Goal: Information Seeking & Learning: Learn about a topic

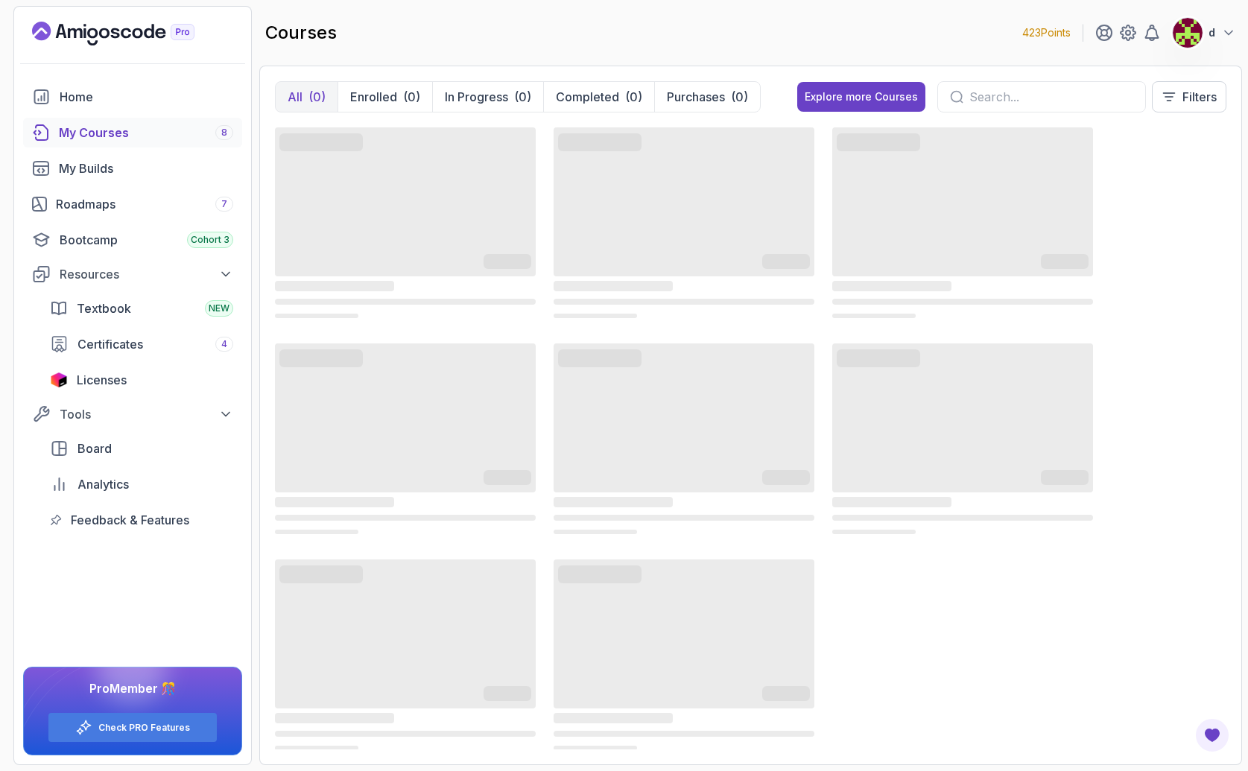
click at [1194, 31] on img at bounding box center [1188, 33] width 30 height 30
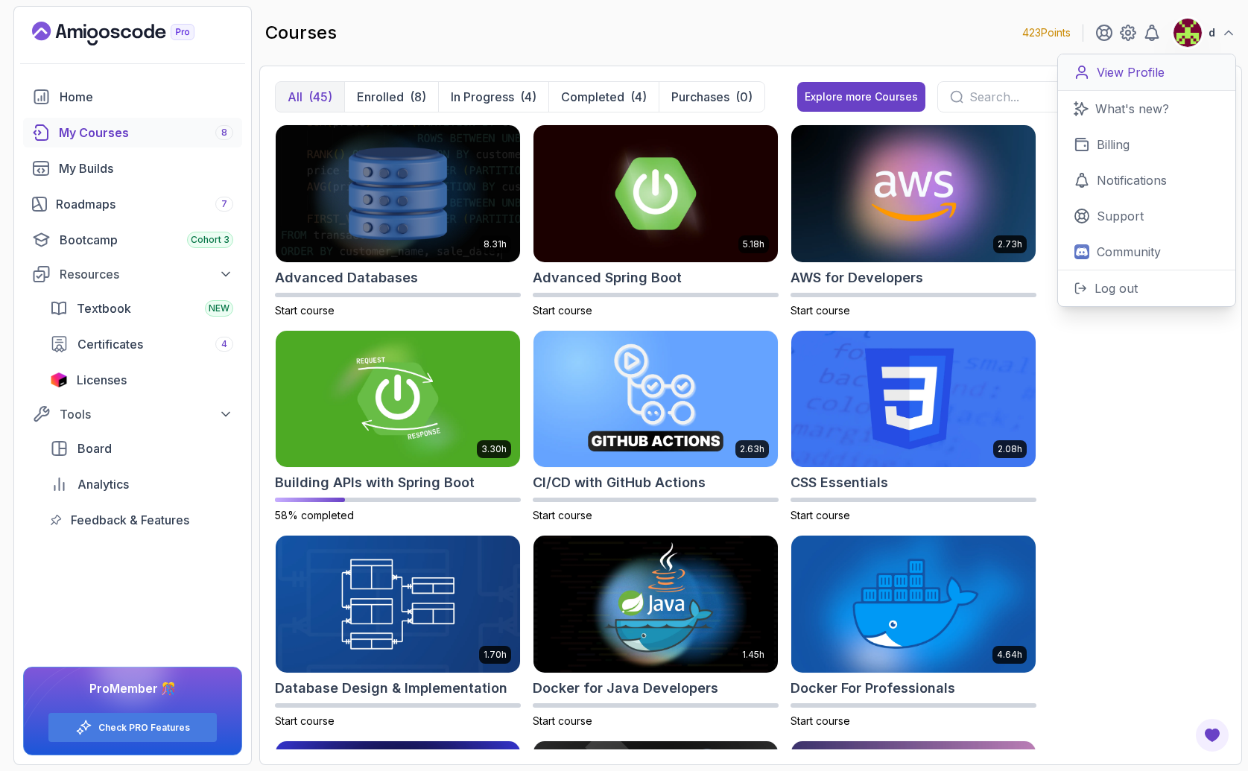
click at [1132, 77] on p "View Profile" at bounding box center [1131, 72] width 68 height 18
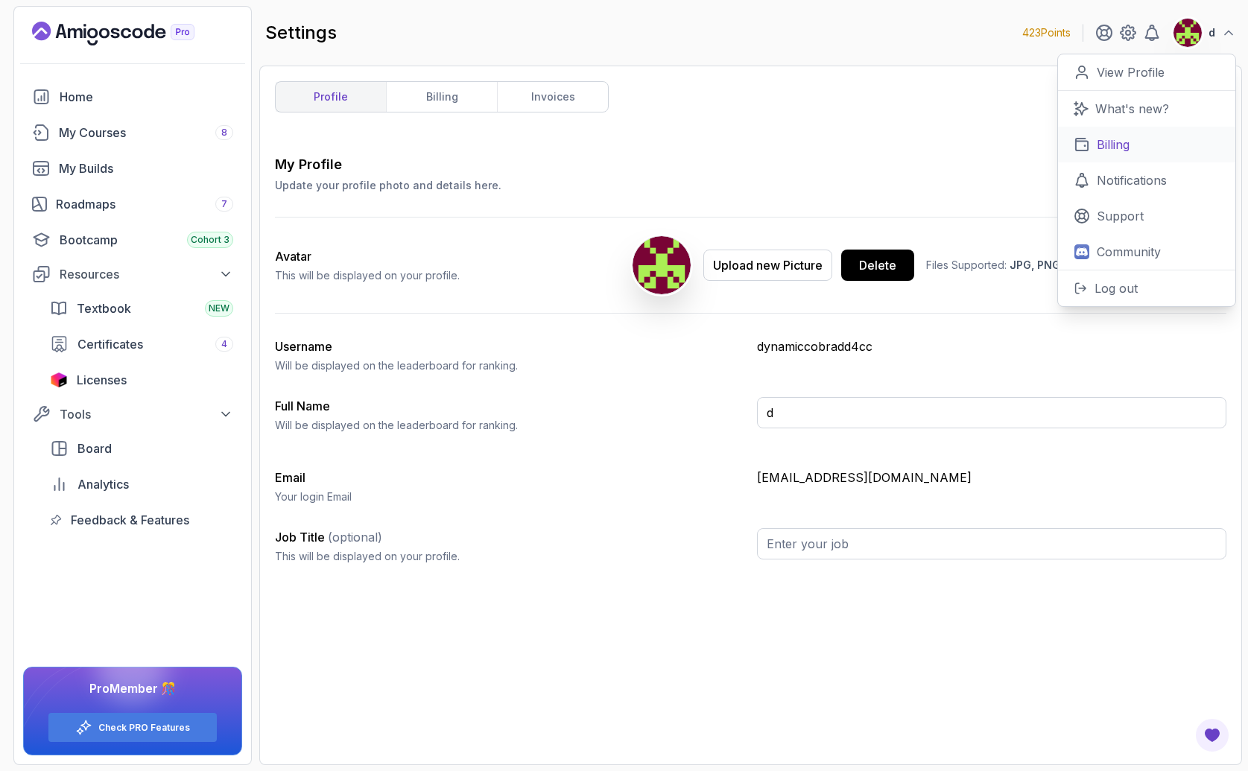
click at [1109, 151] on p "Billing" at bounding box center [1113, 145] width 33 height 18
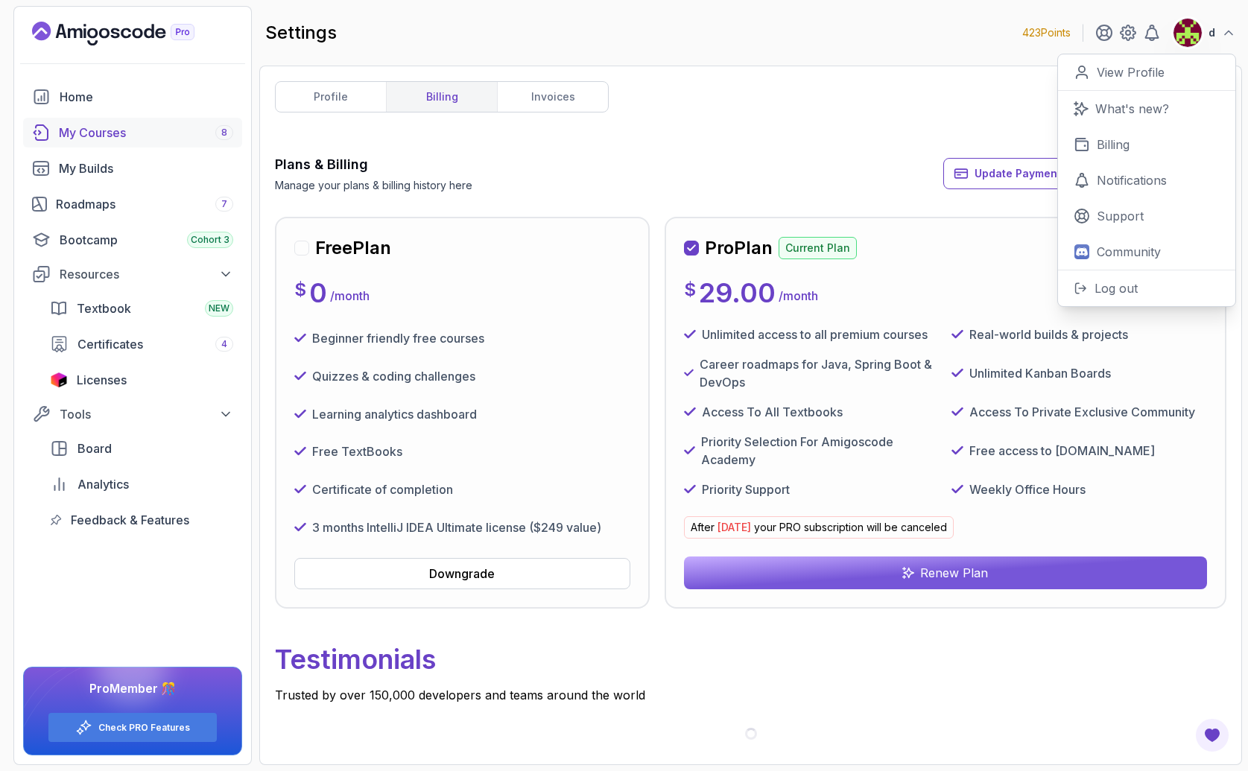
click at [105, 133] on div "My Courses 8" at bounding box center [146, 133] width 174 height 18
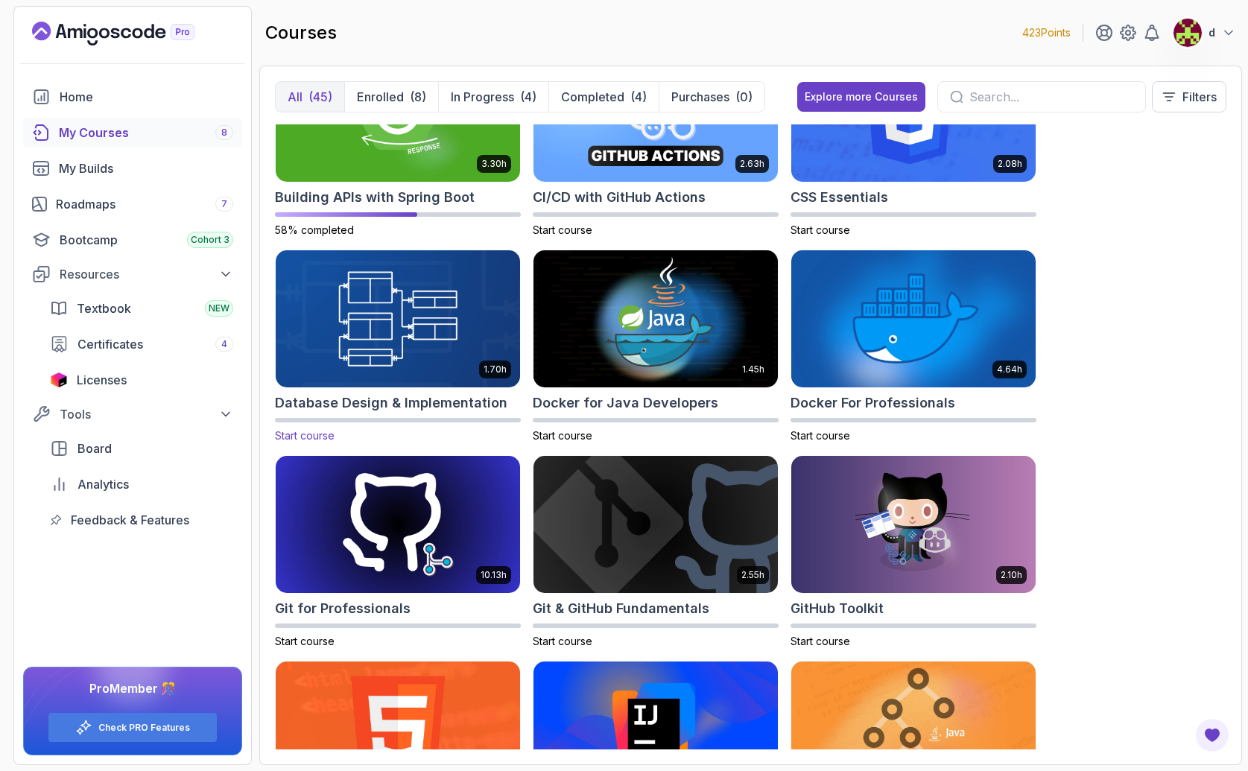
scroll to position [369, 0]
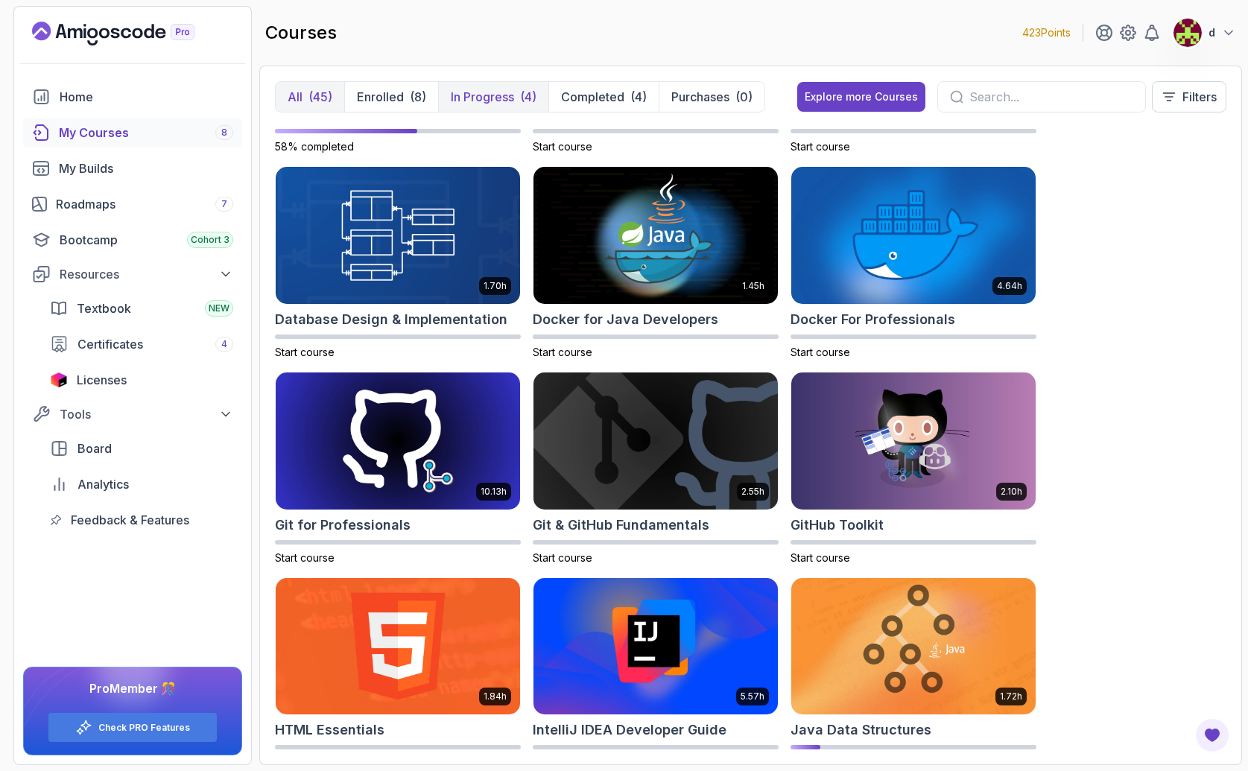
click at [507, 96] on p "In Progress" at bounding box center [482, 97] width 63 height 18
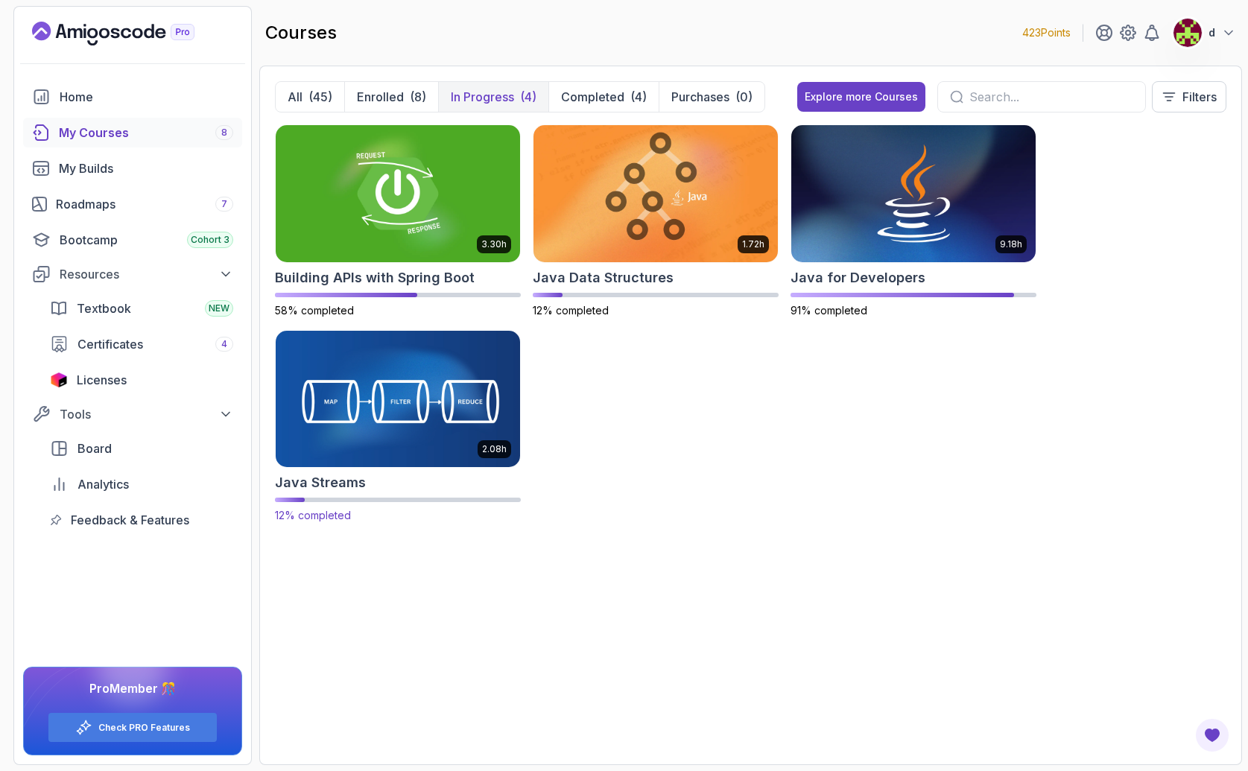
click at [338, 430] on img at bounding box center [398, 399] width 256 height 144
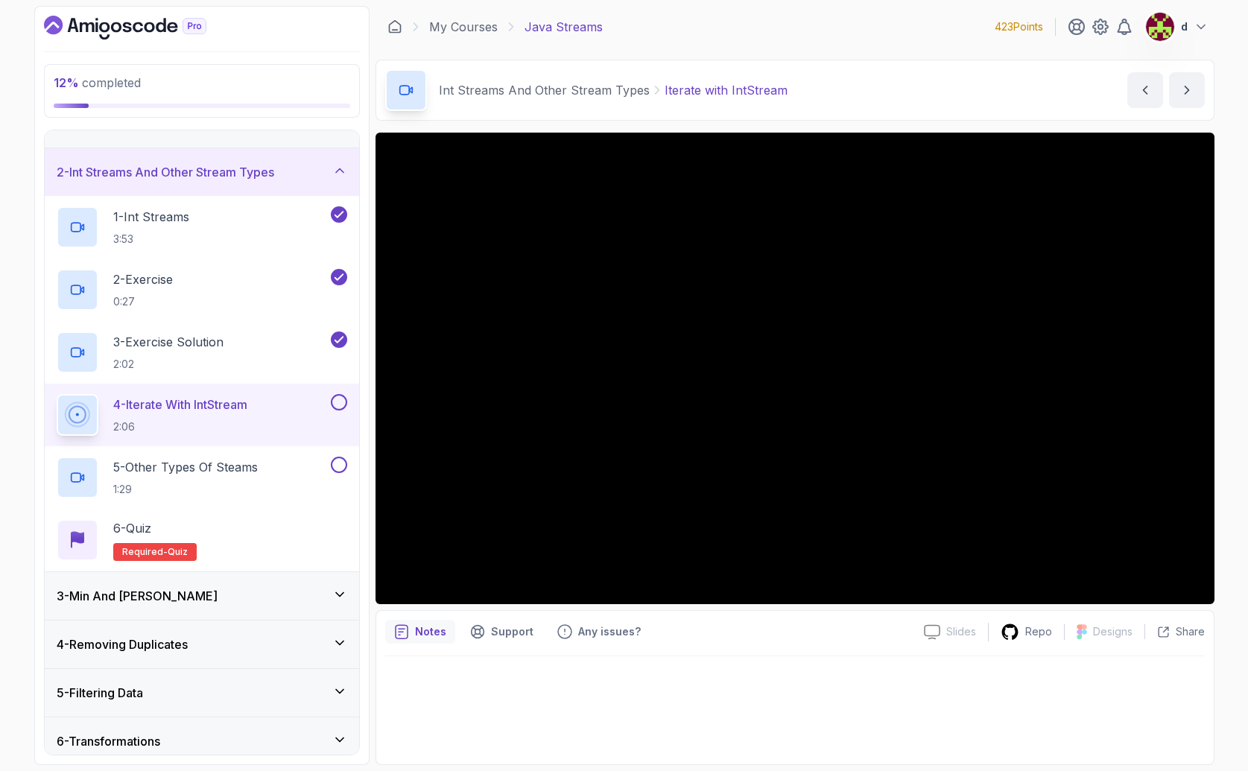
scroll to position [332, 0]
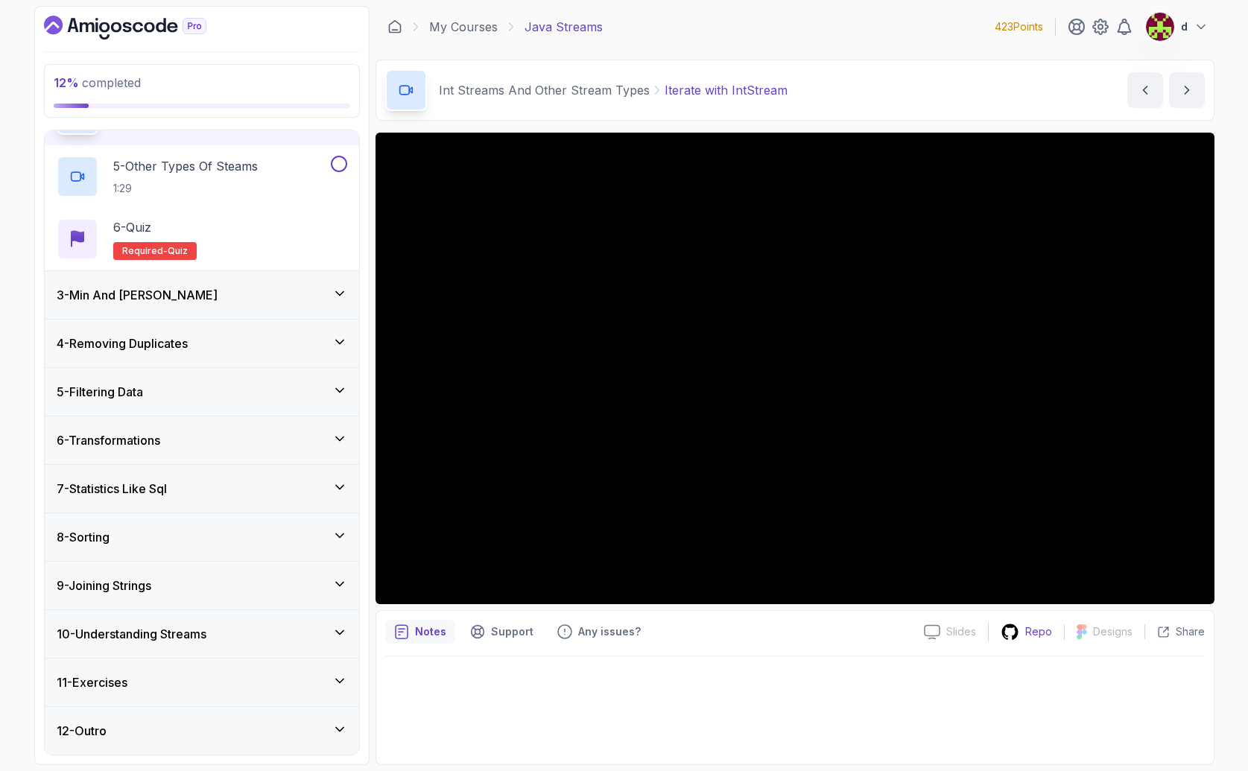
click at [1032, 629] on p "Repo" at bounding box center [1038, 631] width 27 height 15
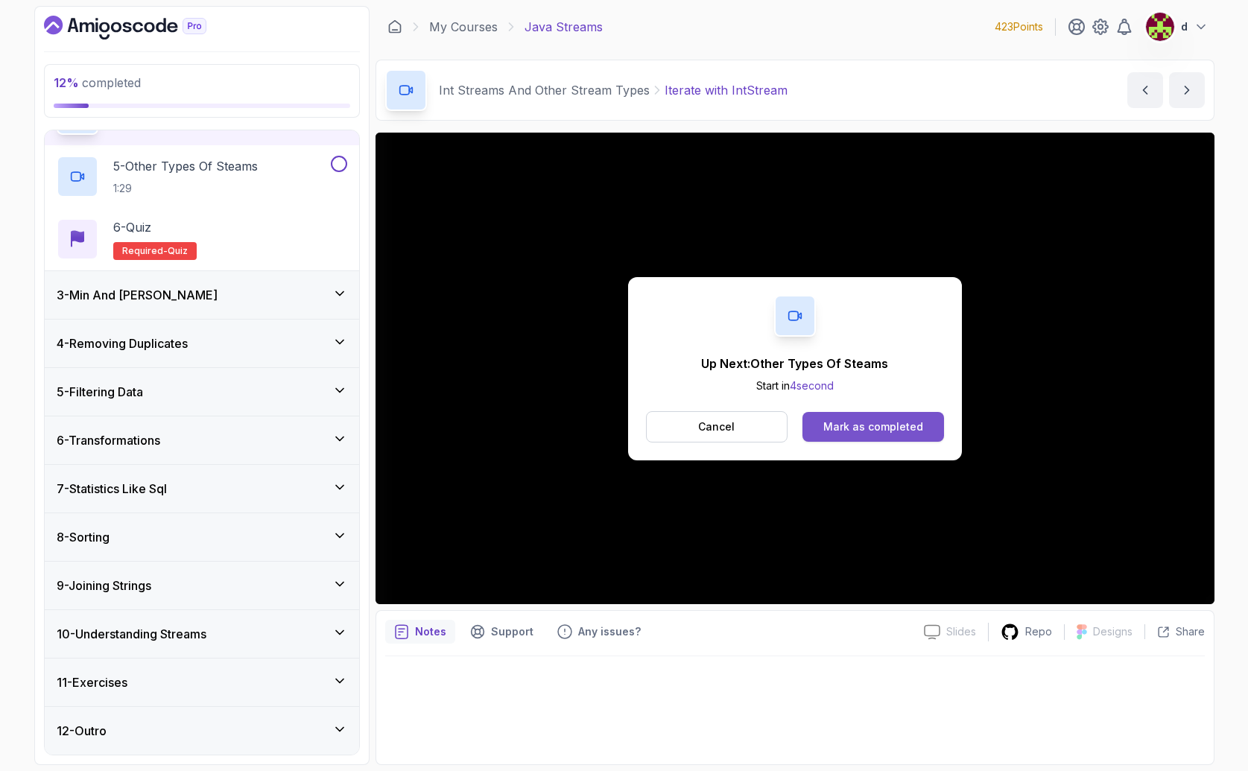
click at [849, 436] on button "Mark as completed" at bounding box center [873, 427] width 141 height 30
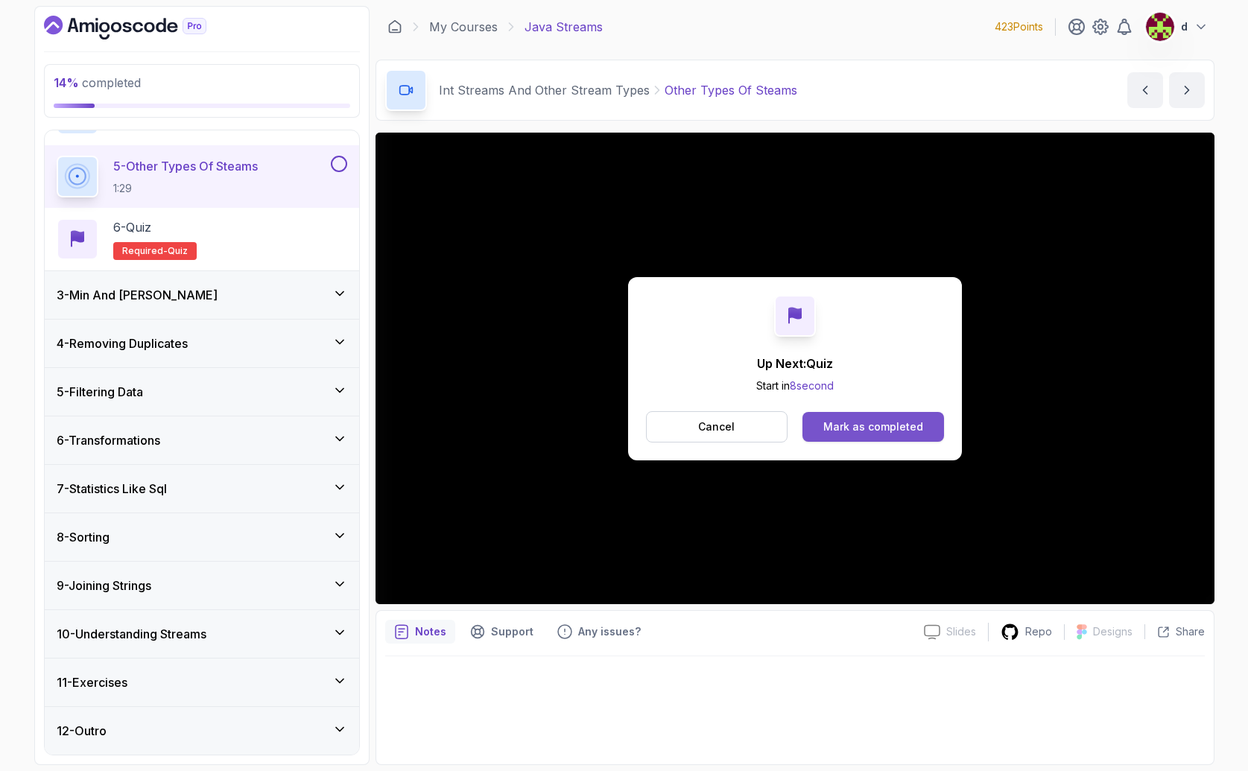
click at [884, 420] on div "Mark as completed" at bounding box center [873, 427] width 100 height 15
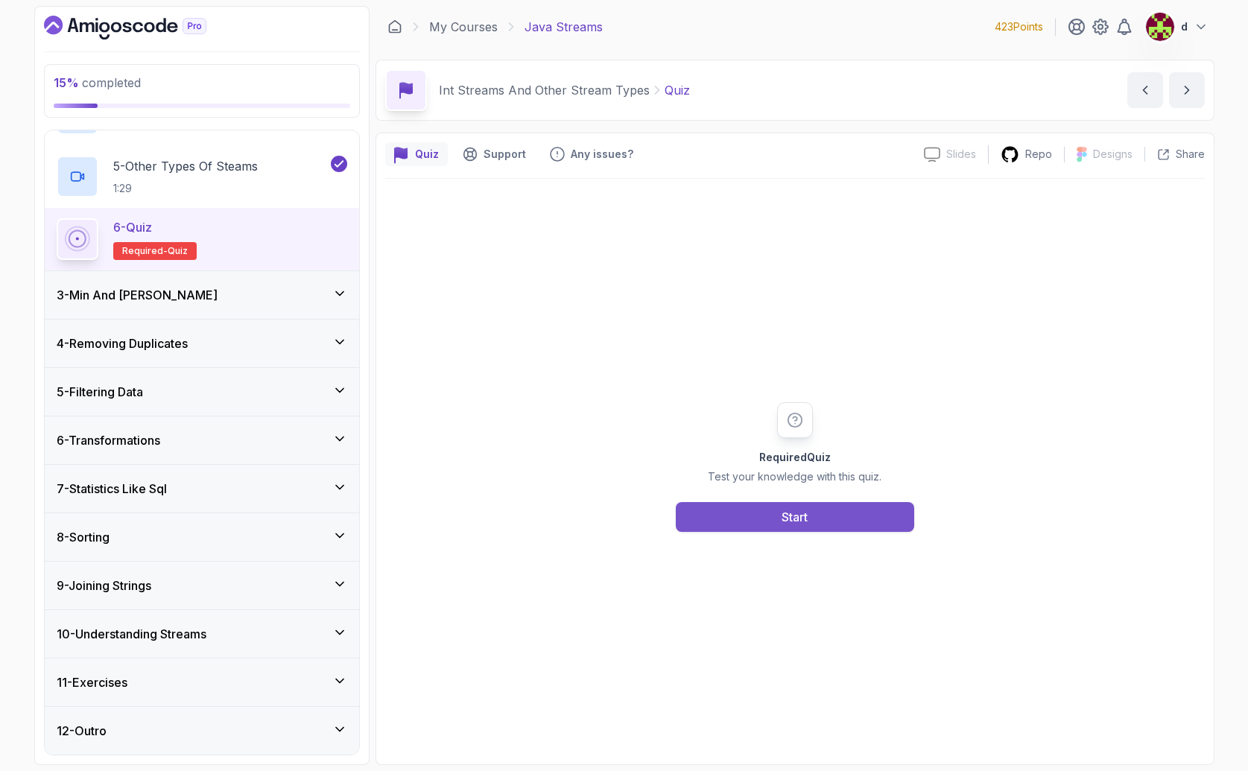
click at [789, 528] on button "Start" at bounding box center [795, 517] width 238 height 30
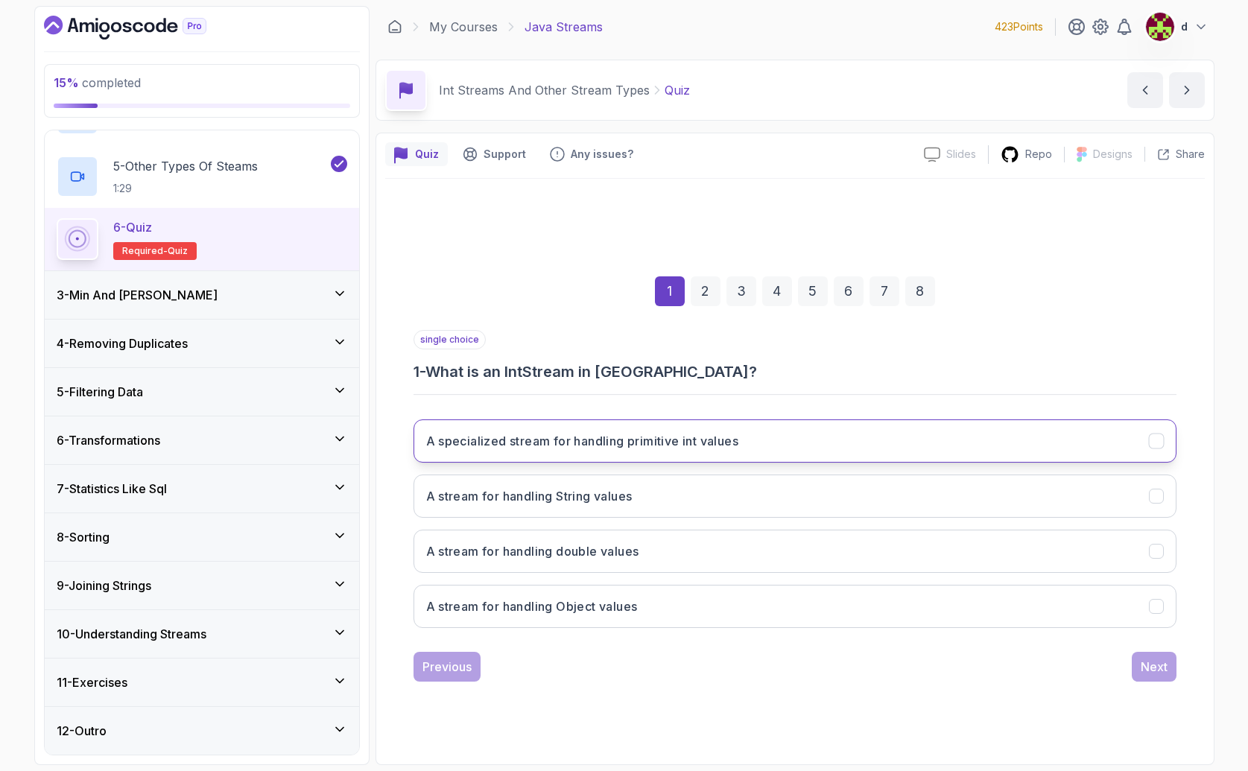
click at [597, 452] on button "A specialized stream for handling primitive int values" at bounding box center [795, 441] width 763 height 43
click at [601, 451] on button "A specialized stream for handling primitive int values" at bounding box center [795, 441] width 763 height 43
click at [552, 434] on h3 "A specialized stream for handling primitive int values" at bounding box center [582, 441] width 313 height 18
click at [1146, 659] on div "single choice 1 - What is an IntStream in [GEOGRAPHIC_DATA]? A specialized stre…" at bounding box center [795, 506] width 763 height 352
click at [1159, 665] on div "Next" at bounding box center [1154, 667] width 27 height 18
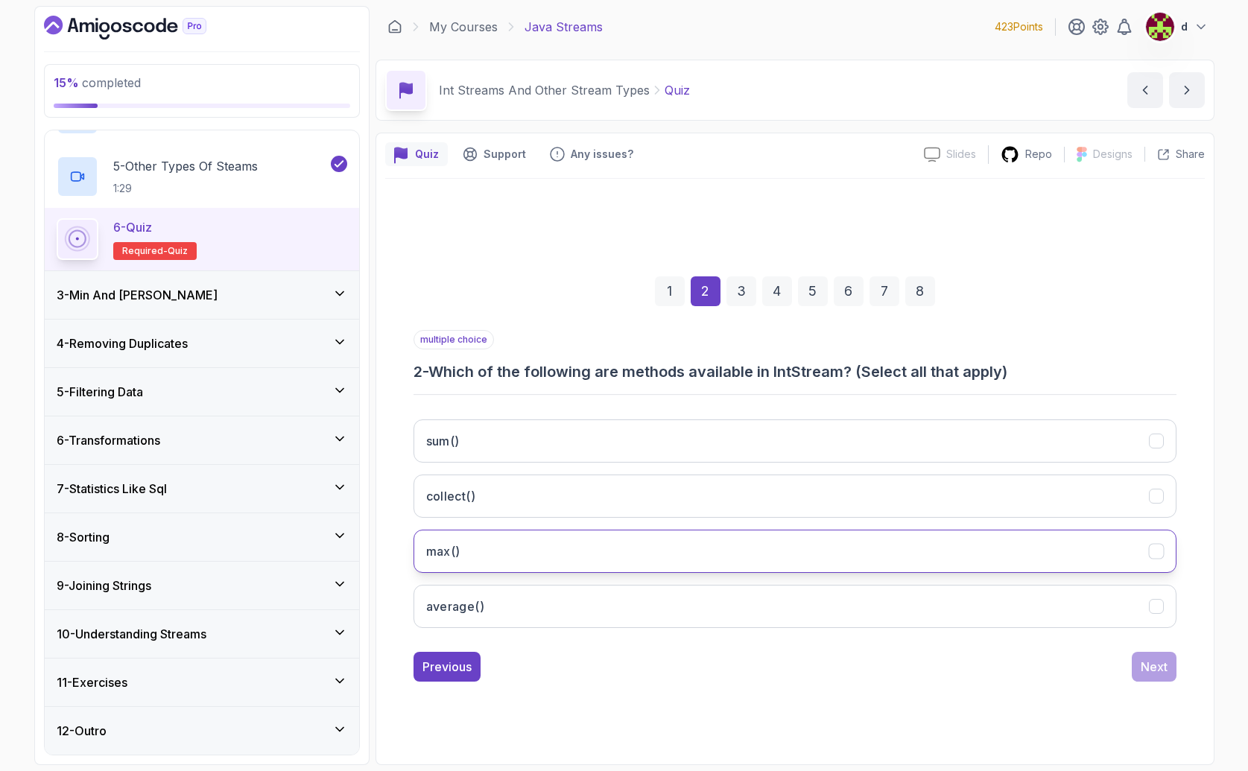
click at [484, 553] on button "max()" at bounding box center [795, 551] width 763 height 43
click at [519, 599] on button "average()" at bounding box center [795, 606] width 763 height 43
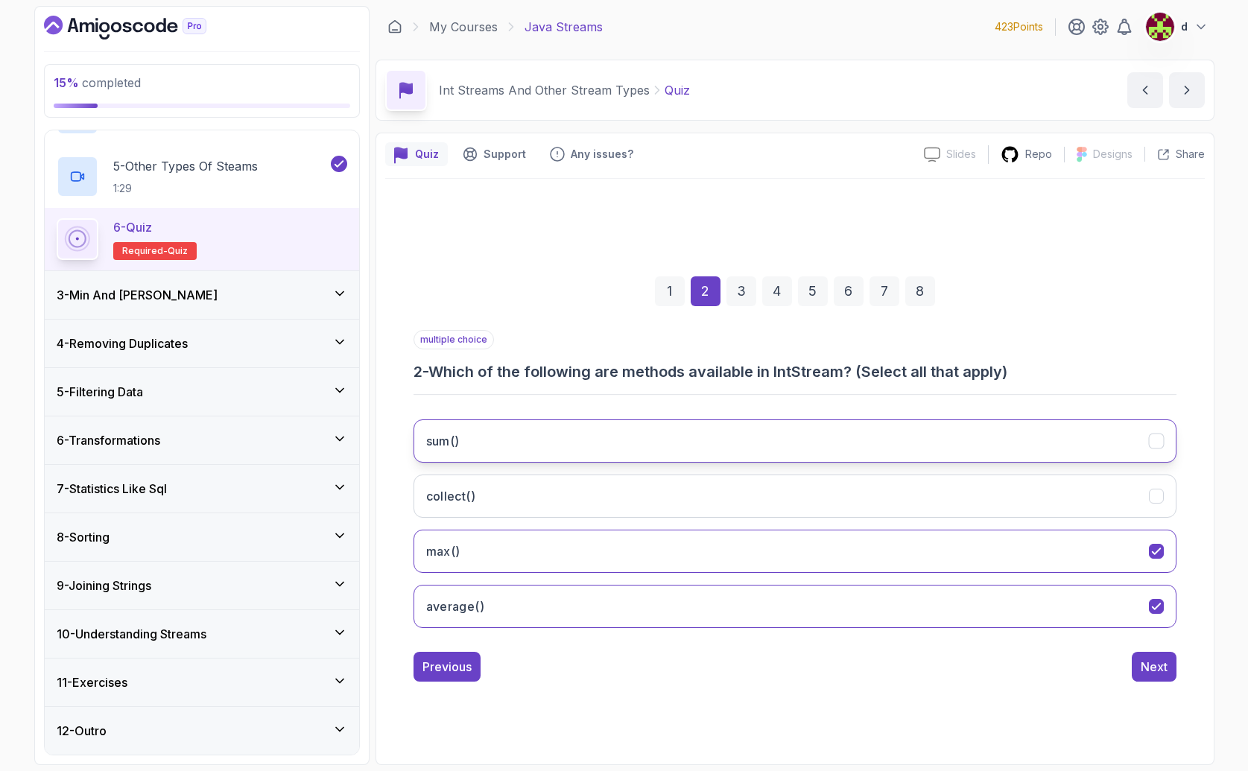
click at [475, 462] on button "sum()" at bounding box center [795, 441] width 763 height 43
click at [1165, 678] on button "Next" at bounding box center [1154, 667] width 45 height 30
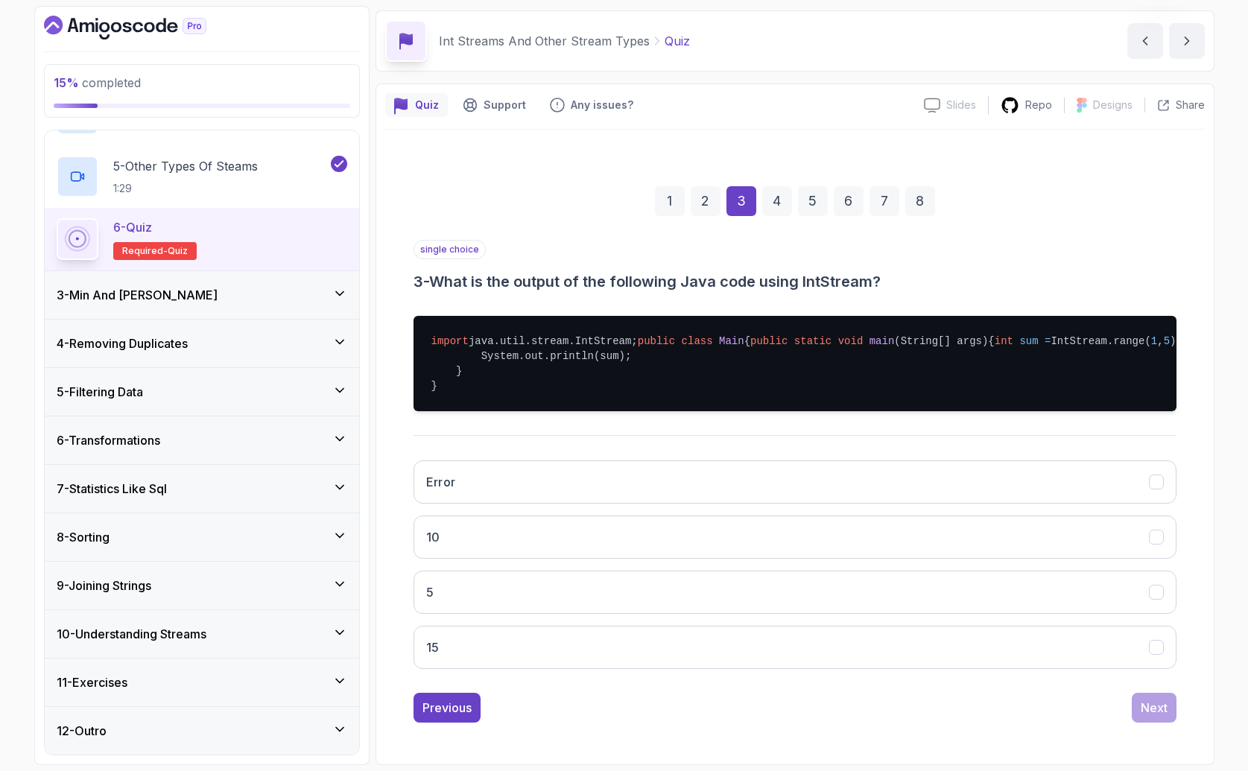
scroll to position [109, 0]
click at [678, 661] on button "15" at bounding box center [795, 647] width 763 height 43
click at [1150, 707] on div "Next" at bounding box center [1154, 708] width 27 height 18
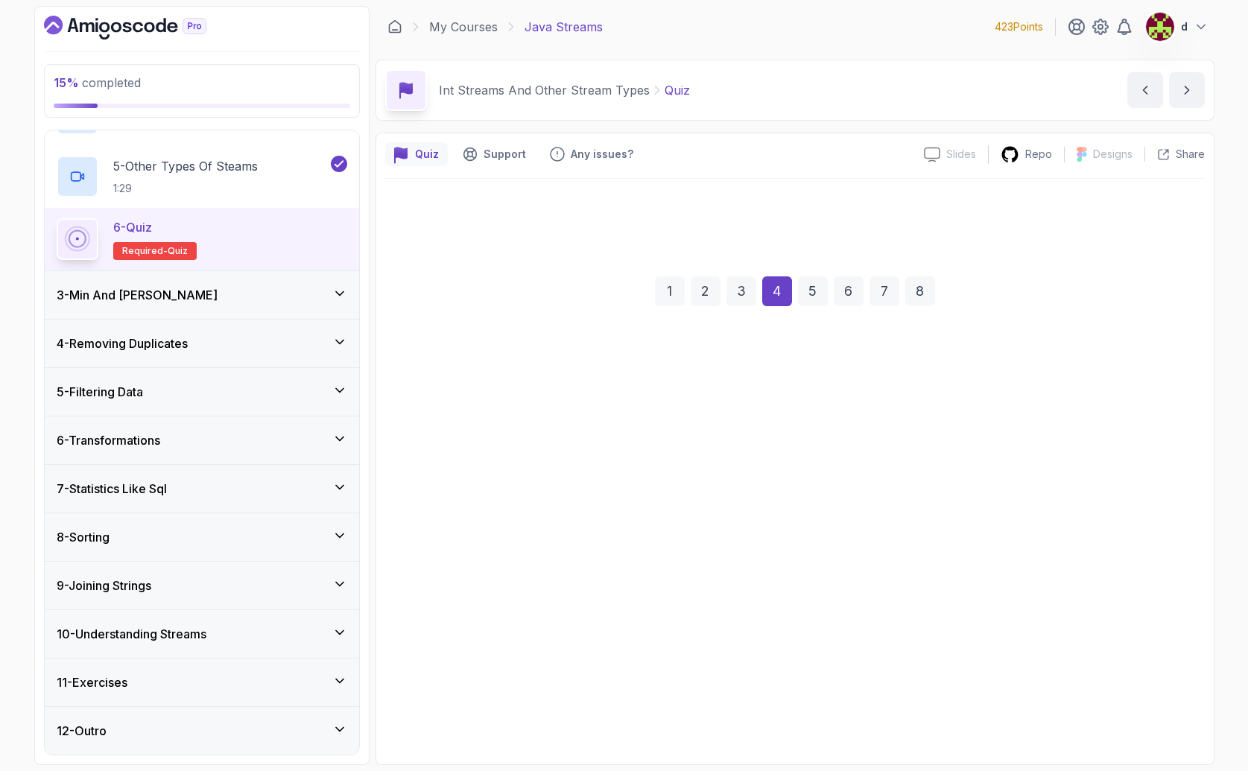
scroll to position [0, 0]
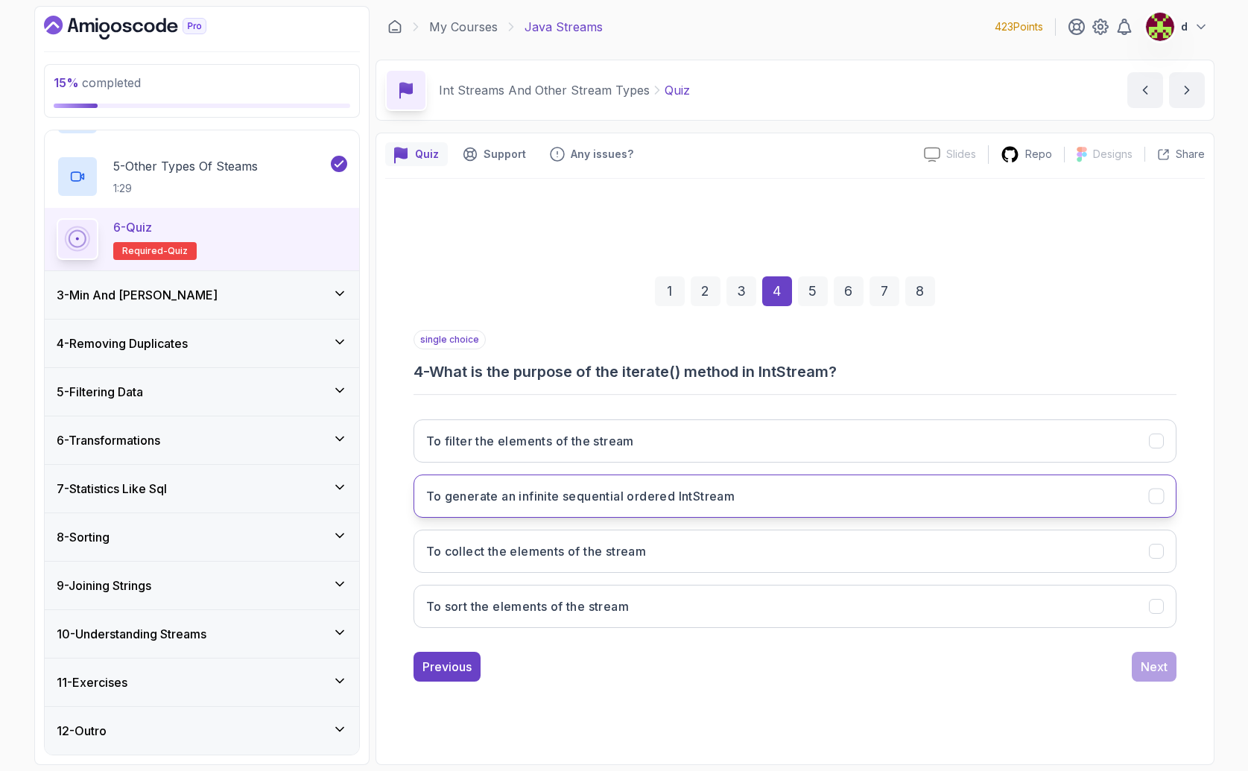
click at [548, 501] on h3 "To generate an infinite sequential ordered IntStream" at bounding box center [580, 496] width 309 height 18
click at [1182, 672] on div "1 2 3 4 5 6 7 8 single choice 4 - What is the purpose of the iterate() method i…" at bounding box center [795, 467] width 820 height 453
click at [1162, 671] on div "Next" at bounding box center [1154, 667] width 27 height 18
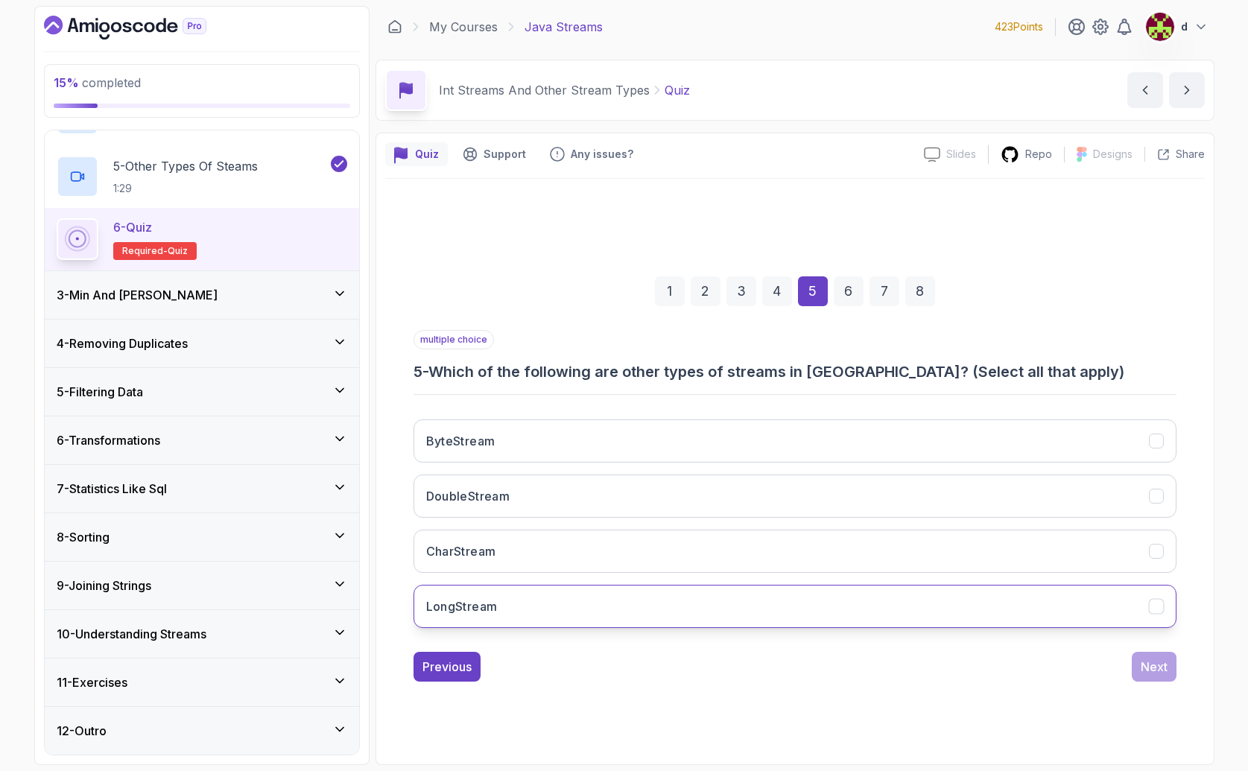
click at [524, 599] on button "LongStream" at bounding box center [795, 606] width 763 height 43
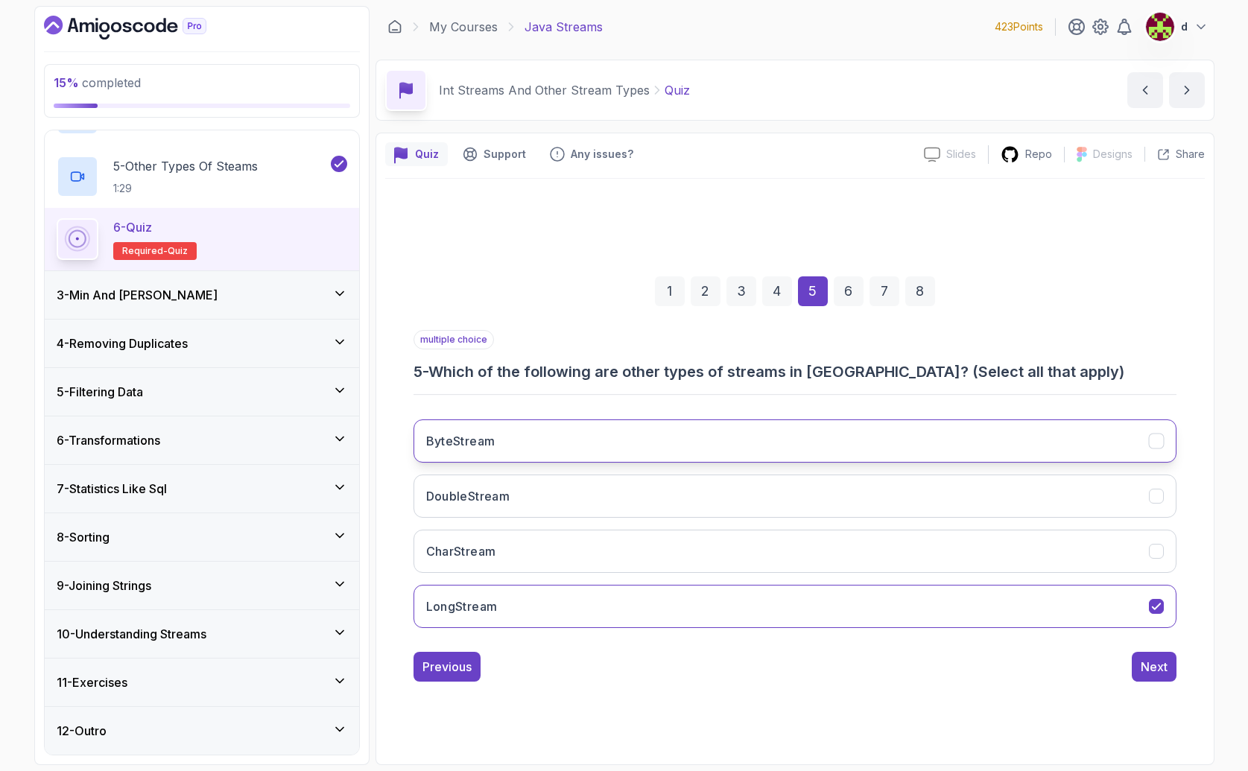
click at [504, 429] on button "ByteStream" at bounding box center [795, 441] width 763 height 43
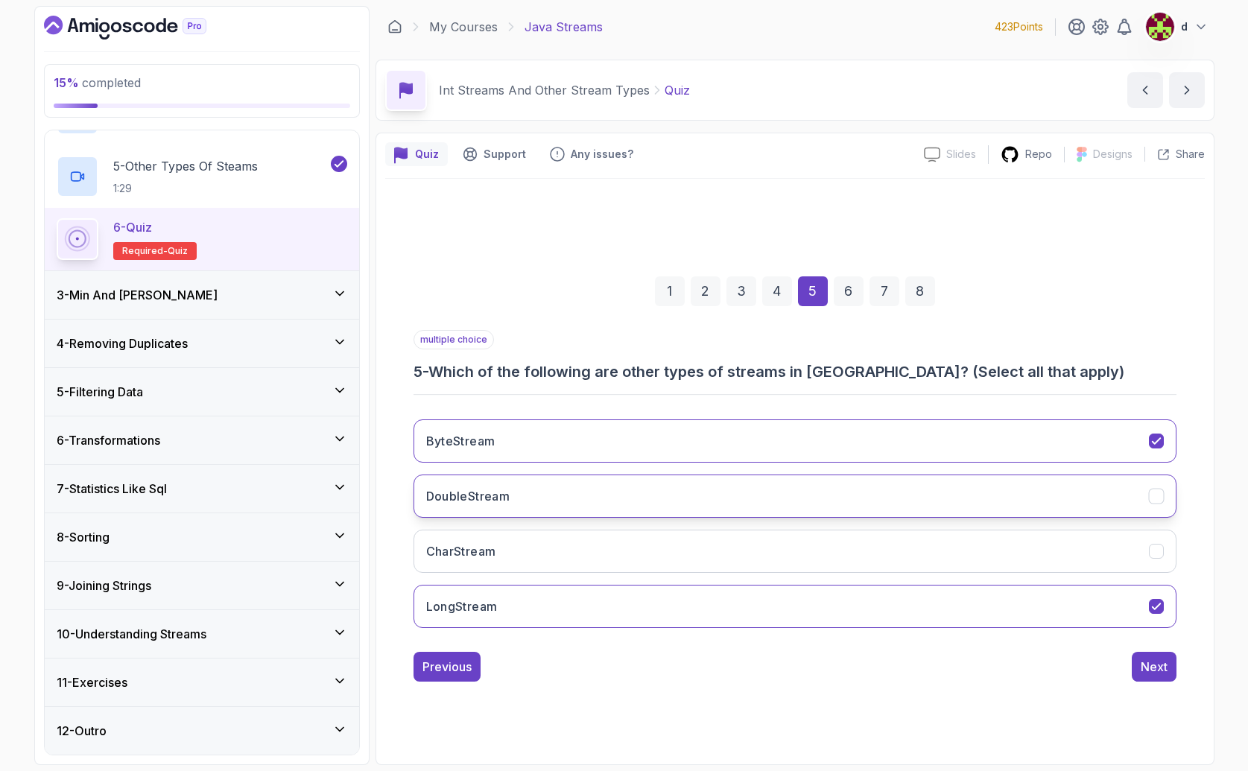
click at [503, 497] on h3 "DoubleStream" at bounding box center [468, 496] width 84 height 18
click at [1142, 669] on div "Next" at bounding box center [1154, 667] width 27 height 18
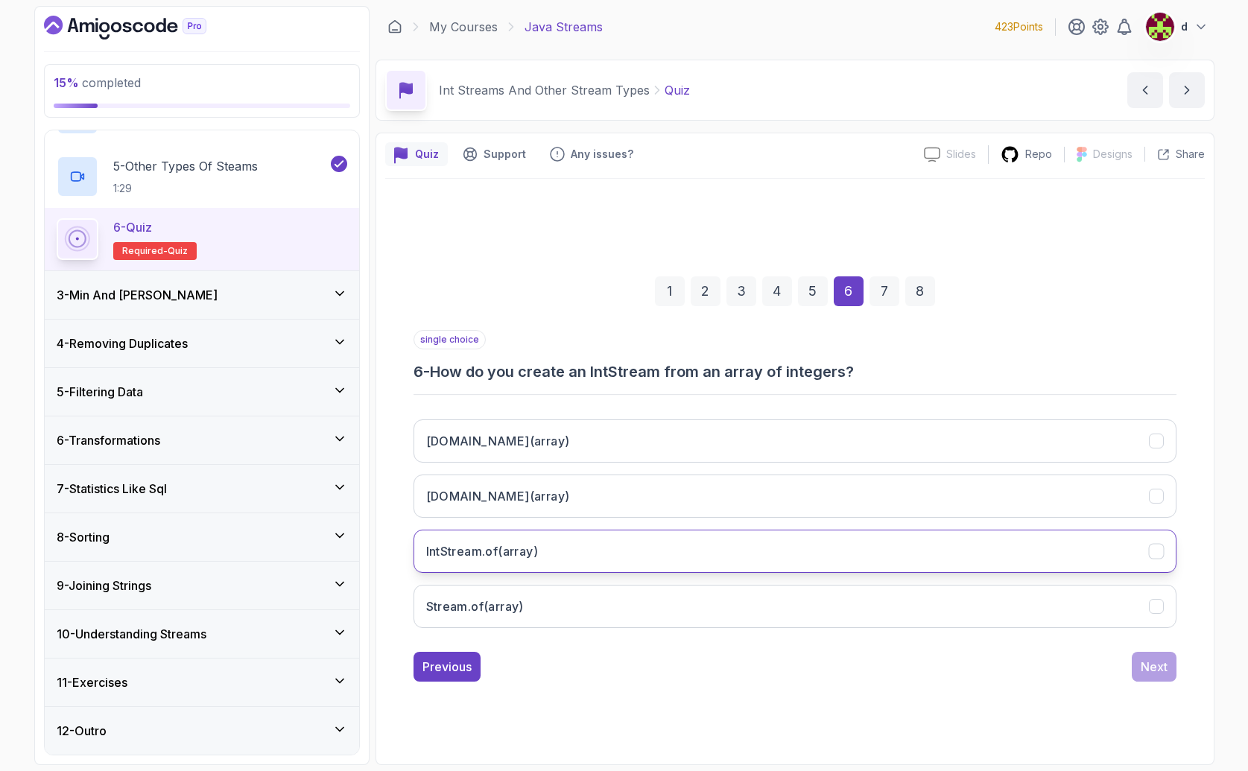
click at [522, 550] on h3 "IntStream.of(array)" at bounding box center [482, 551] width 113 height 18
click at [1156, 667] on div "Next" at bounding box center [1154, 667] width 27 height 18
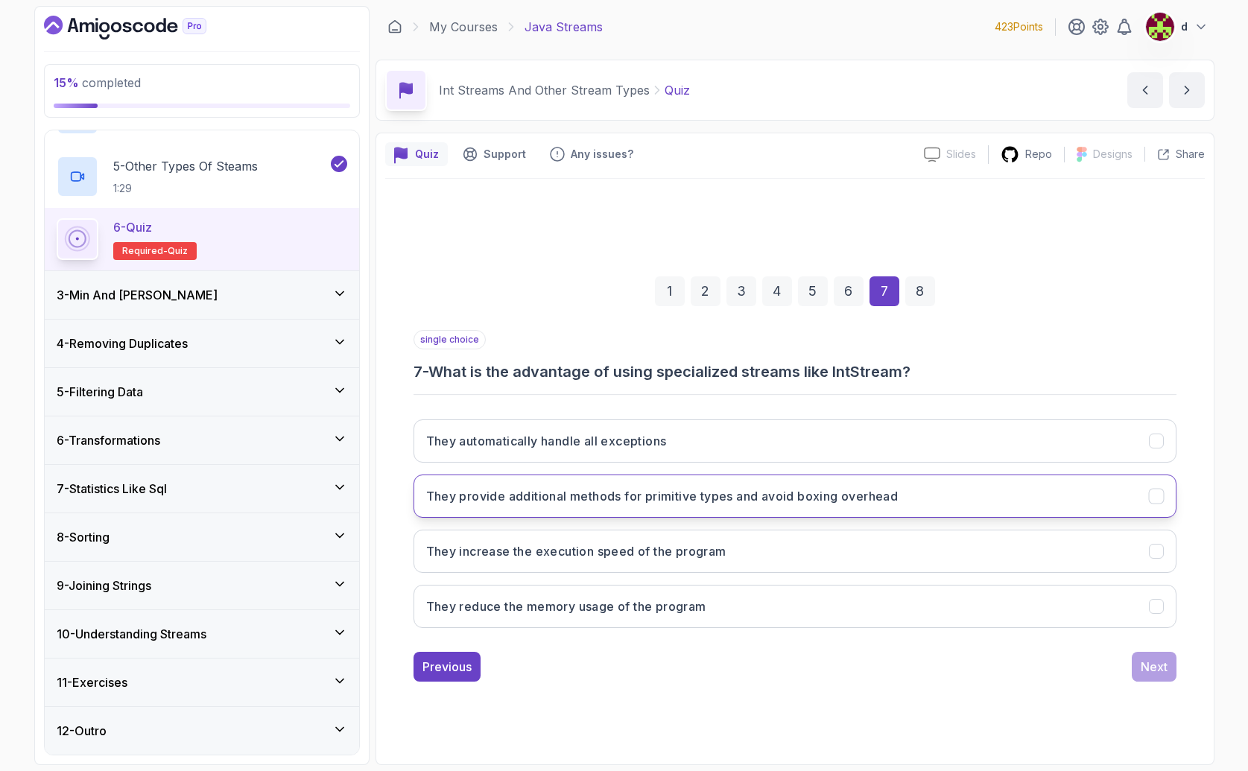
click at [493, 511] on button "They provide additional methods for primitive types and avoid boxing overhead" at bounding box center [795, 496] width 763 height 43
click at [1134, 668] on button "Next" at bounding box center [1154, 667] width 45 height 30
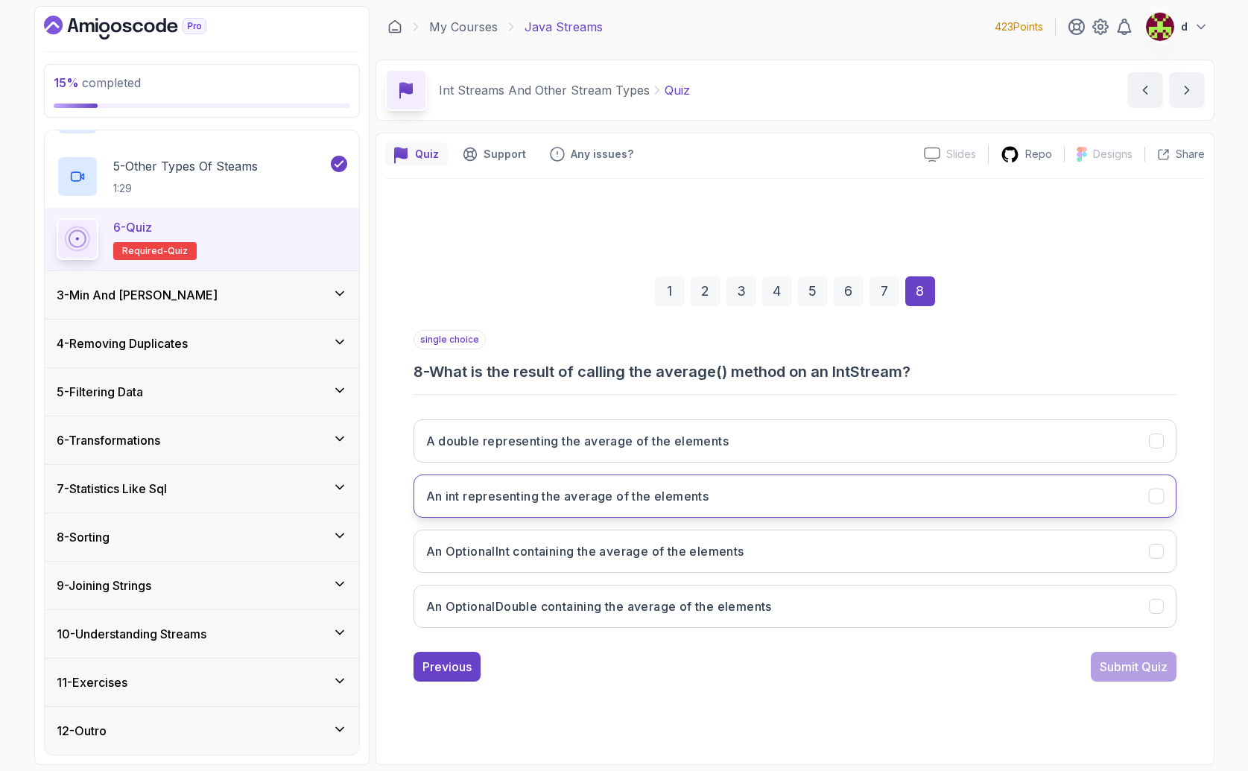
click at [655, 494] on h3 "An int representing the average of the elements" at bounding box center [567, 496] width 283 height 18
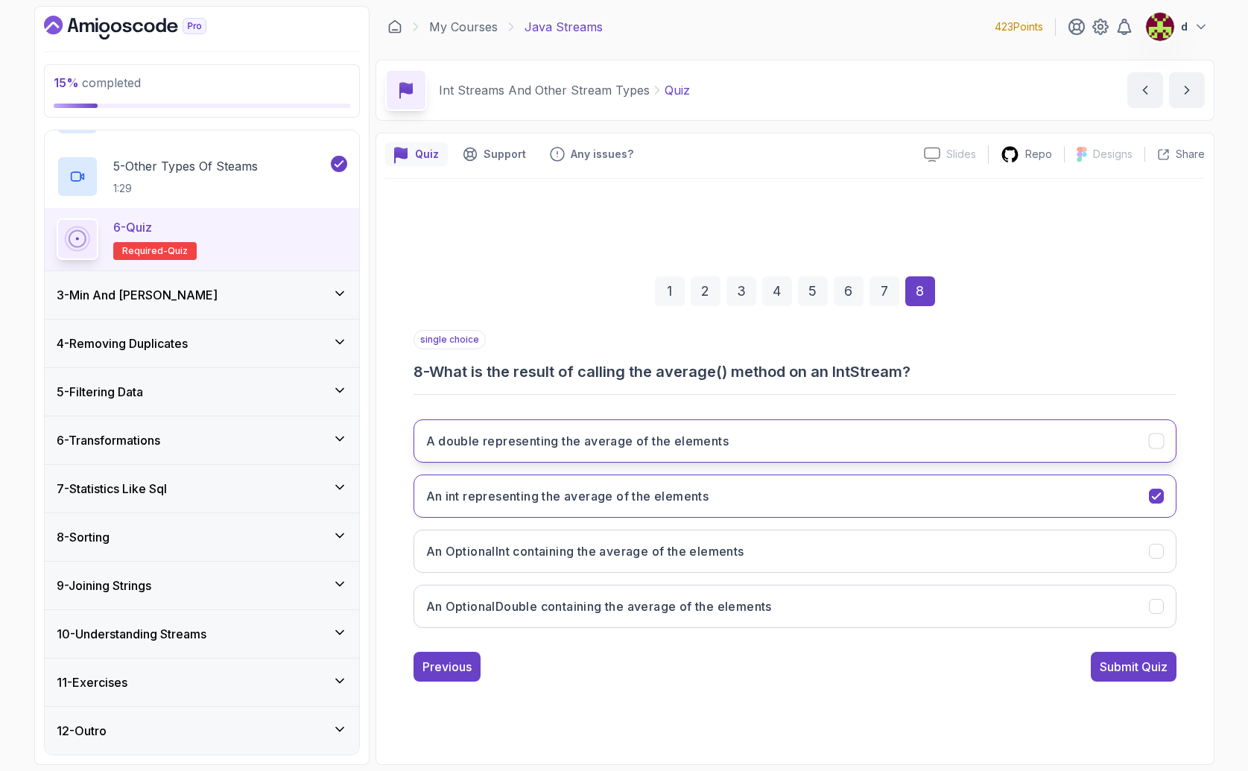
click at [645, 437] on h3 "A double representing the average of the elements" at bounding box center [577, 441] width 303 height 18
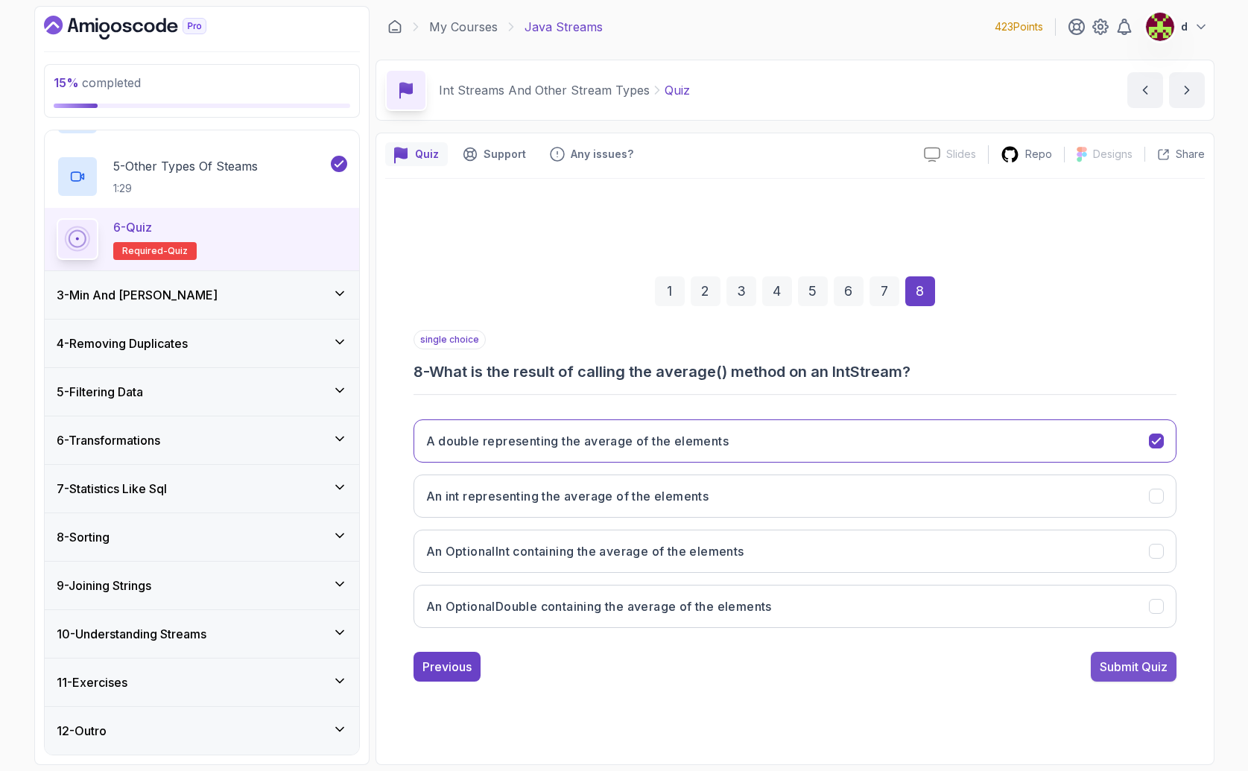
click at [1153, 671] on div "Submit Quiz" at bounding box center [1134, 667] width 68 height 18
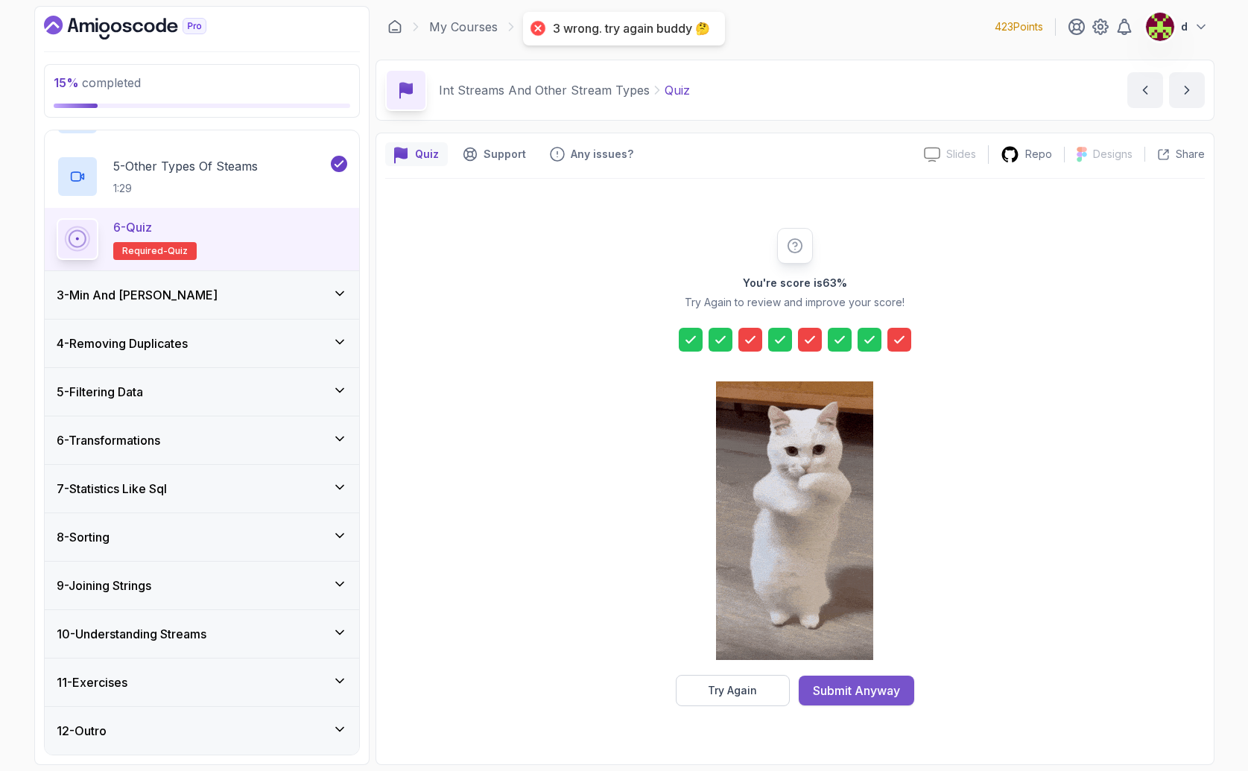
click at [845, 683] on div "Submit Anyway" at bounding box center [856, 691] width 87 height 18
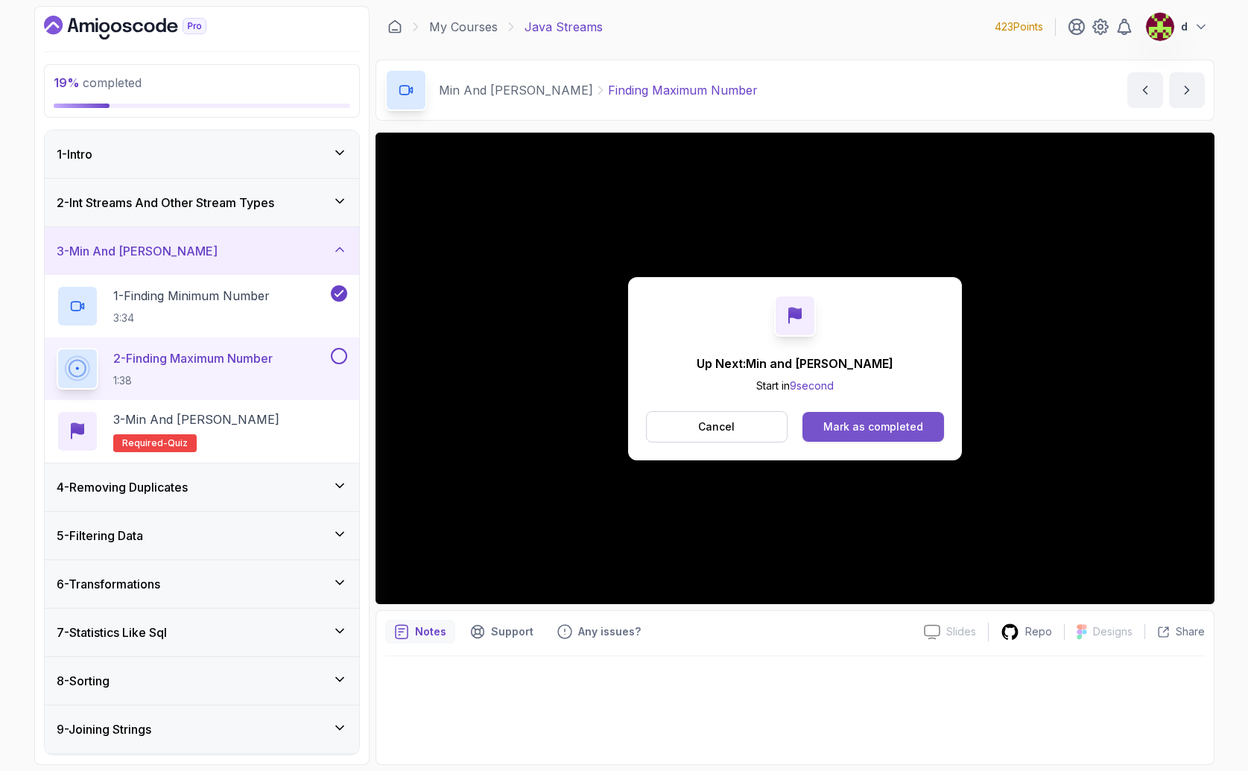
click at [845, 429] on div "Mark as completed" at bounding box center [873, 427] width 100 height 15
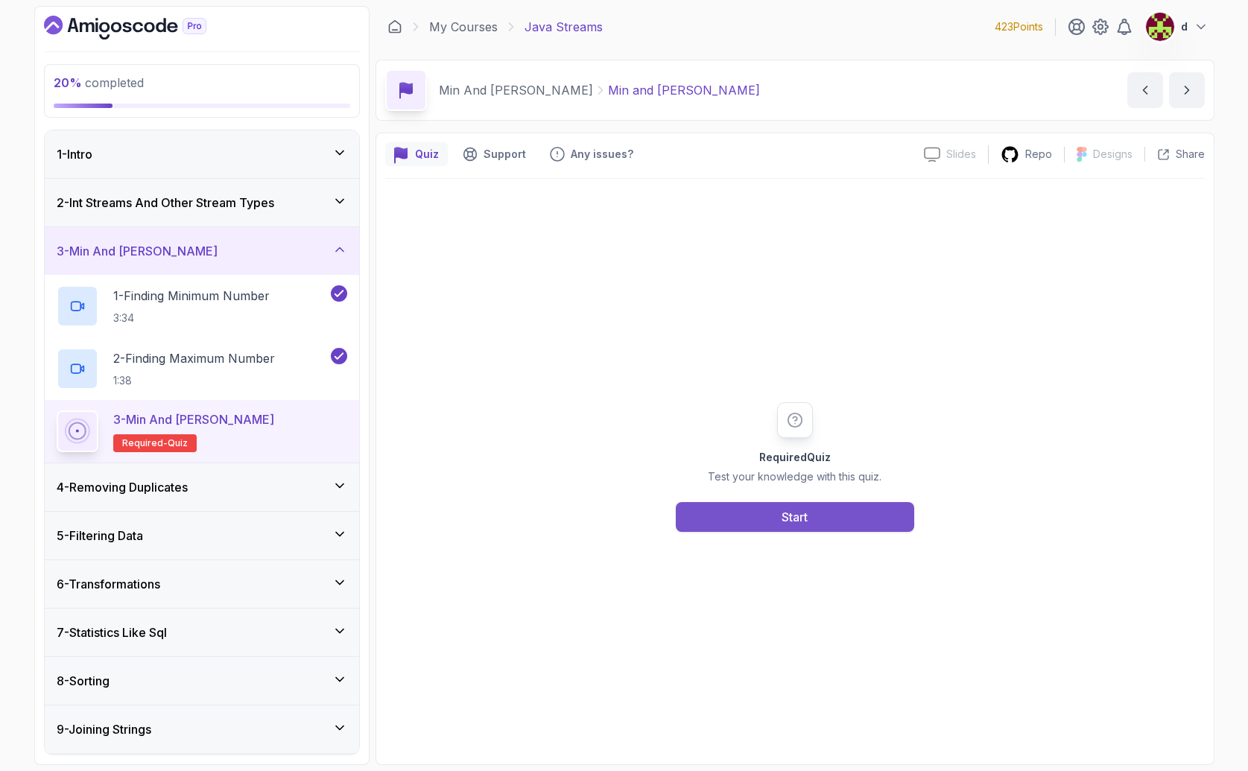
click at [803, 528] on button "Start" at bounding box center [795, 517] width 238 height 30
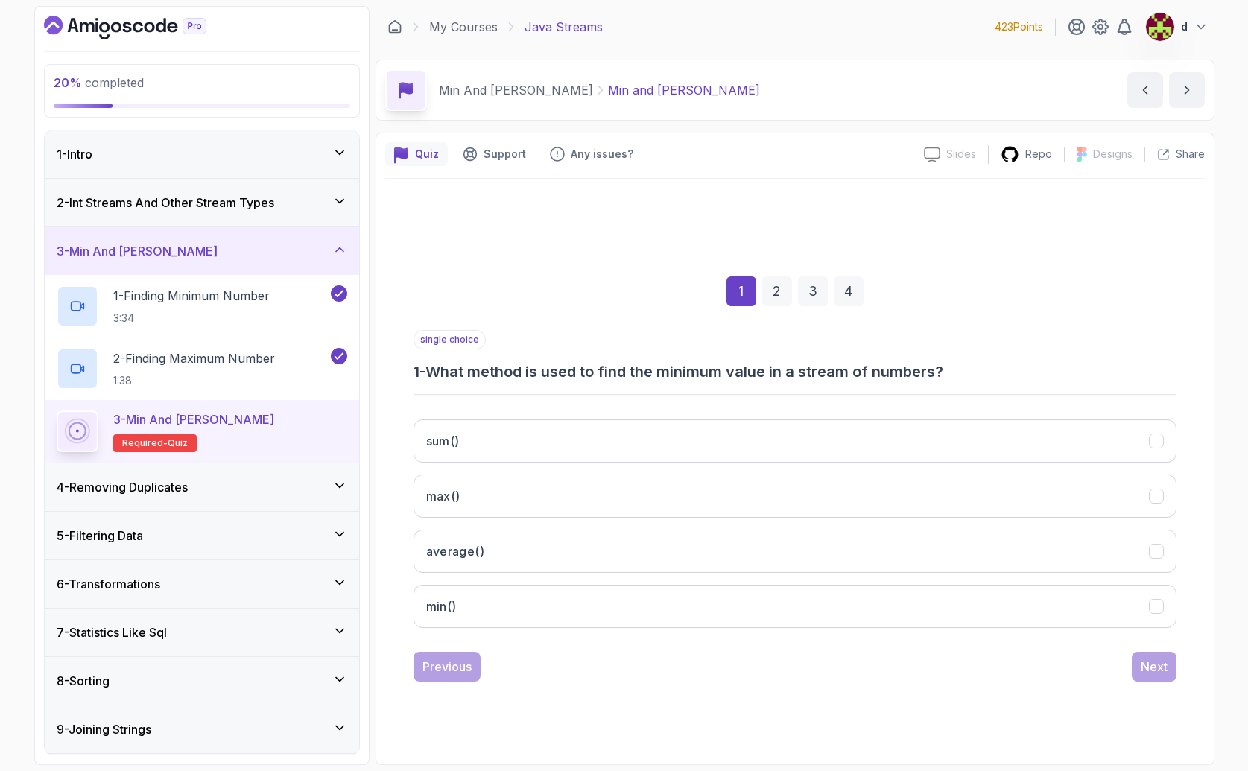
click at [696, 465] on div "sum() max() average() min()" at bounding box center [795, 524] width 763 height 232
click at [922, 536] on button "average()" at bounding box center [795, 551] width 763 height 43
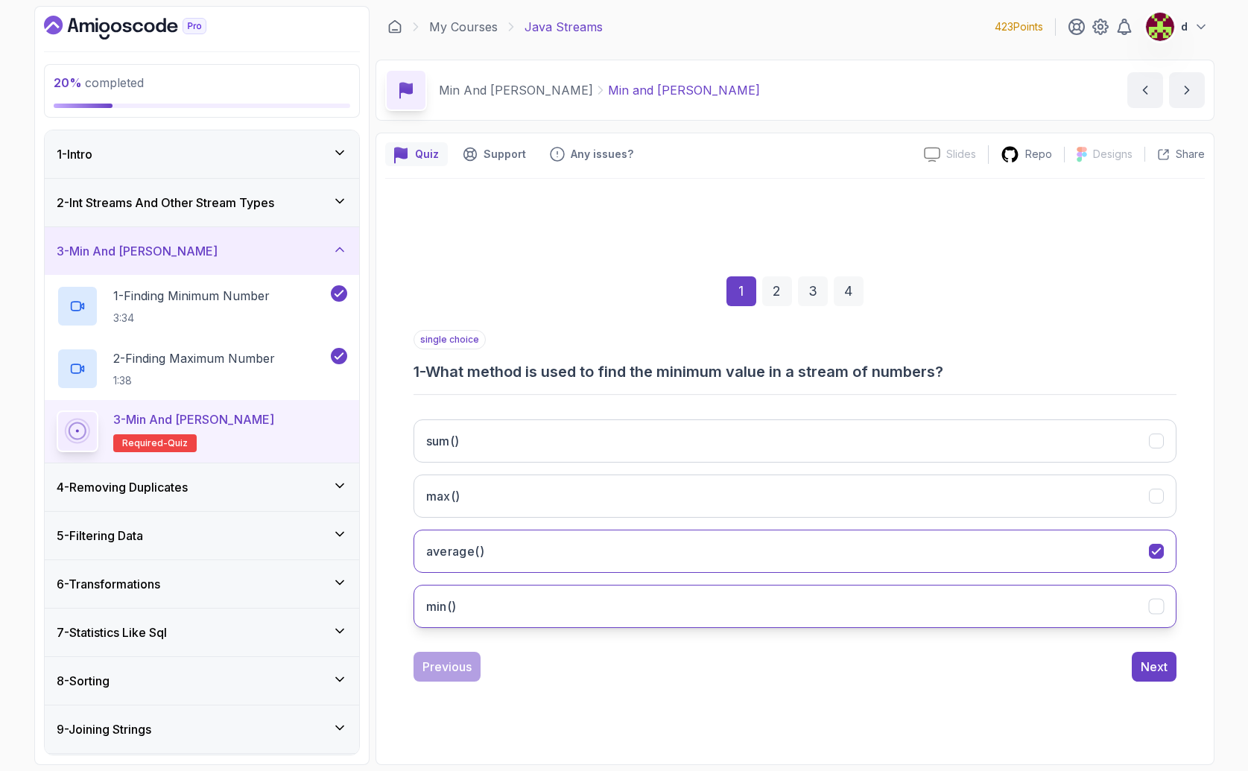
click at [414, 530] on button "average()" at bounding box center [795, 551] width 763 height 43
click at [1169, 670] on button "Next" at bounding box center [1154, 667] width 45 height 30
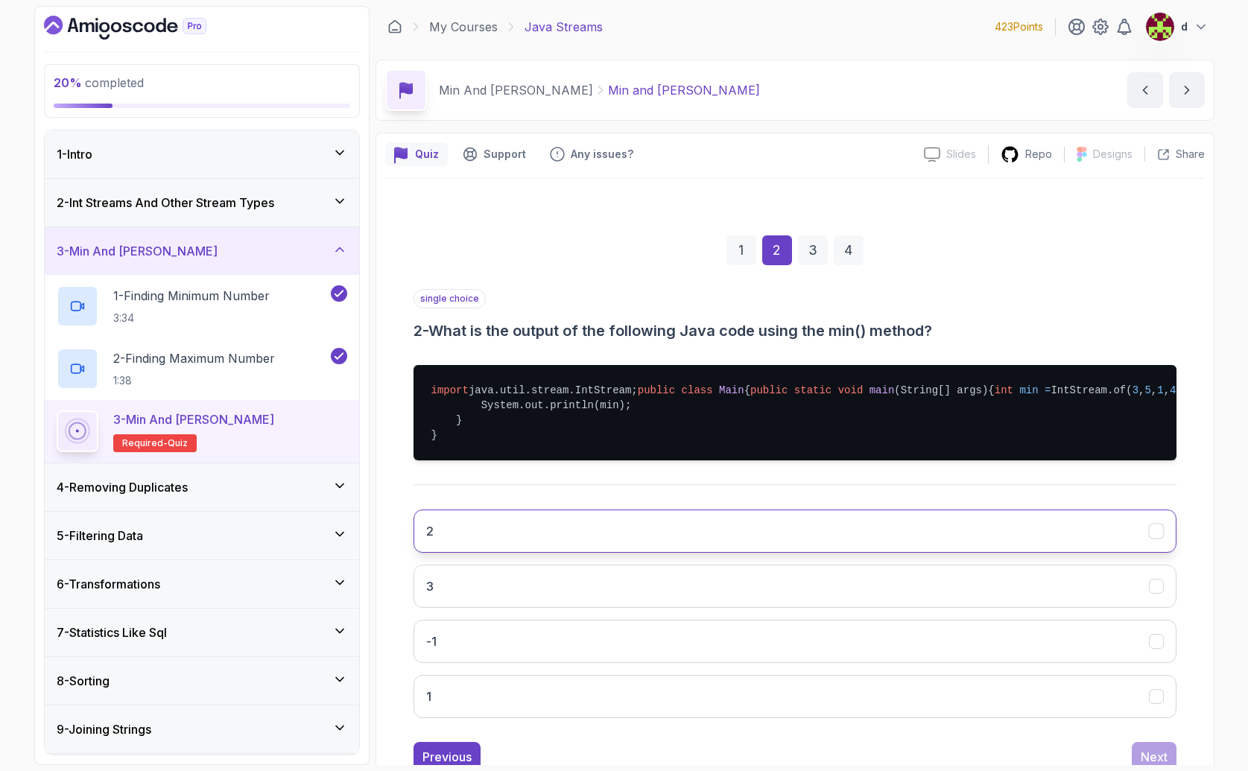
click at [1019, 553] on button "2" at bounding box center [795, 531] width 763 height 43
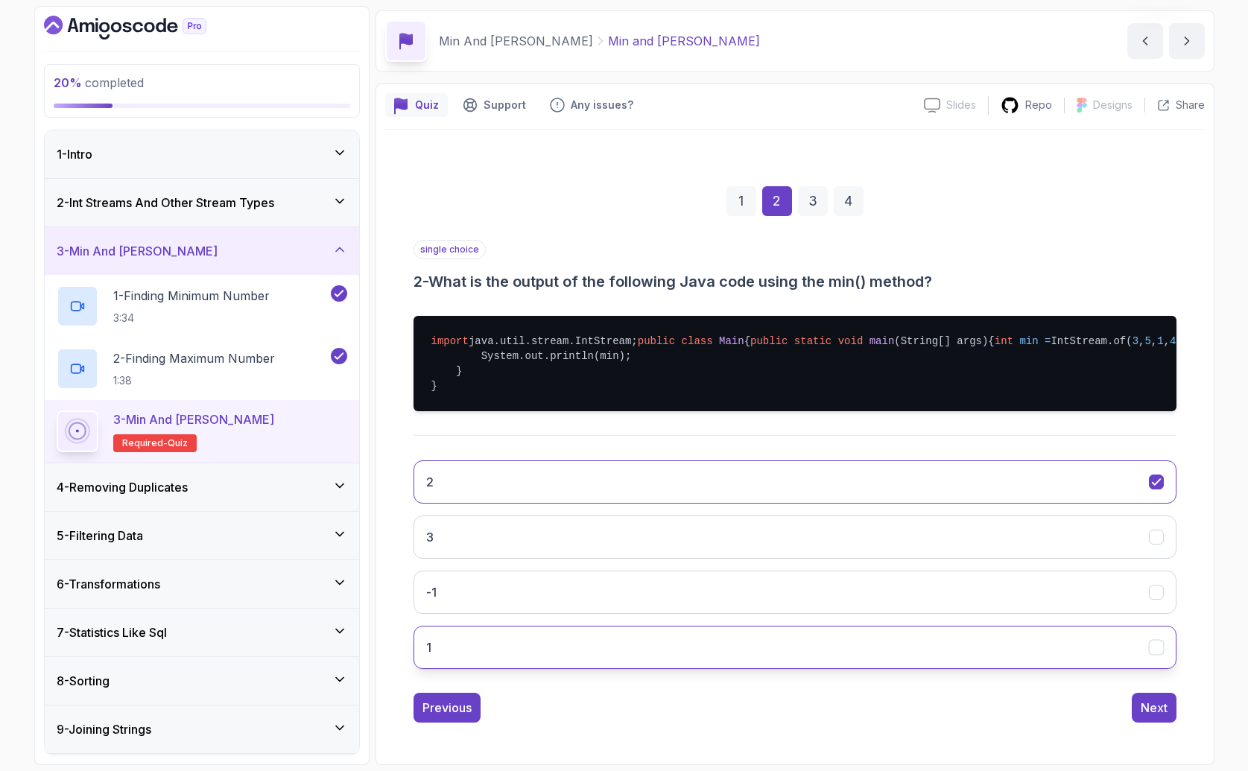
scroll to position [109, 0]
click at [1125, 659] on button "1" at bounding box center [795, 647] width 763 height 43
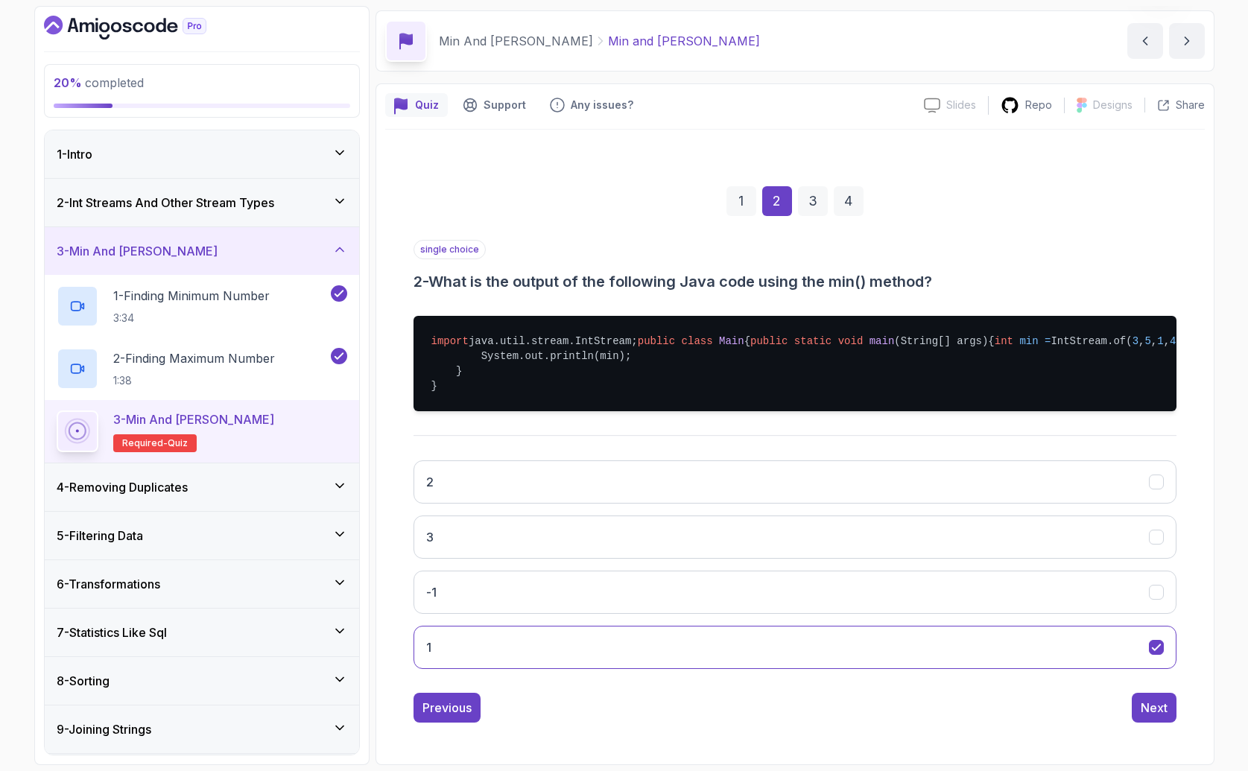
click at [1140, 727] on div "1 2 3 4 single choice 2 - What is the output of the following Java code using t…" at bounding box center [795, 443] width 820 height 584
click at [1156, 699] on div "Next" at bounding box center [1154, 708] width 27 height 18
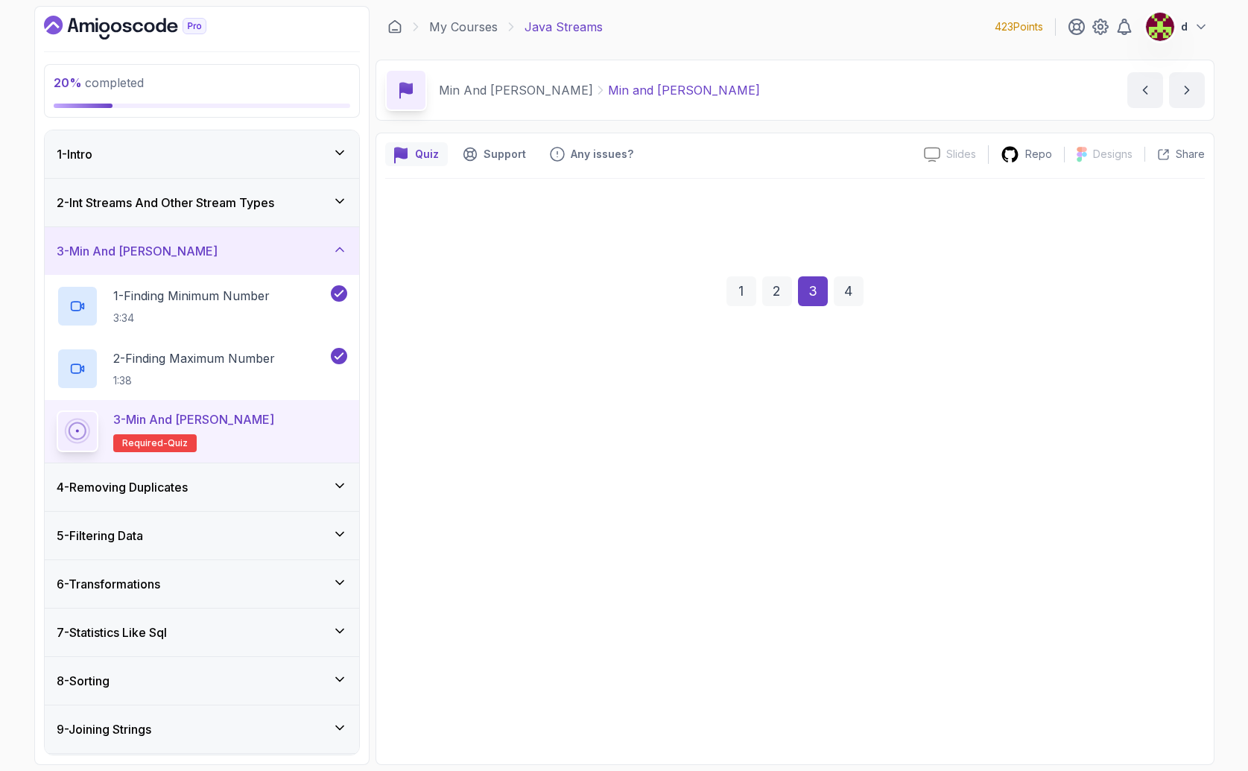
scroll to position [0, 0]
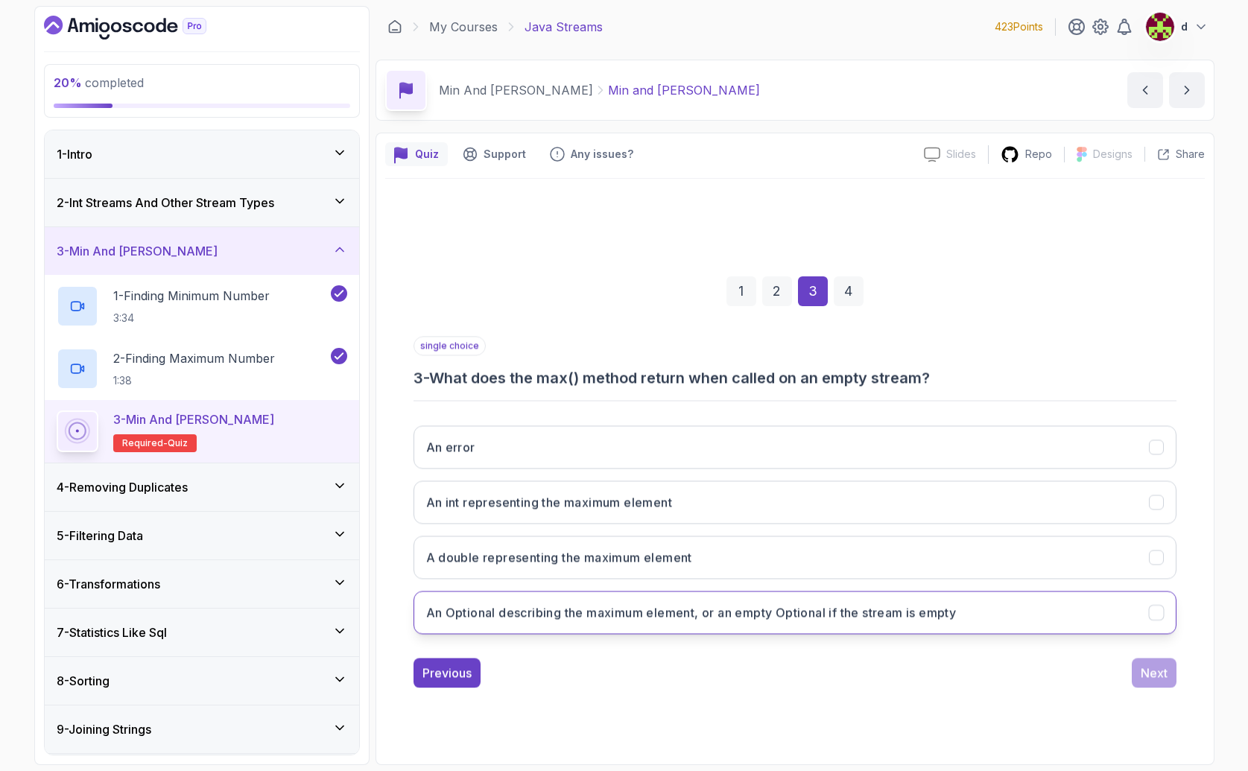
click at [1121, 596] on button "An Optional describing the maximum element, or an empty Optional if the stream …" at bounding box center [795, 612] width 763 height 43
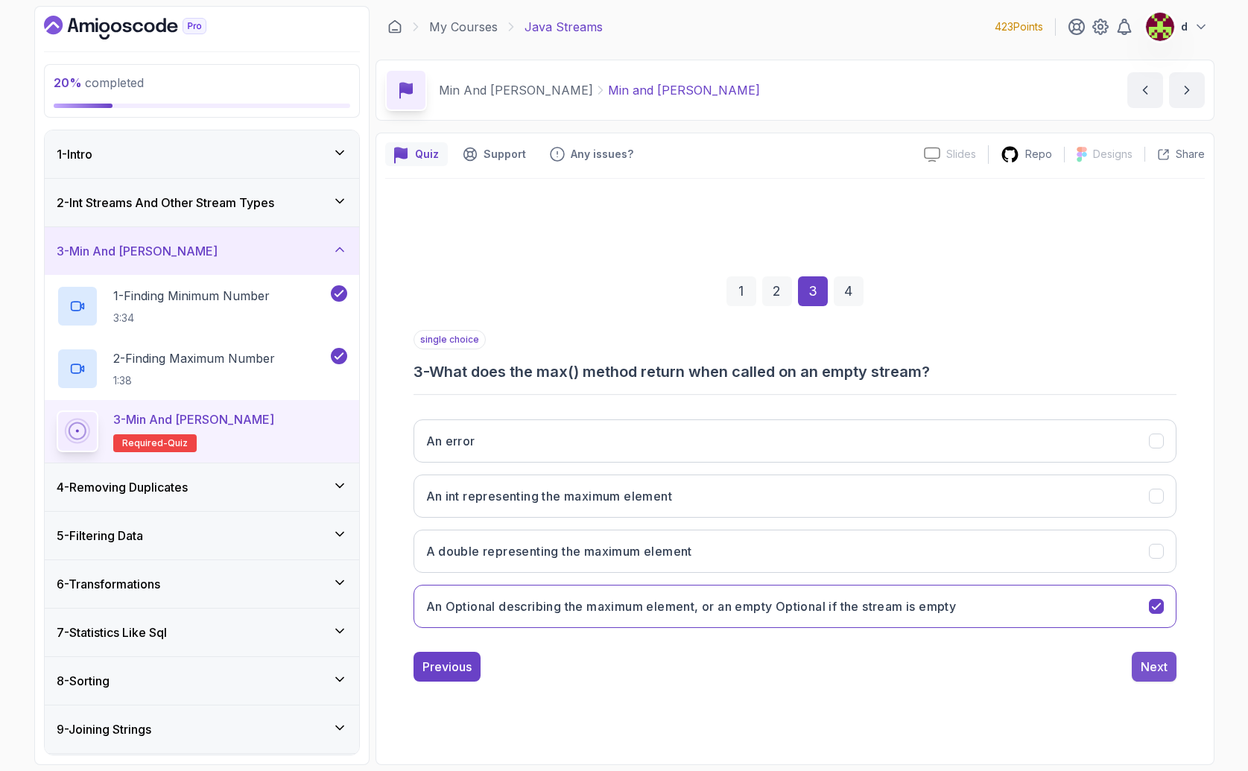
drag, startPoint x: 1171, startPoint y: 665, endPoint x: 1161, endPoint y: 647, distance: 20.7
click at [1172, 665] on button "Next" at bounding box center [1154, 667] width 45 height 30
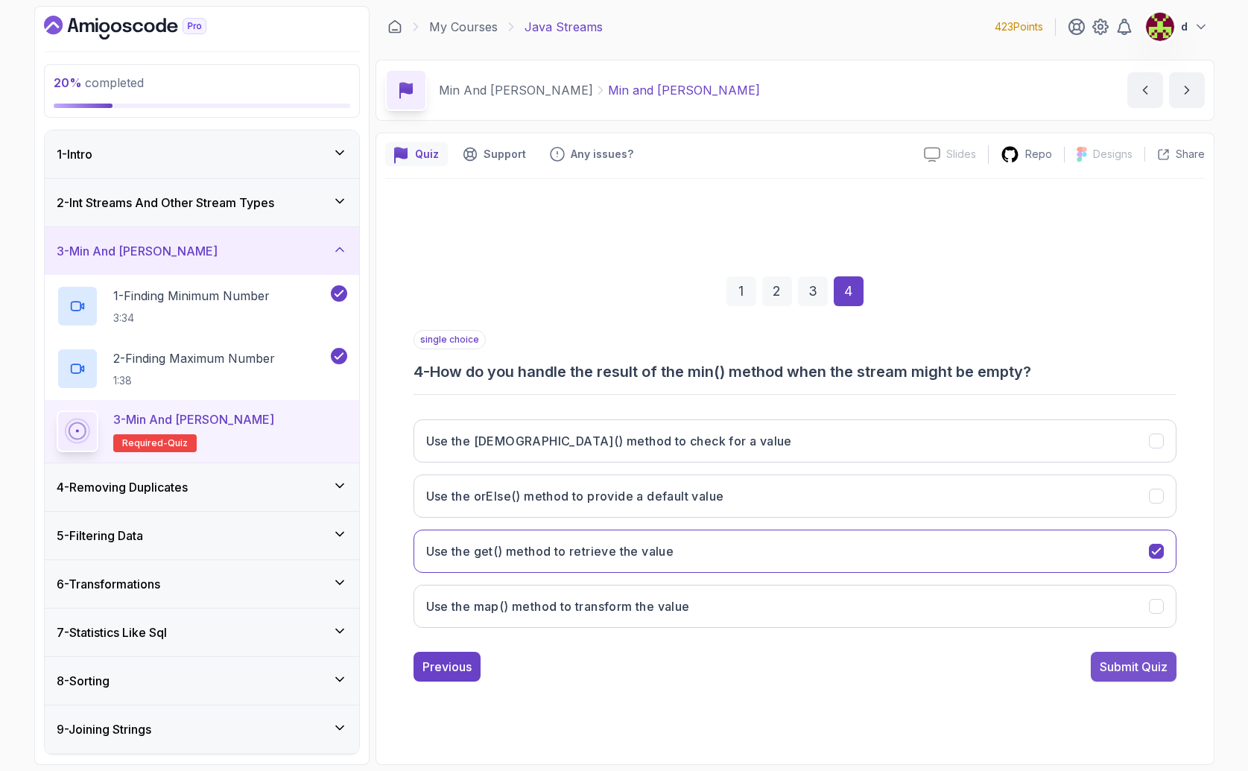
click at [1149, 665] on div "Submit Quiz" at bounding box center [1134, 667] width 68 height 18
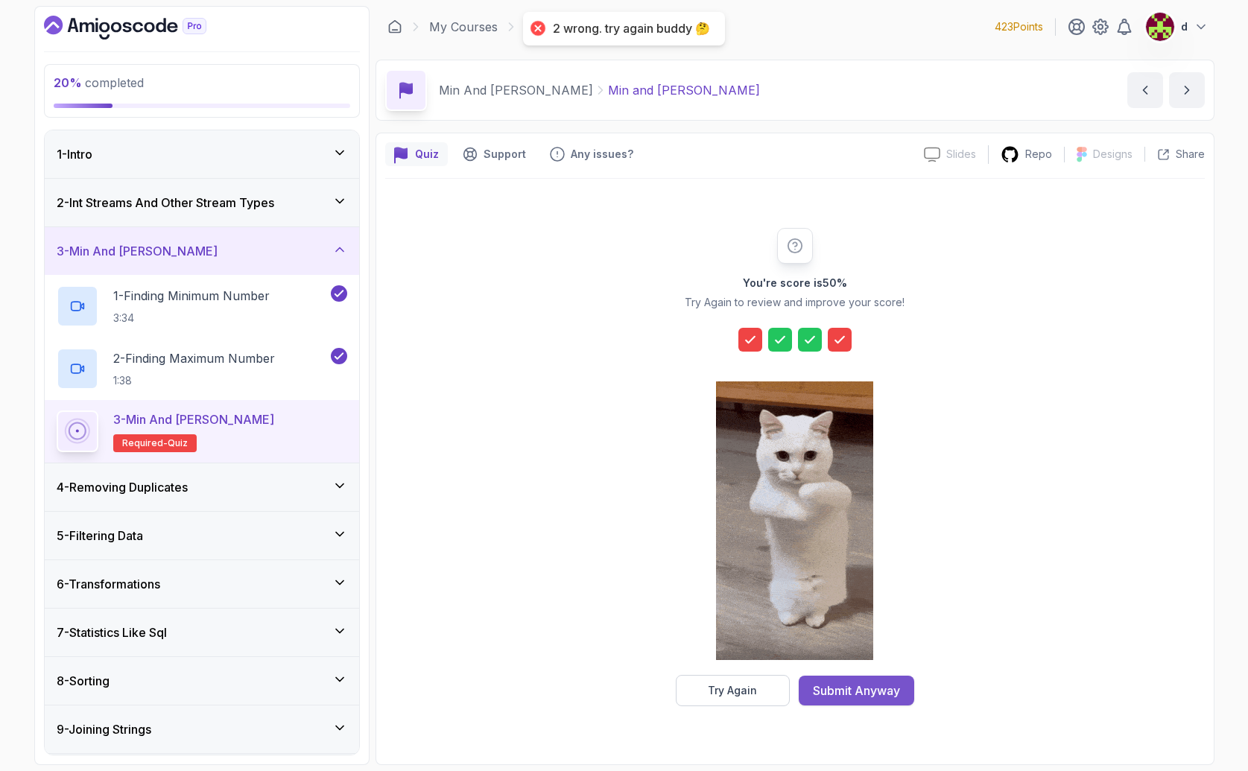
click at [863, 699] on div "Submit Anyway" at bounding box center [856, 691] width 87 height 18
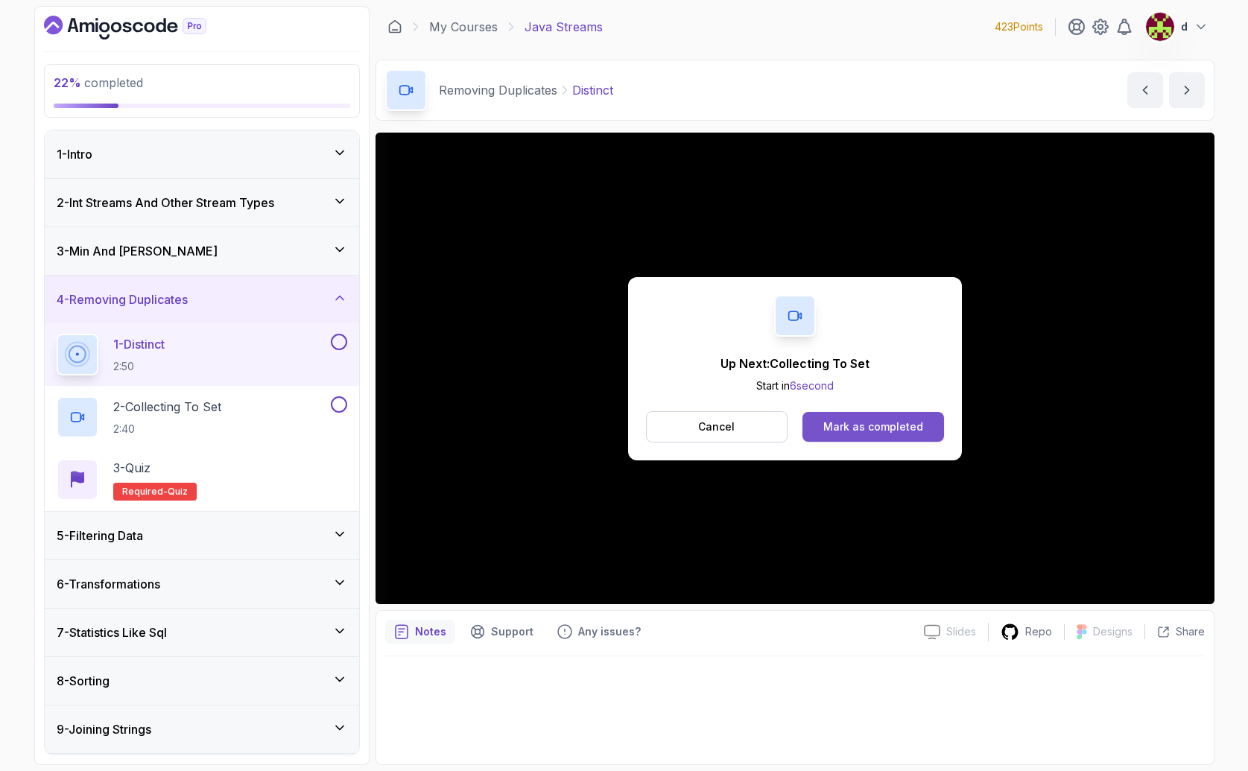
click at [870, 430] on div "Mark as completed" at bounding box center [873, 427] width 100 height 15
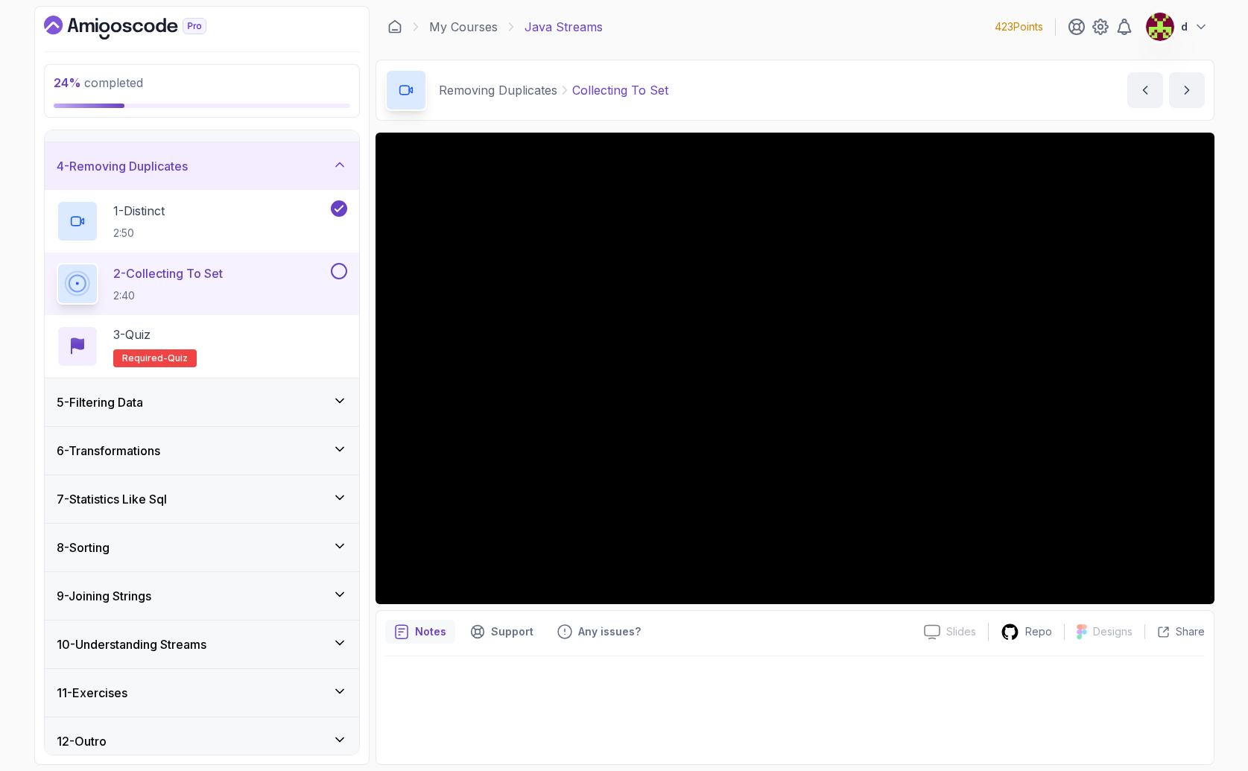
scroll to position [144, 0]
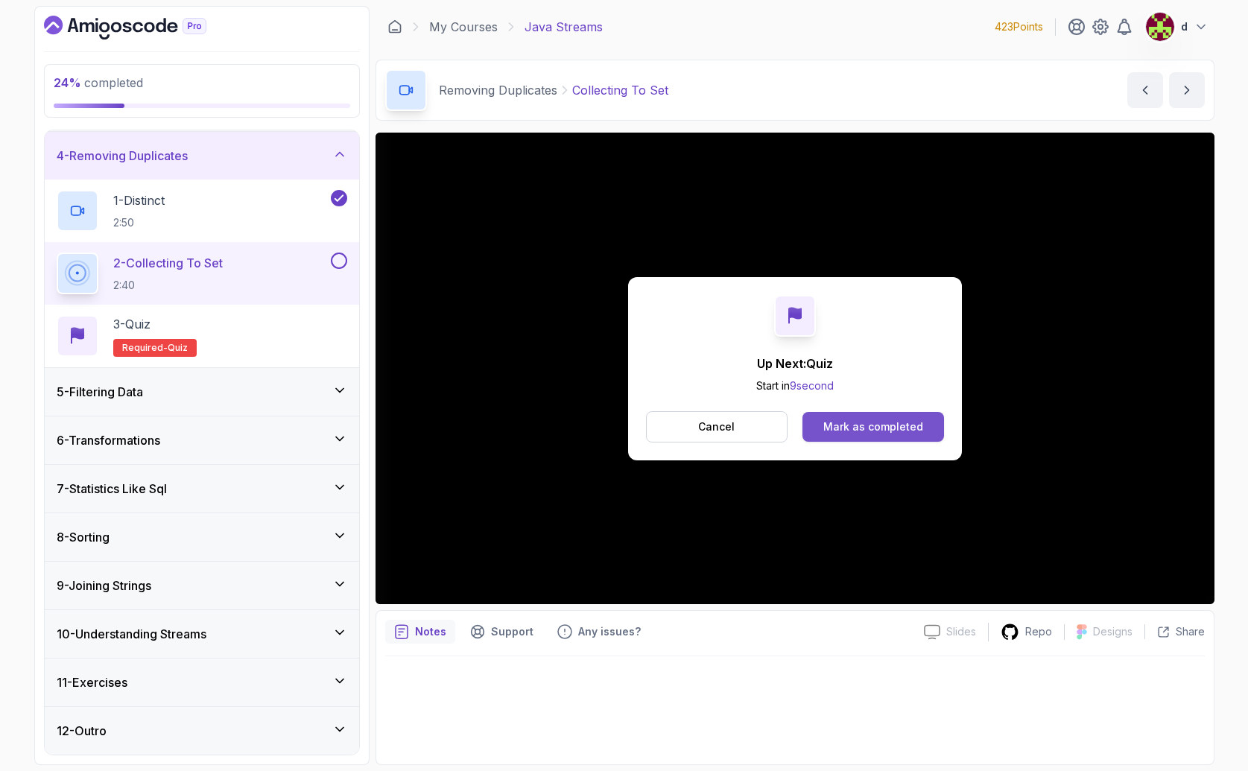
click at [891, 425] on div "Mark as completed" at bounding box center [873, 427] width 100 height 15
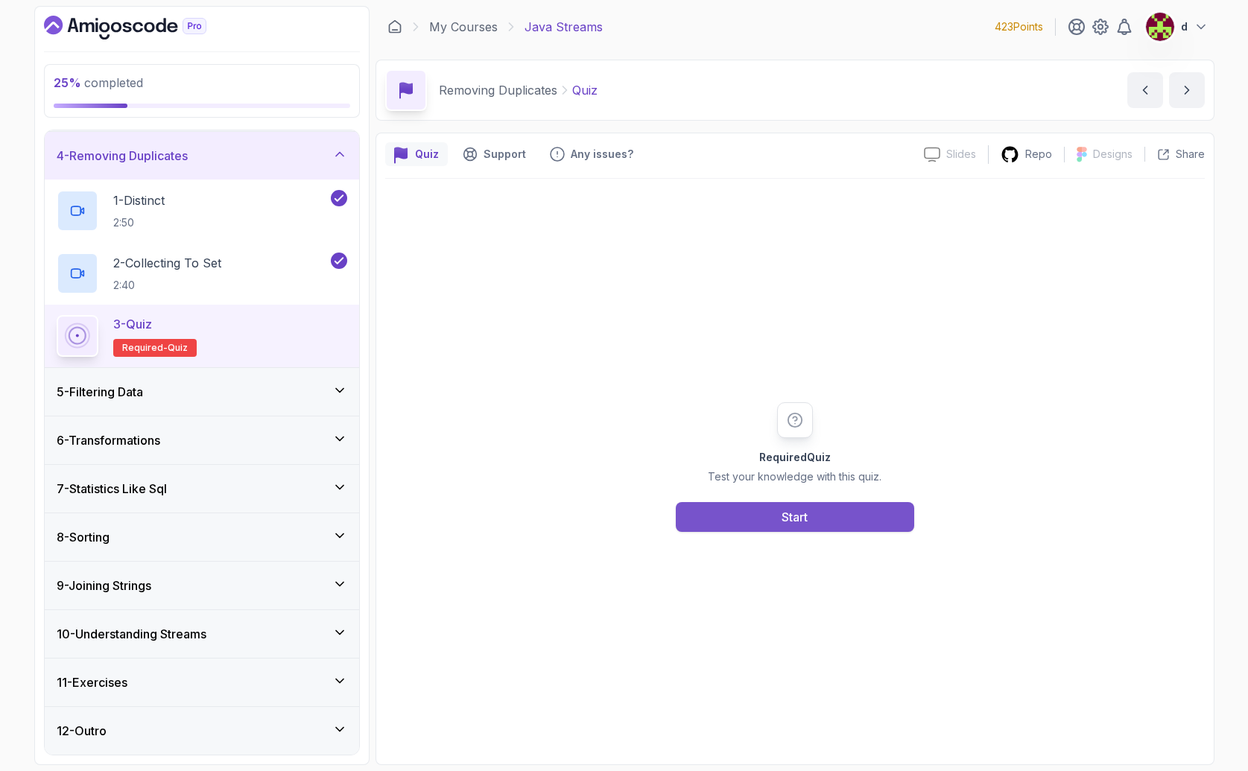
click at [844, 519] on button "Start" at bounding box center [795, 517] width 238 height 30
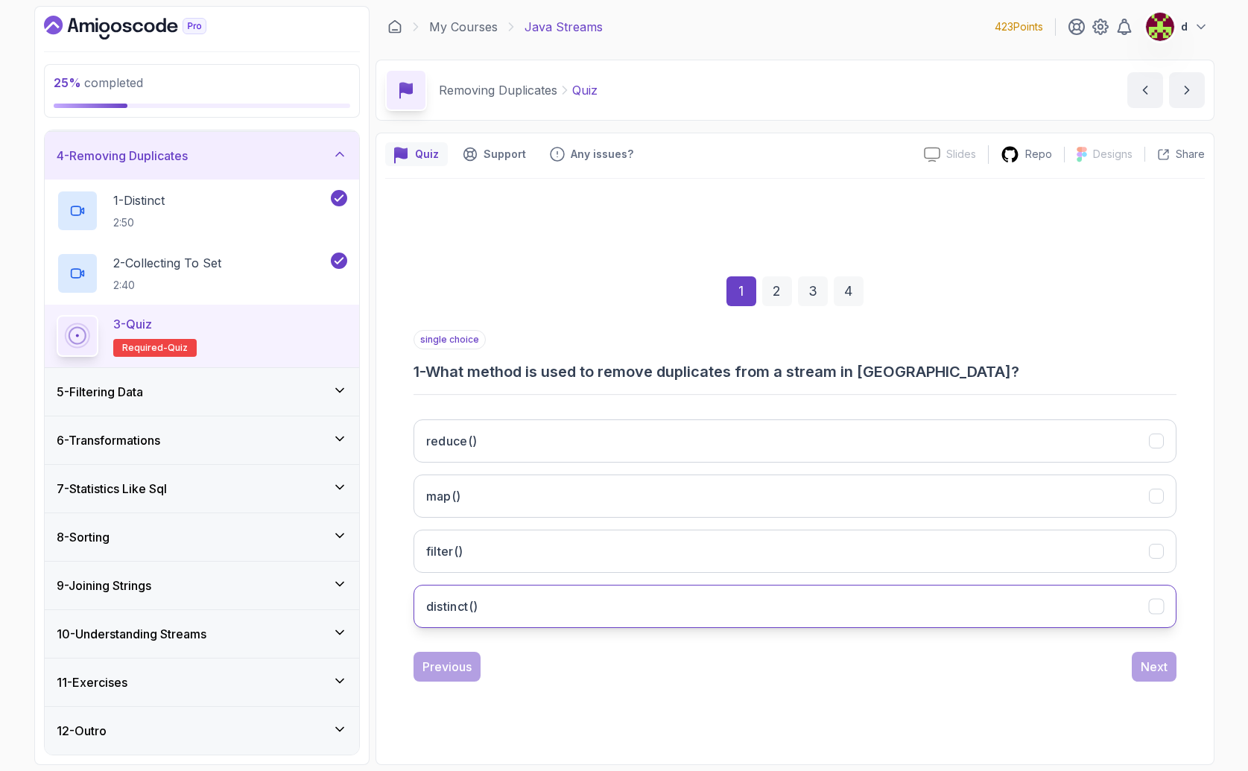
click at [554, 604] on button "distinct()" at bounding box center [795, 606] width 763 height 43
click at [1154, 670] on div "Next" at bounding box center [1154, 667] width 27 height 18
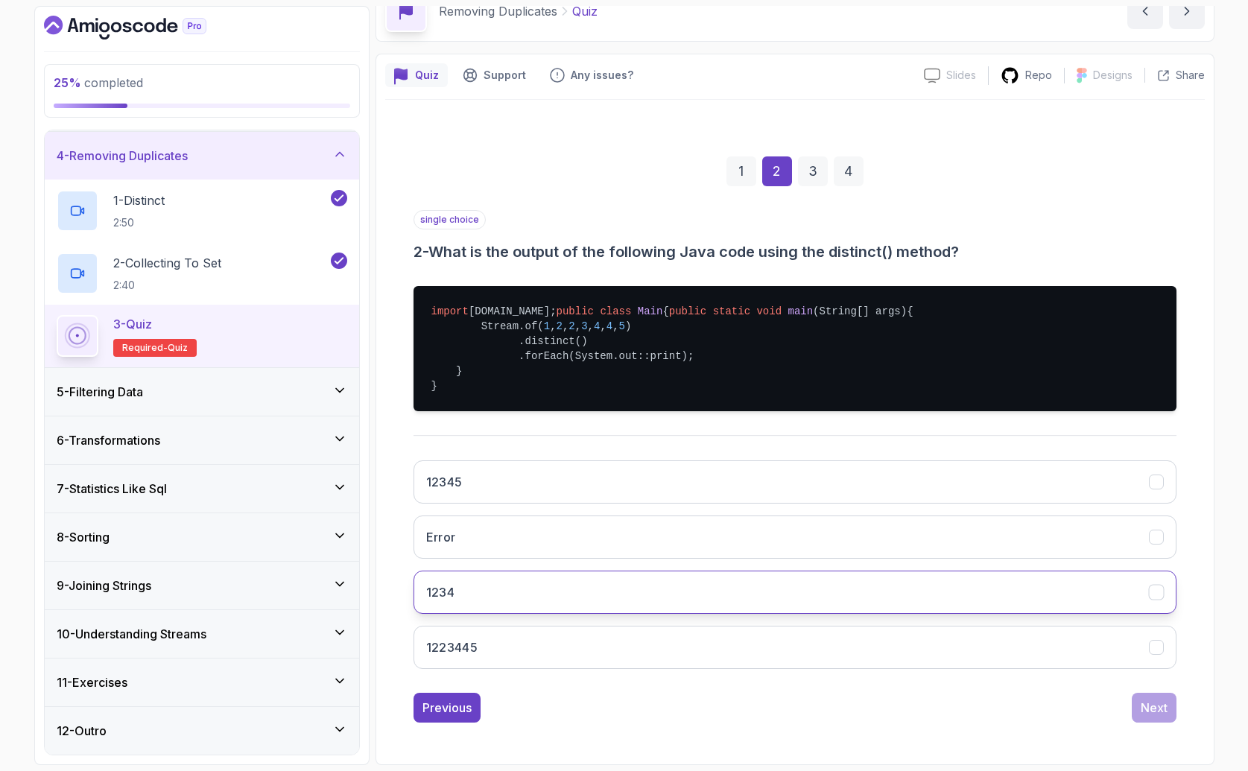
scroll to position [124, 0]
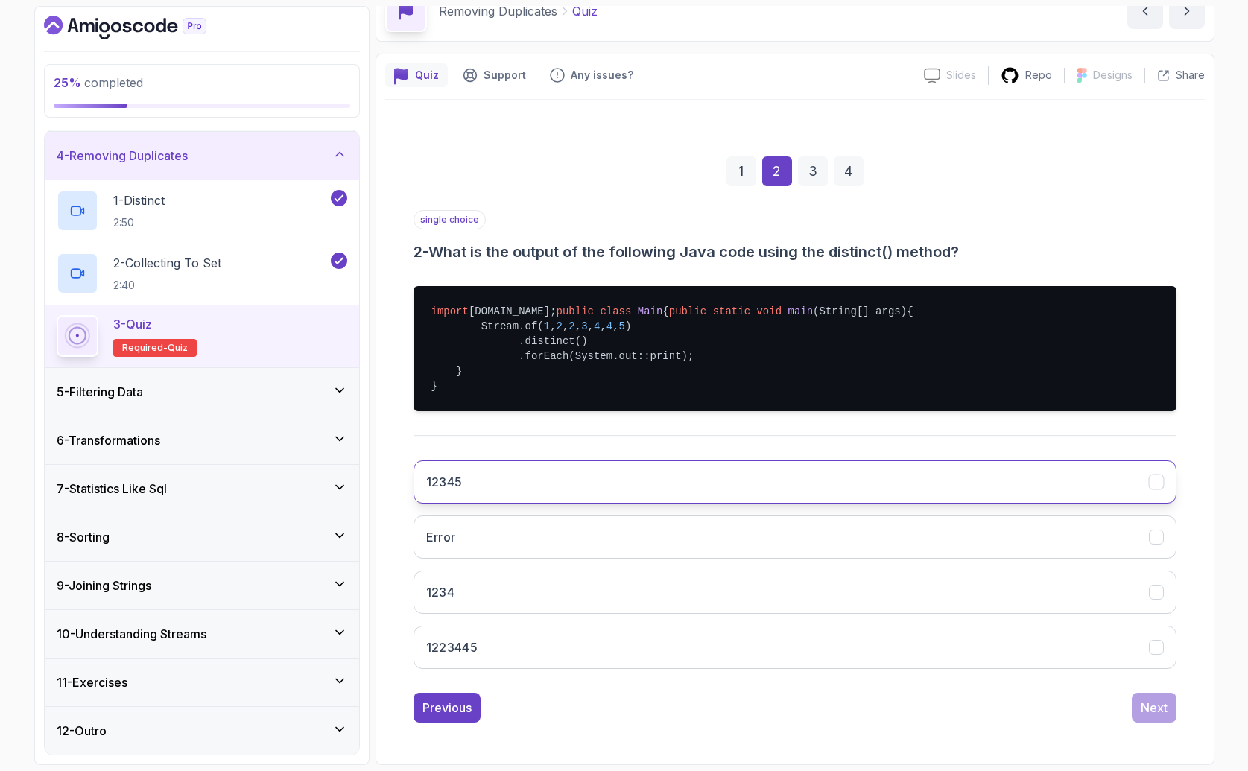
click at [527, 476] on button "12345" at bounding box center [795, 482] width 763 height 43
click at [1195, 729] on div "1 2 3 4 single choice 2 - What is the output of the following Java code using t…" at bounding box center [795, 428] width 820 height 614
click at [1154, 709] on div "Next" at bounding box center [1154, 708] width 27 height 18
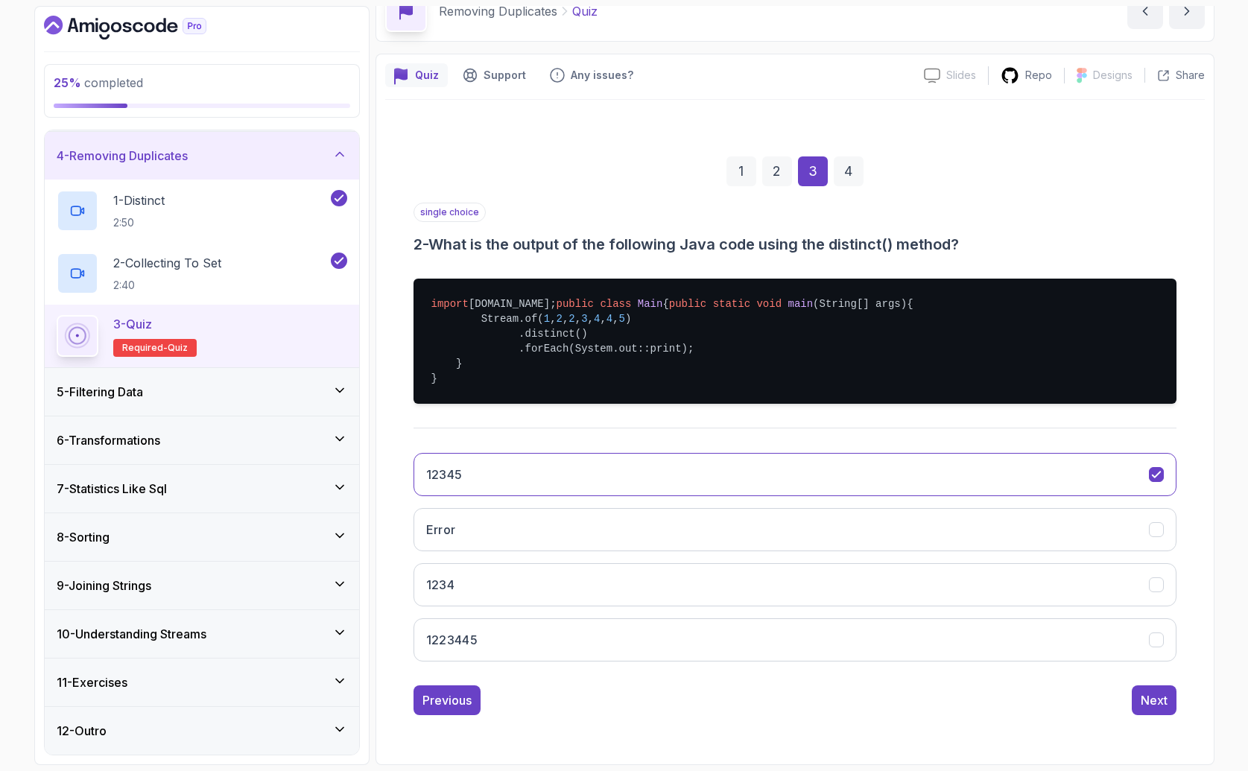
scroll to position [0, 0]
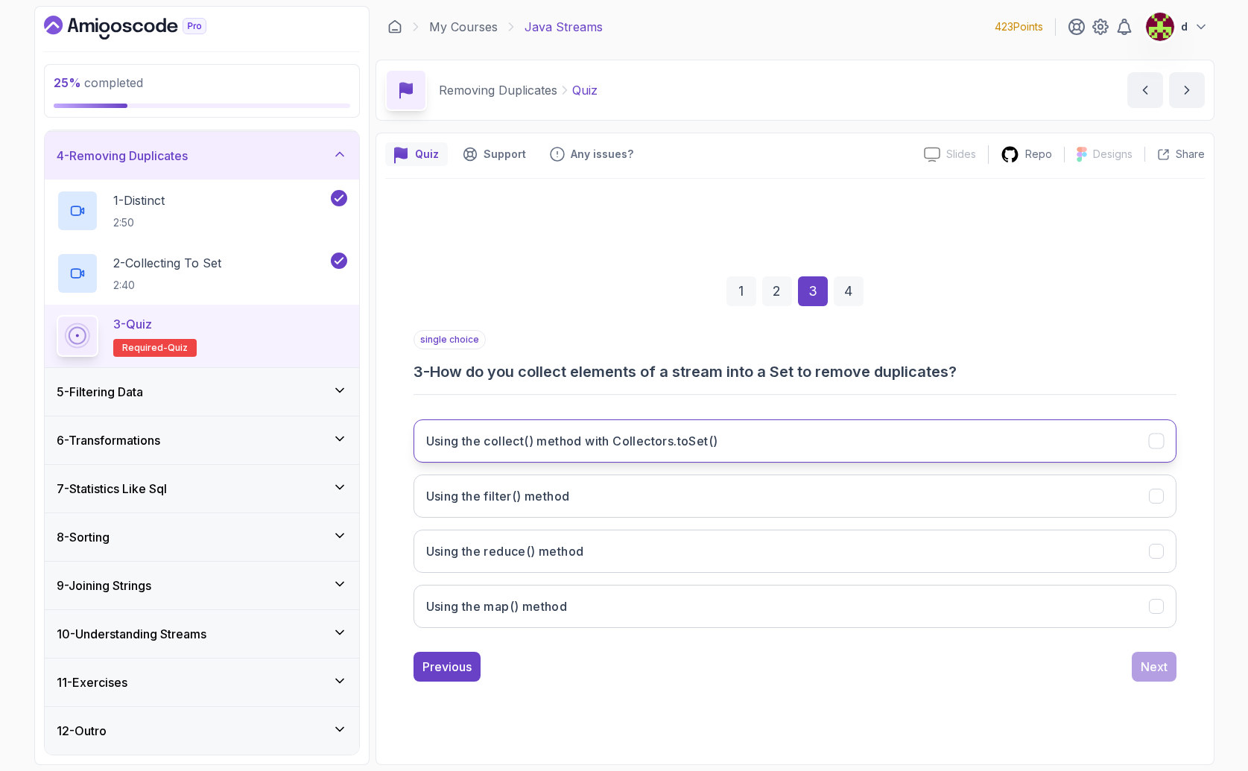
click at [599, 452] on button "Using the collect() method with Collectors.toSet()" at bounding box center [795, 441] width 763 height 43
click at [1159, 662] on div "Next" at bounding box center [1154, 667] width 27 height 18
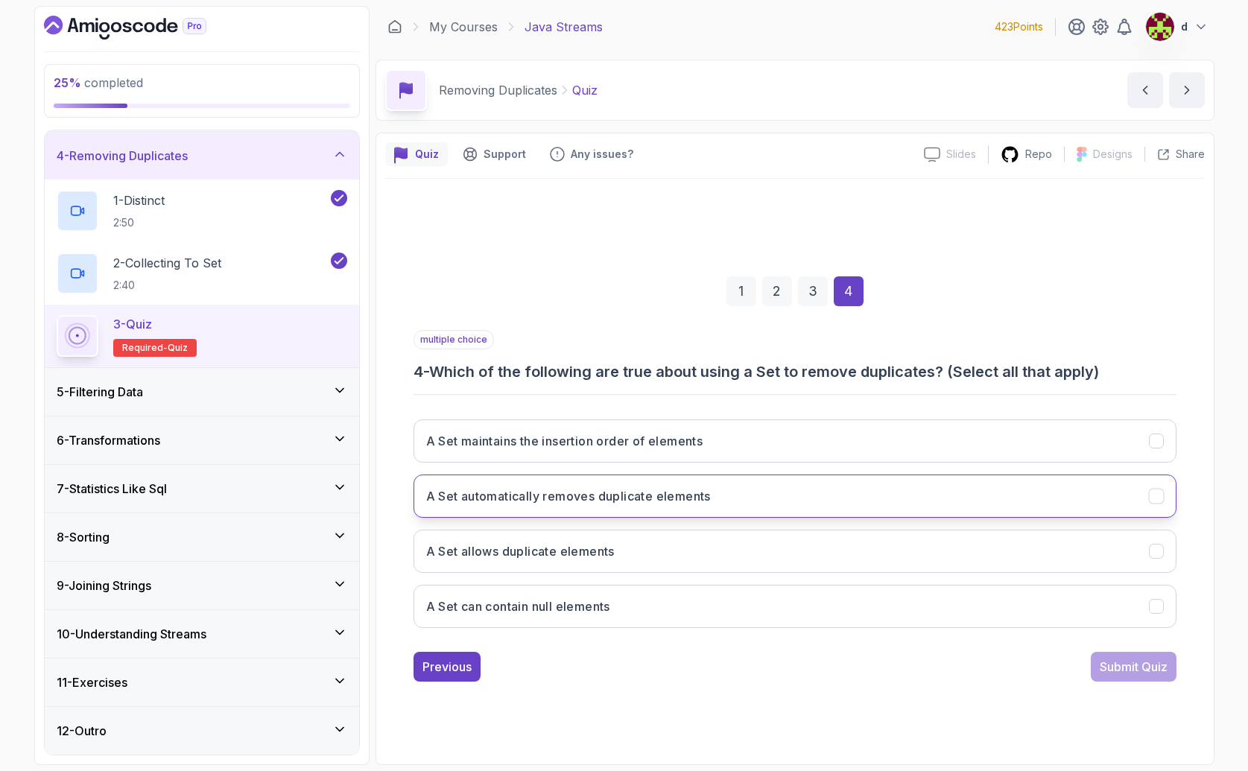
click at [750, 510] on button "A Set automatically removes duplicate elements" at bounding box center [795, 496] width 763 height 43
click at [1147, 664] on div "Submit Quiz" at bounding box center [1134, 667] width 68 height 18
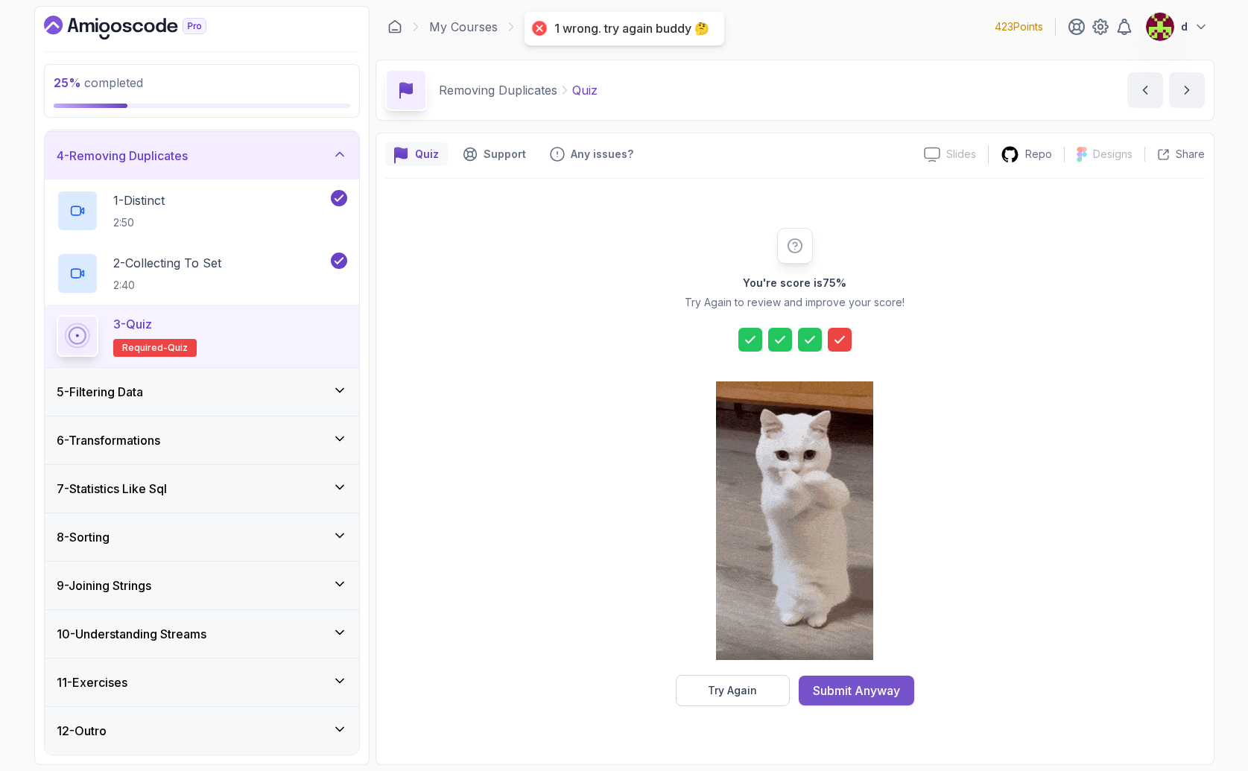
click at [873, 686] on div "Submit Anyway" at bounding box center [856, 691] width 87 height 18
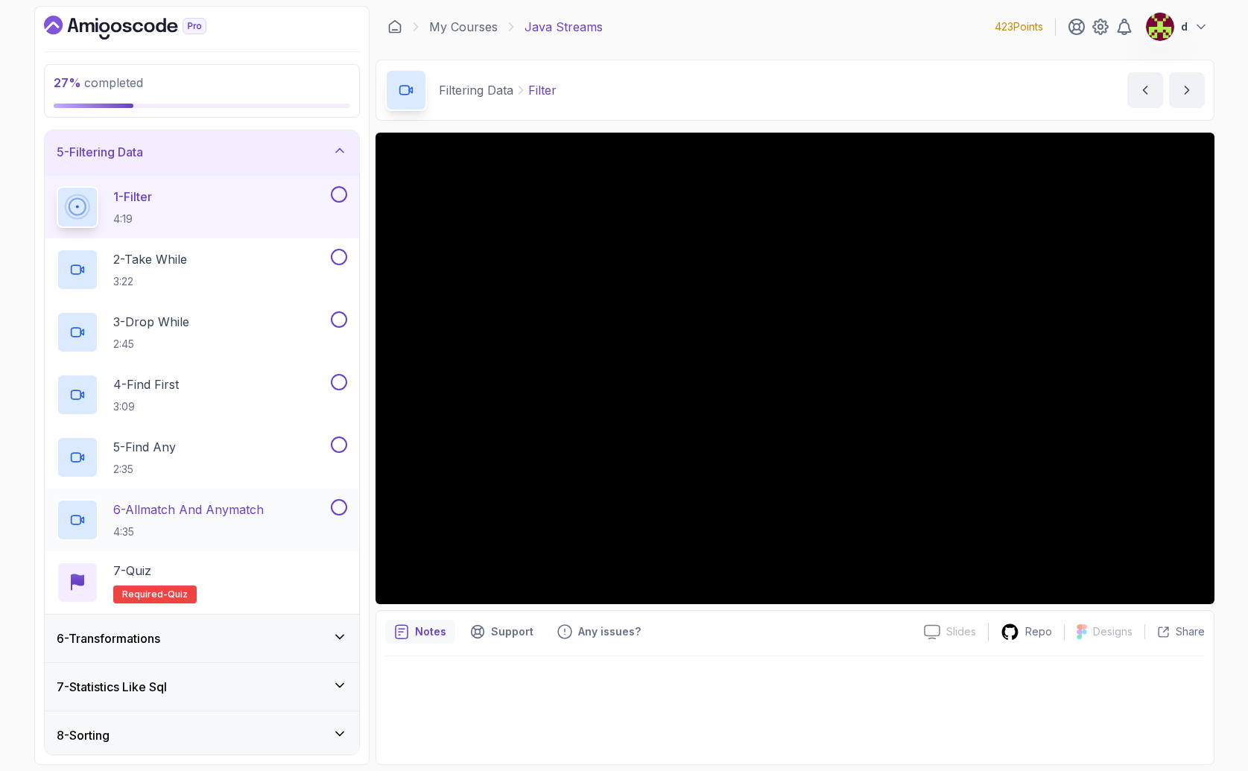
scroll to position [202, 0]
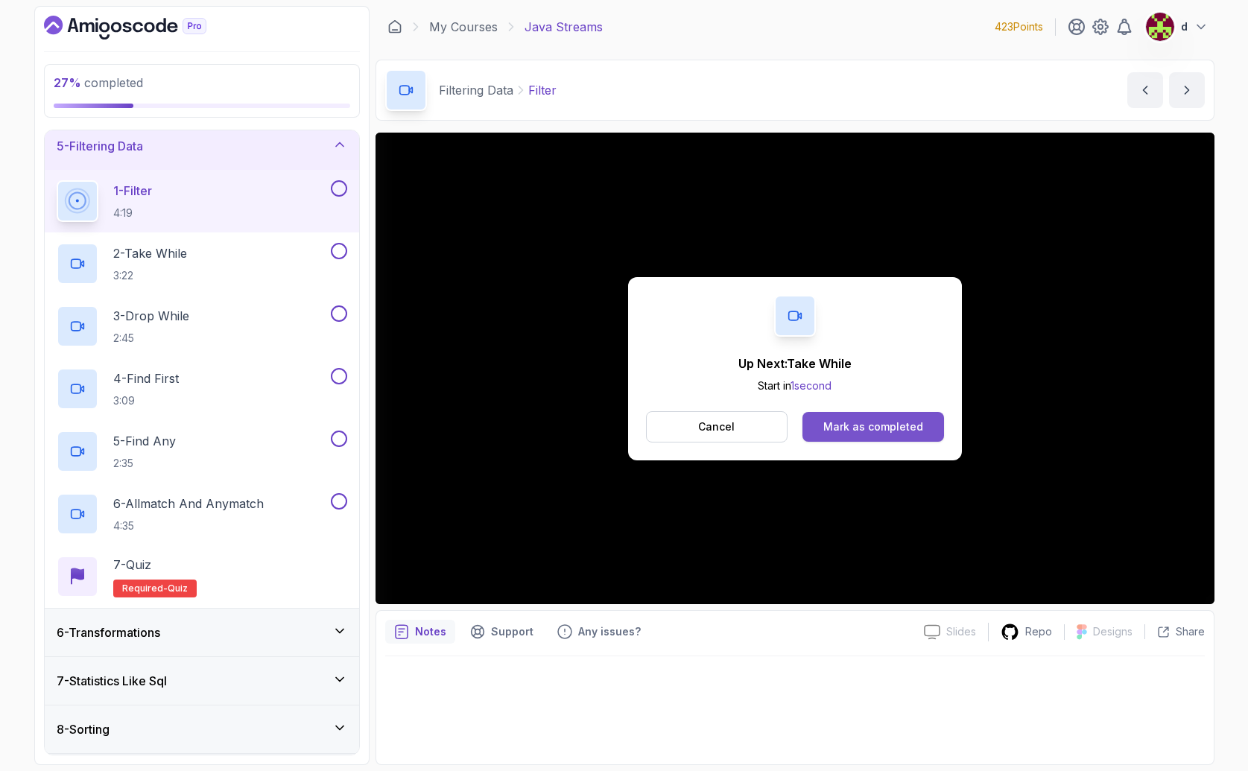
click at [876, 427] on div "Mark as completed" at bounding box center [873, 427] width 100 height 15
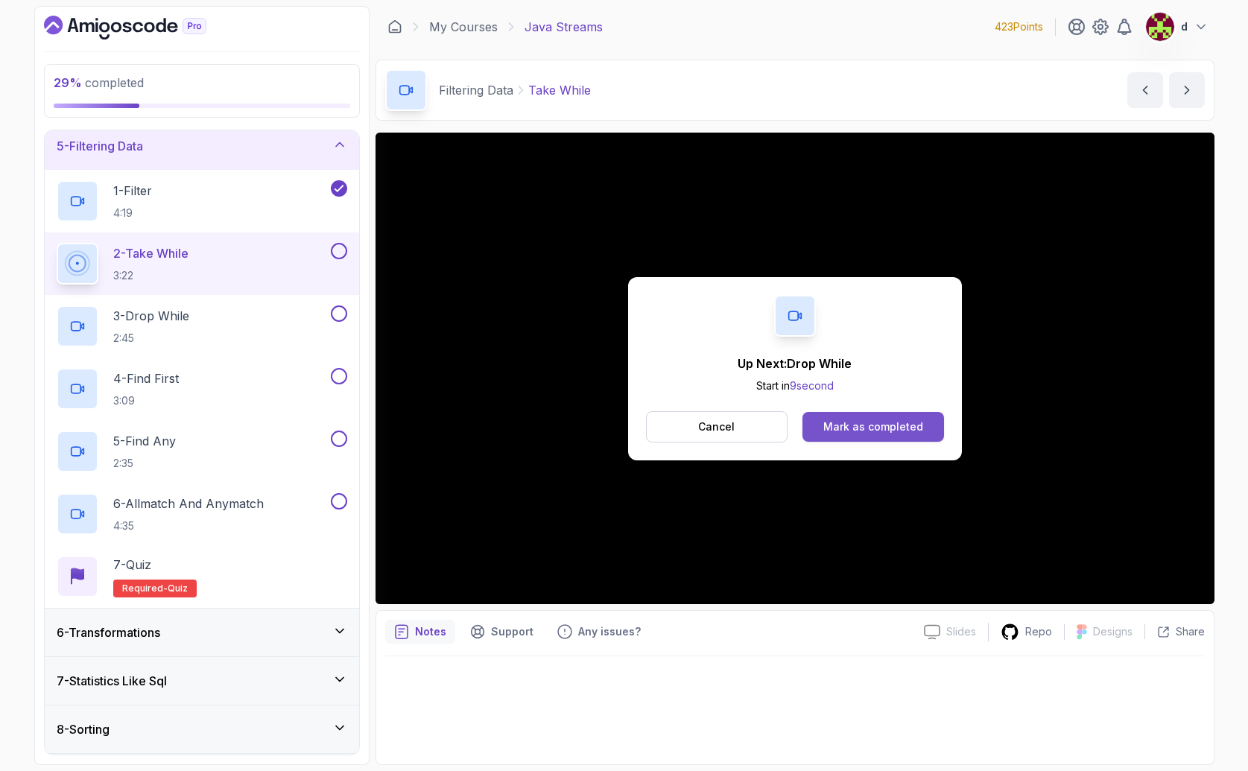
click at [855, 428] on div "Mark as completed" at bounding box center [873, 427] width 100 height 15
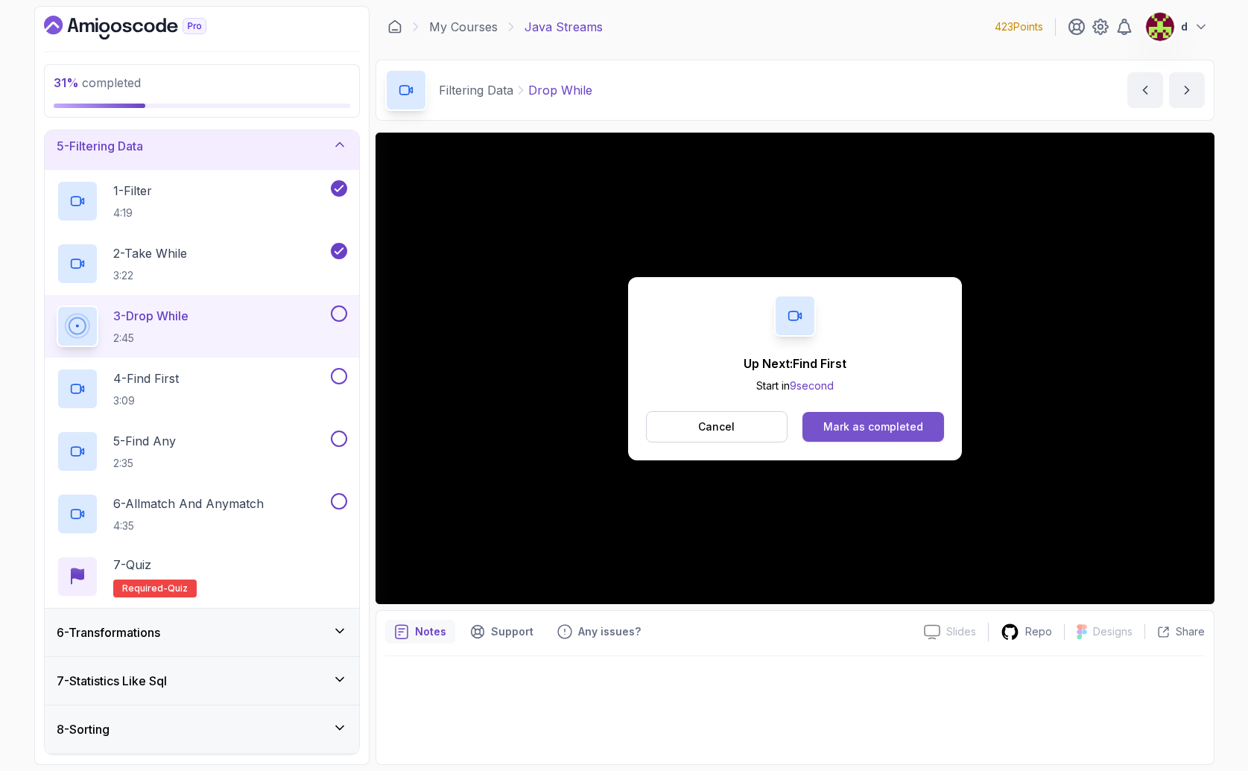
click at [894, 441] on button "Mark as completed" at bounding box center [873, 427] width 141 height 30
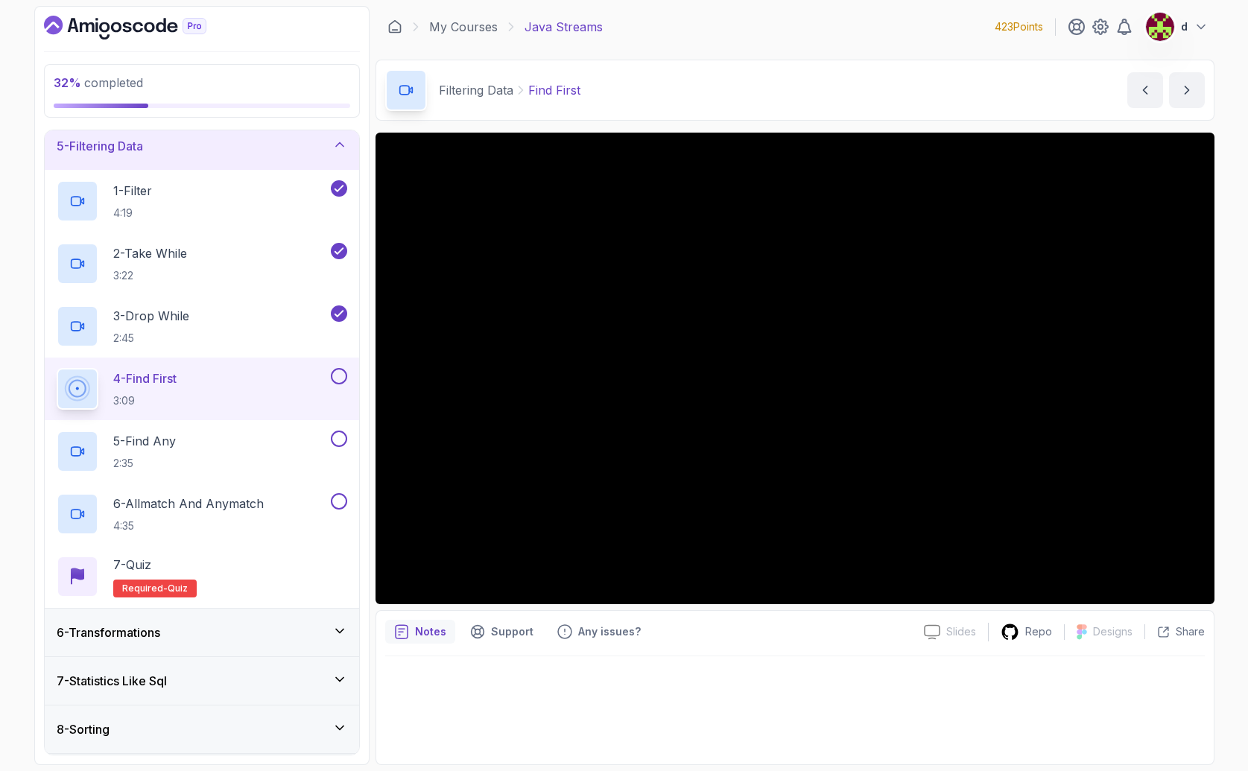
click at [341, 377] on button at bounding box center [339, 376] width 16 height 16
click at [220, 457] on div "5 - Find Any 2:35" at bounding box center [192, 452] width 271 height 42
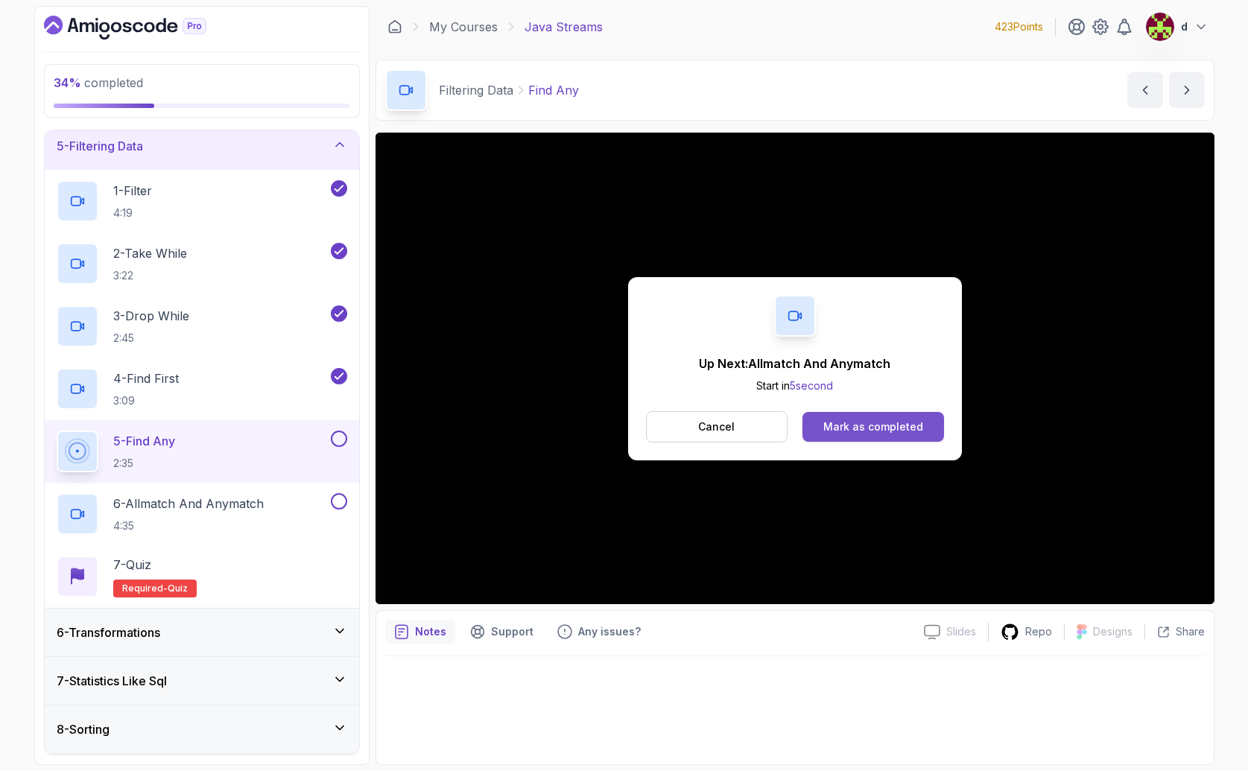
click at [850, 433] on div "Mark as completed" at bounding box center [873, 427] width 100 height 15
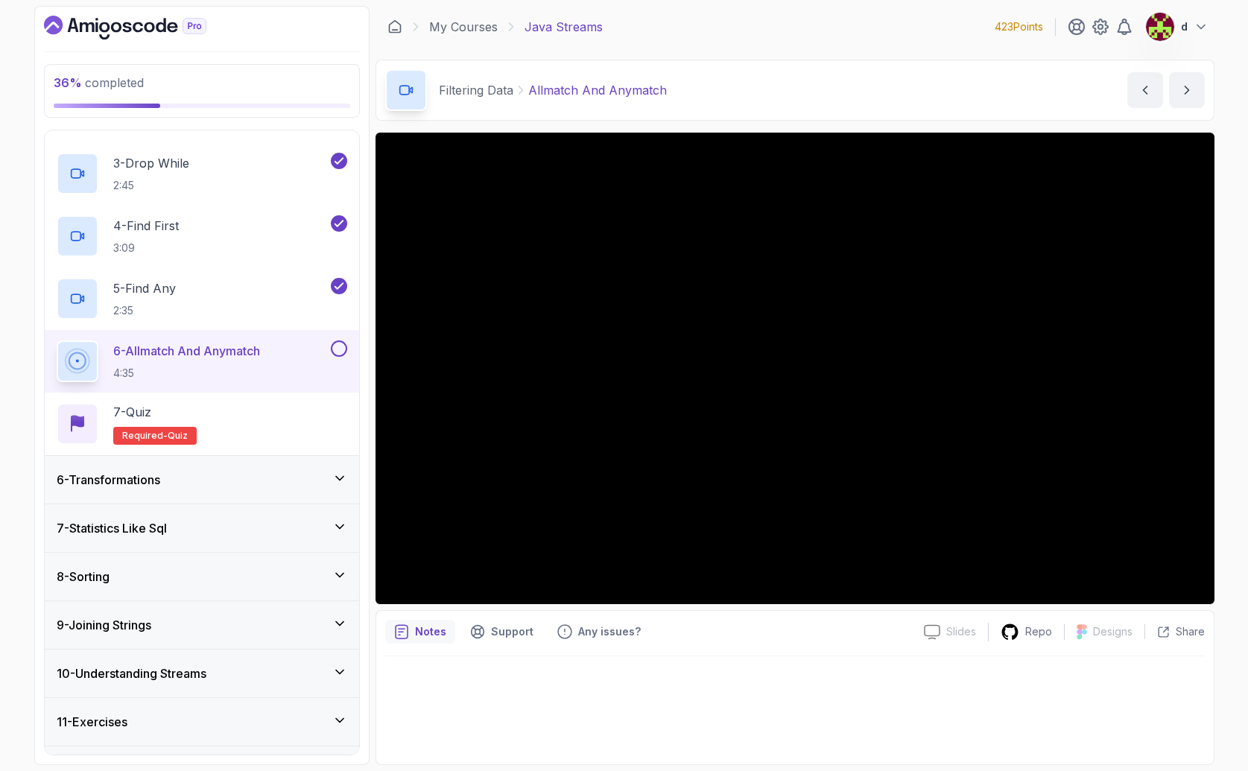
scroll to position [394, 0]
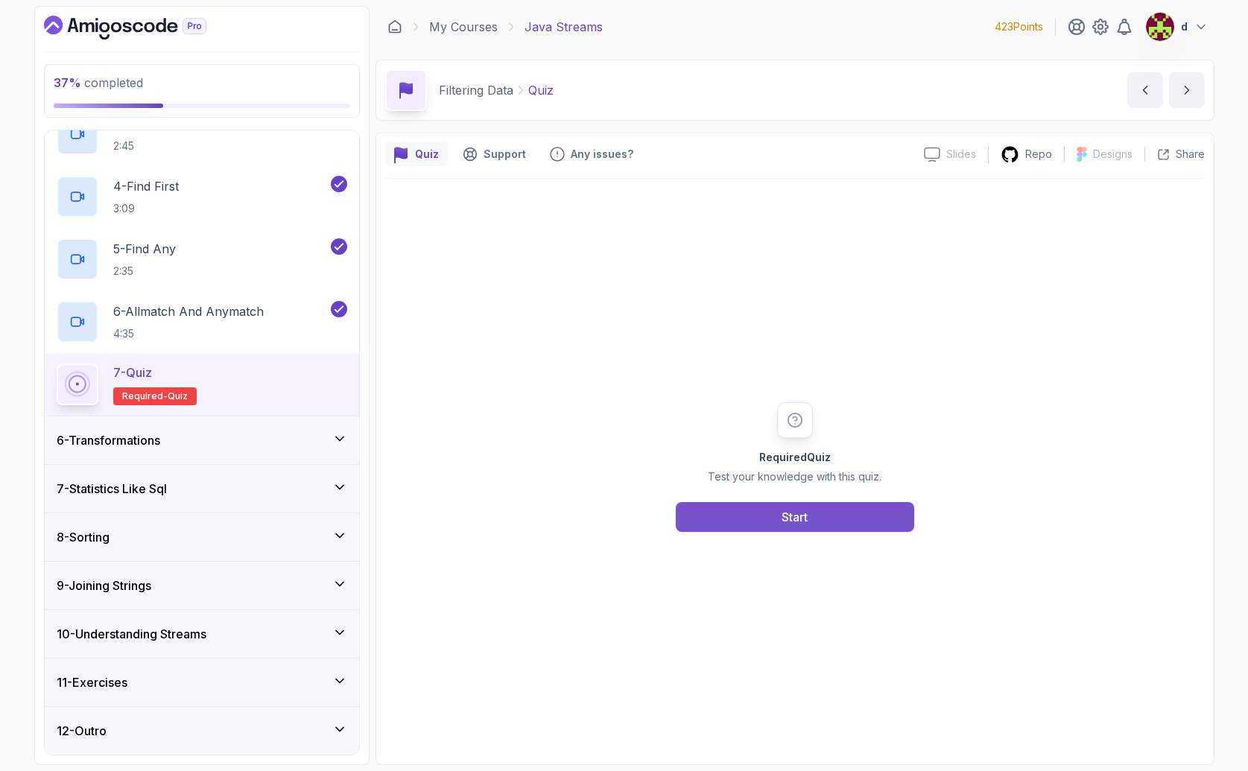
click at [797, 512] on div "Start" at bounding box center [795, 517] width 26 height 18
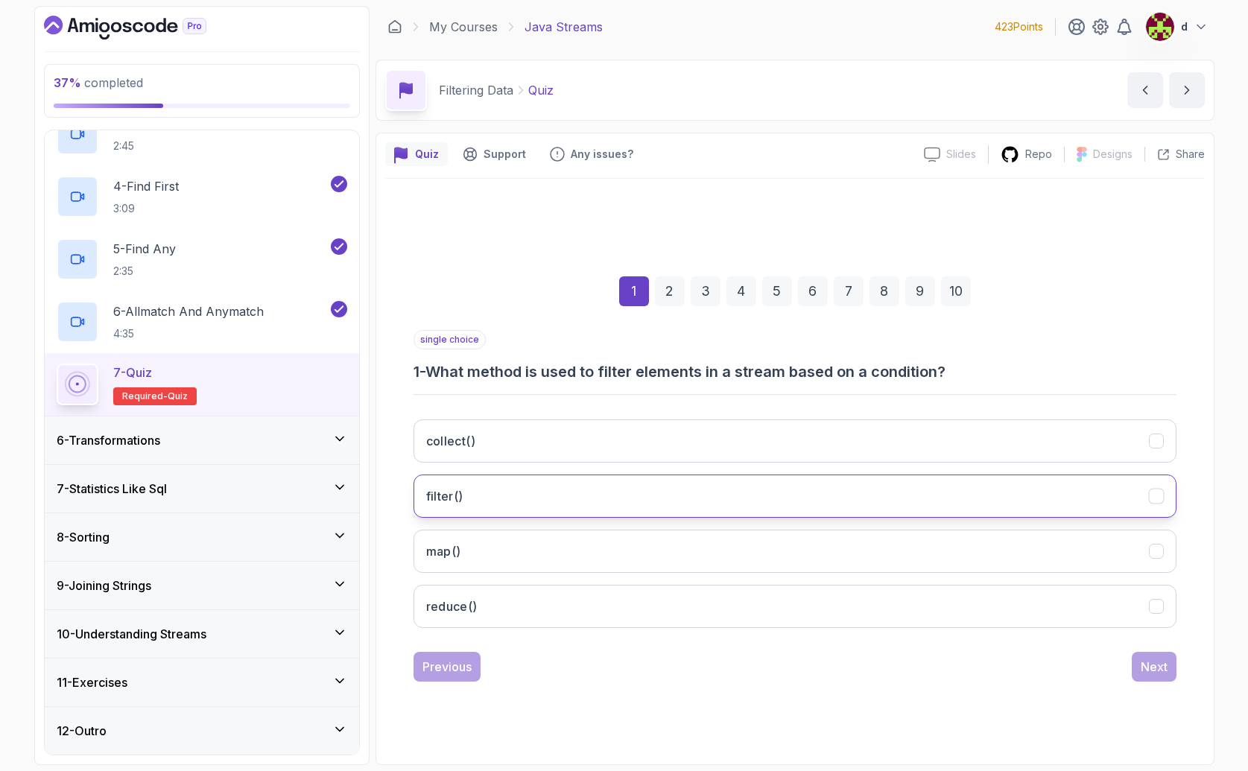
click at [961, 501] on button "filter()" at bounding box center [795, 496] width 763 height 43
click at [1154, 668] on div "Next" at bounding box center [1154, 667] width 27 height 18
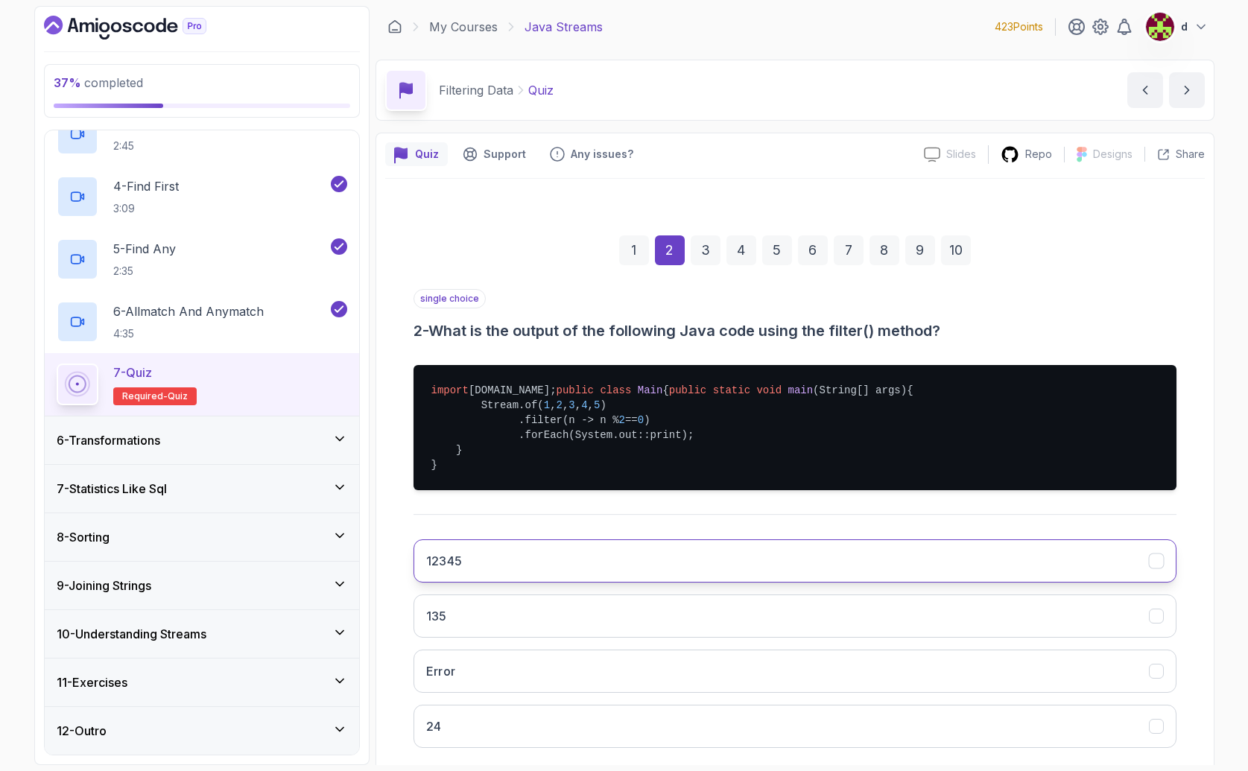
click at [823, 583] on button "12345" at bounding box center [795, 560] width 763 height 43
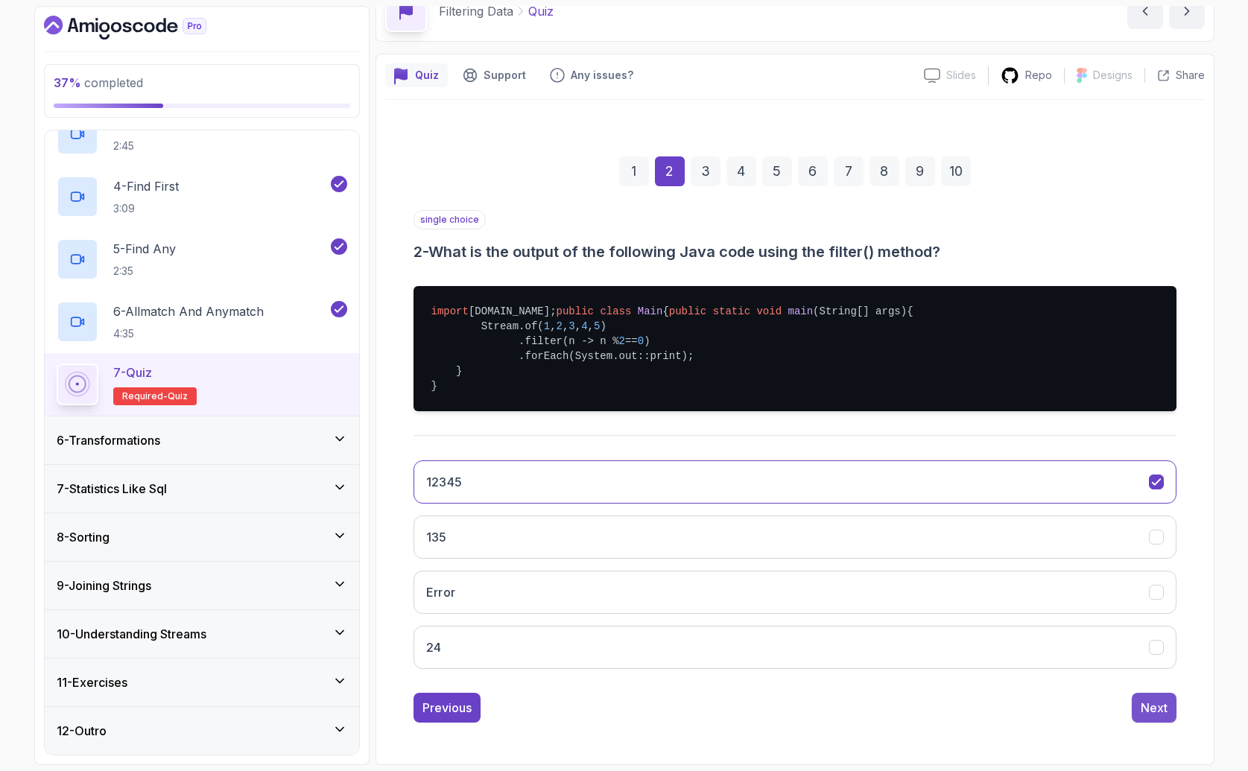
drag, startPoint x: 1164, startPoint y: 693, endPoint x: 1151, endPoint y: 712, distance: 23.1
click at [1161, 694] on button "Next" at bounding box center [1154, 708] width 45 height 30
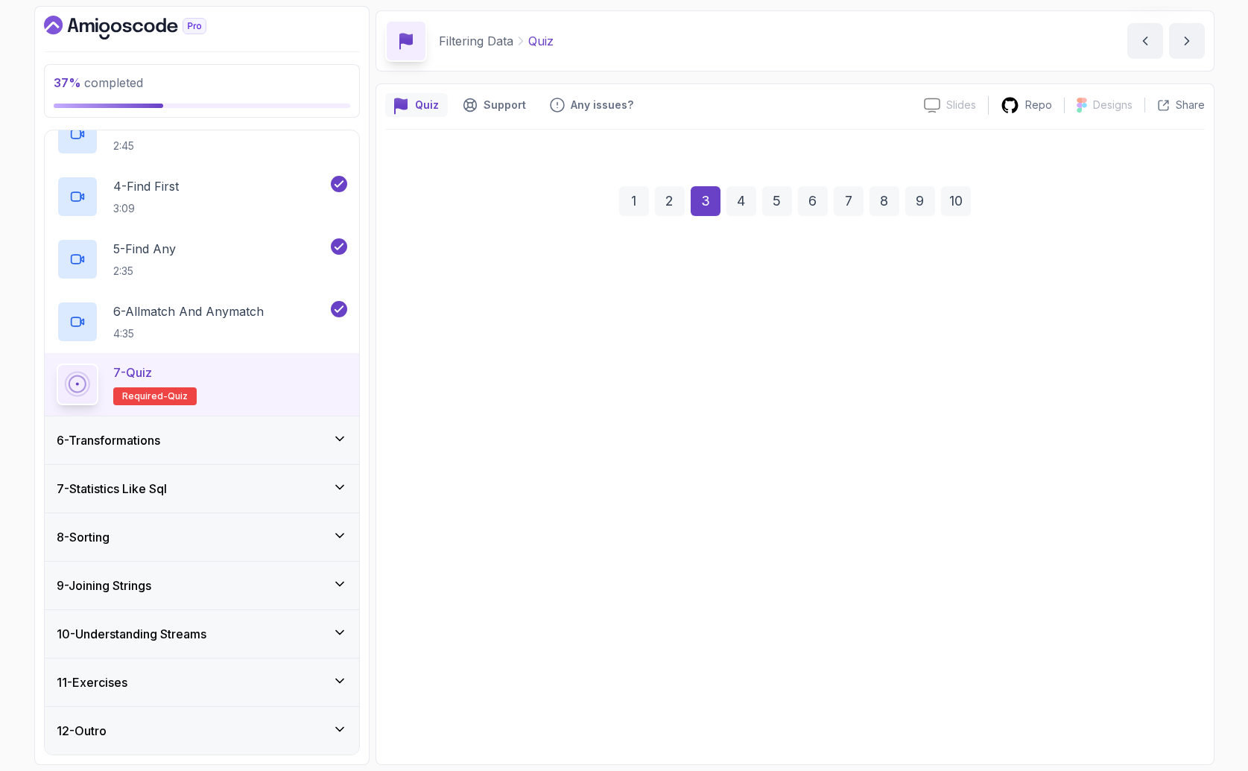
scroll to position [94, 0]
click at [940, 580] on button "Skips elements from the stream as long as the condition is true" at bounding box center [795, 592] width 763 height 43
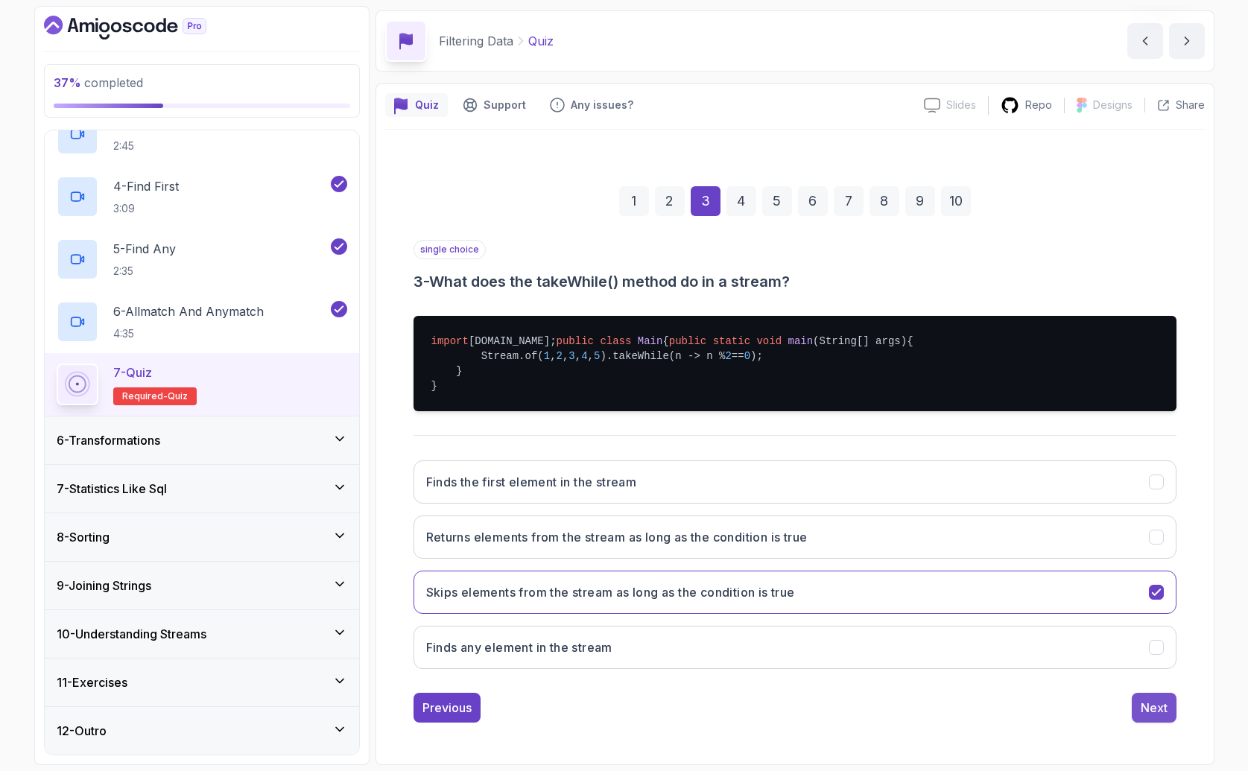
click at [1134, 703] on button "Next" at bounding box center [1154, 708] width 45 height 30
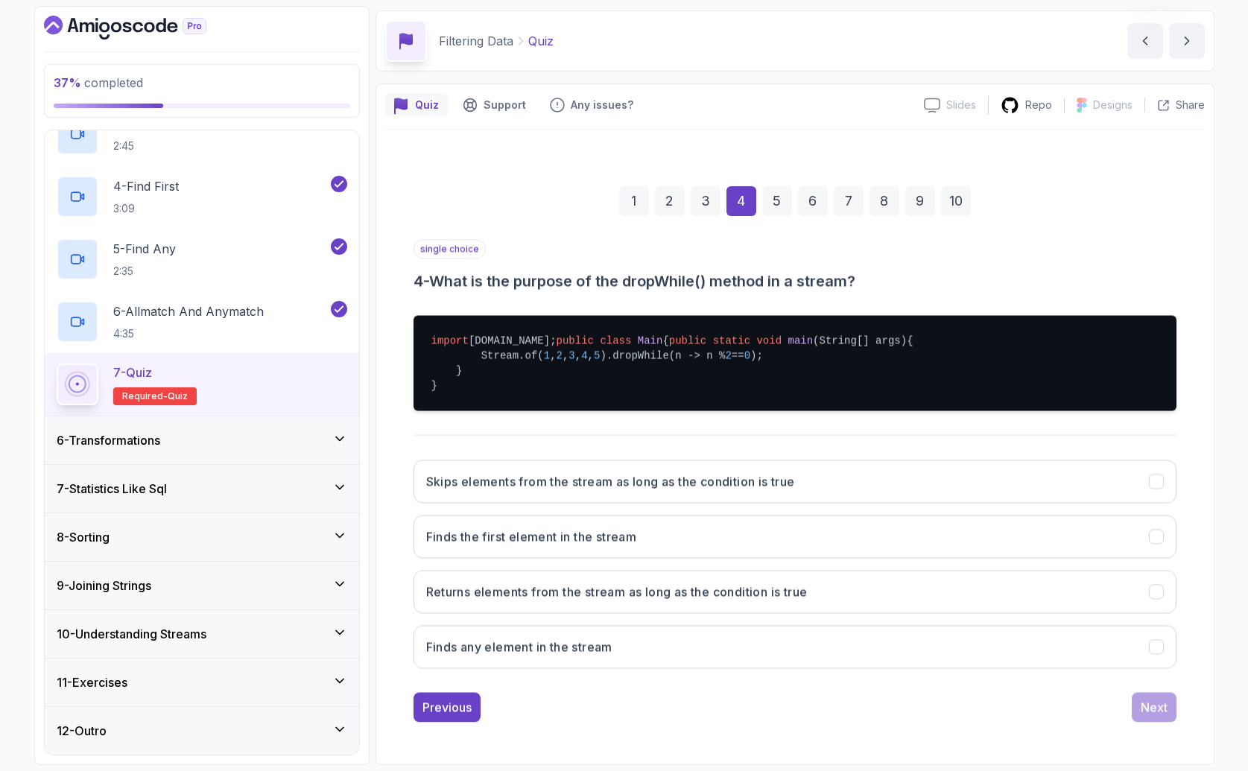
click at [972, 587] on button "Returns elements from the stream as long as the condition is true" at bounding box center [795, 591] width 763 height 43
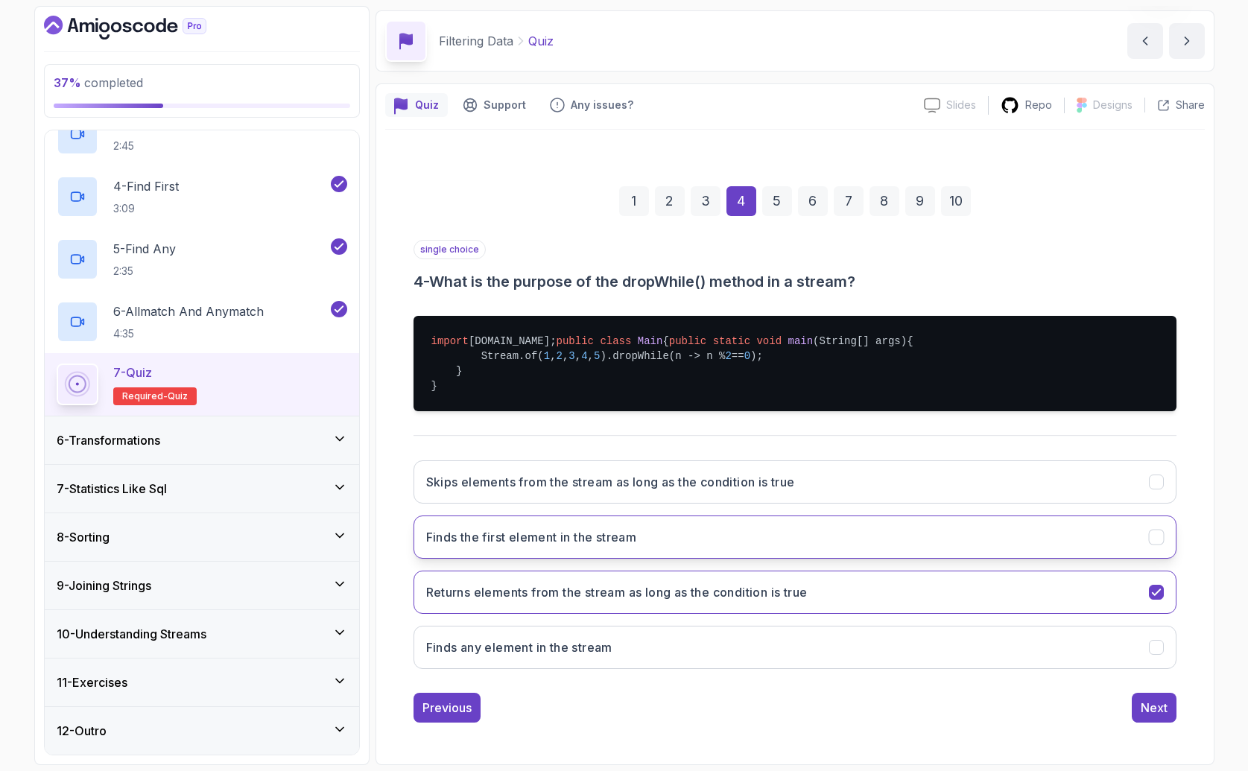
click at [949, 534] on button "Finds the first element in the stream" at bounding box center [795, 537] width 763 height 43
click at [1146, 707] on div "Next" at bounding box center [1154, 708] width 27 height 18
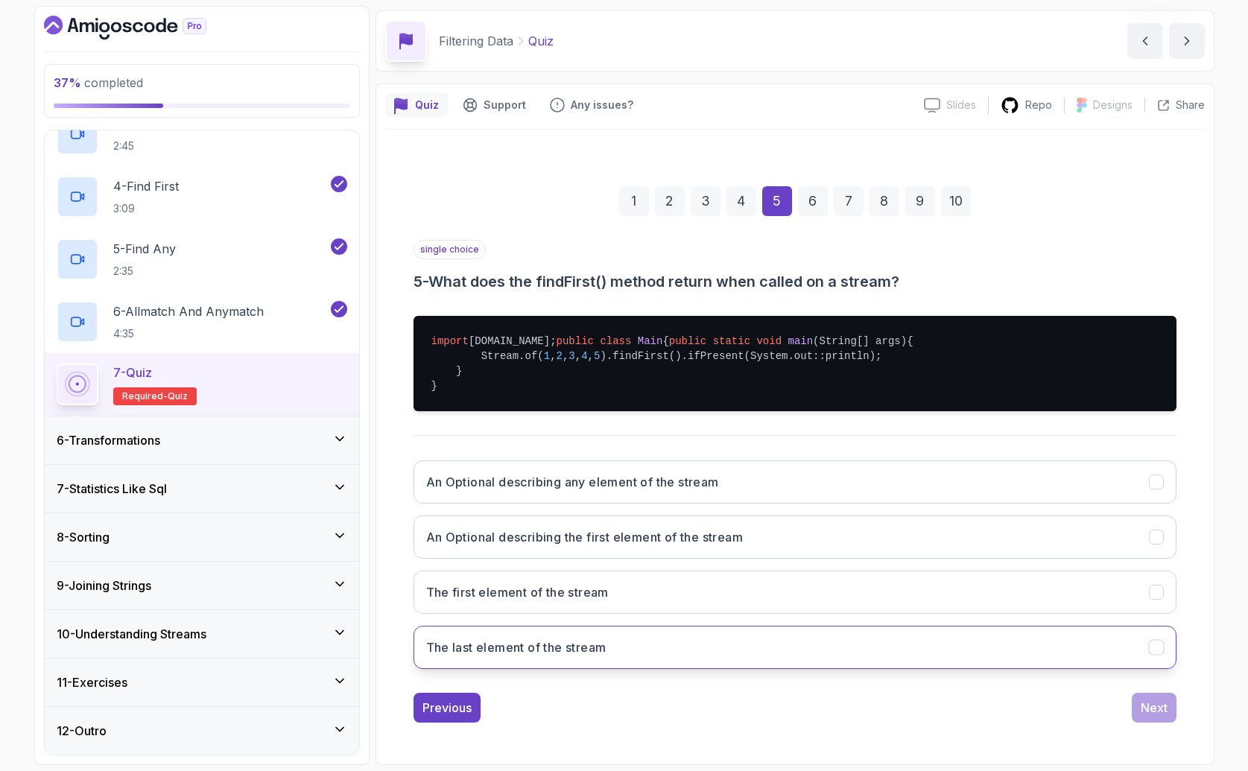
click at [979, 648] on button "The last element of the stream" at bounding box center [795, 647] width 763 height 43
click at [1152, 693] on button "Next" at bounding box center [1154, 708] width 45 height 30
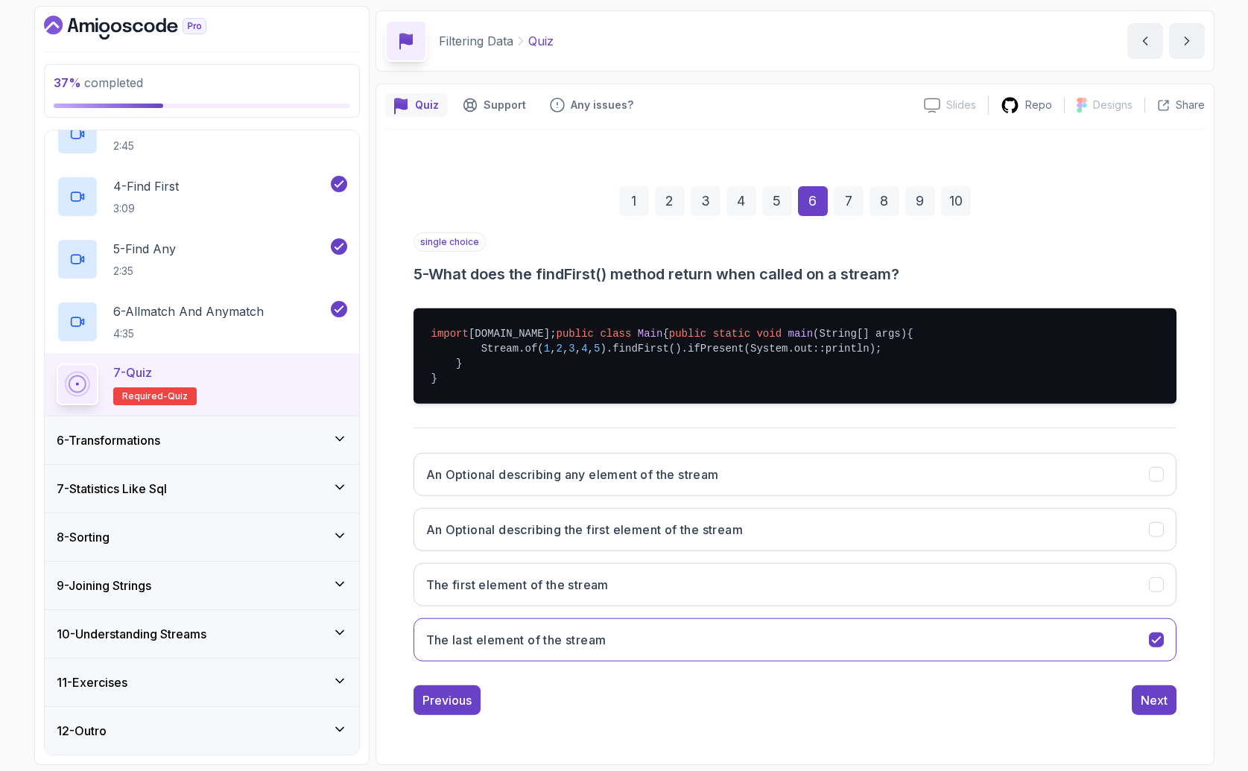
scroll to position [0, 0]
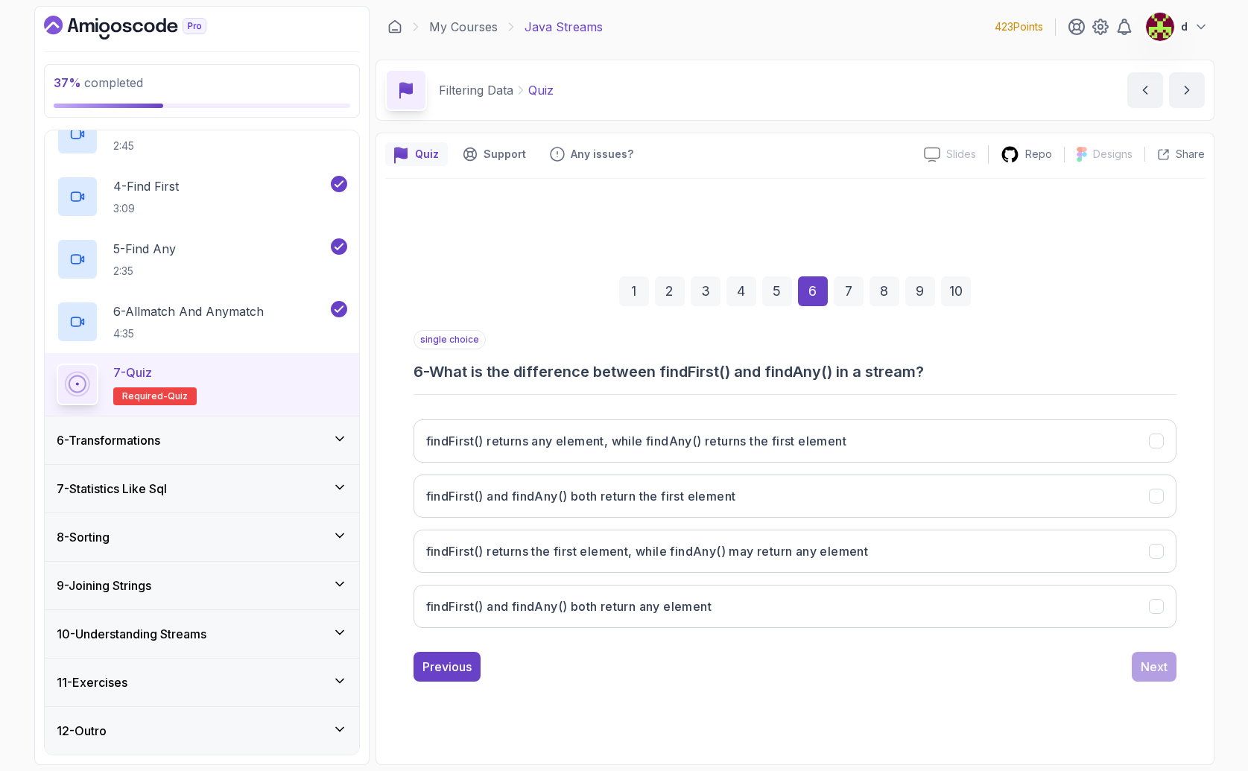
click at [991, 640] on div "single choice 6 - What is the difference between findFirst() and findAny() in a…" at bounding box center [795, 506] width 763 height 352
drag, startPoint x: 1024, startPoint y: 619, endPoint x: 1055, endPoint y: 620, distance: 31.3
click at [1025, 619] on button "findFirst() and findAny() both return any element" at bounding box center [795, 606] width 763 height 43
click at [1180, 672] on div "1 2 3 4 5 6 7 8 9 10 single choice 6 - What is the difference between findFirst…" at bounding box center [795, 467] width 820 height 453
drag, startPoint x: 1146, startPoint y: 654, endPoint x: 1156, endPoint y: 675, distance: 24.0
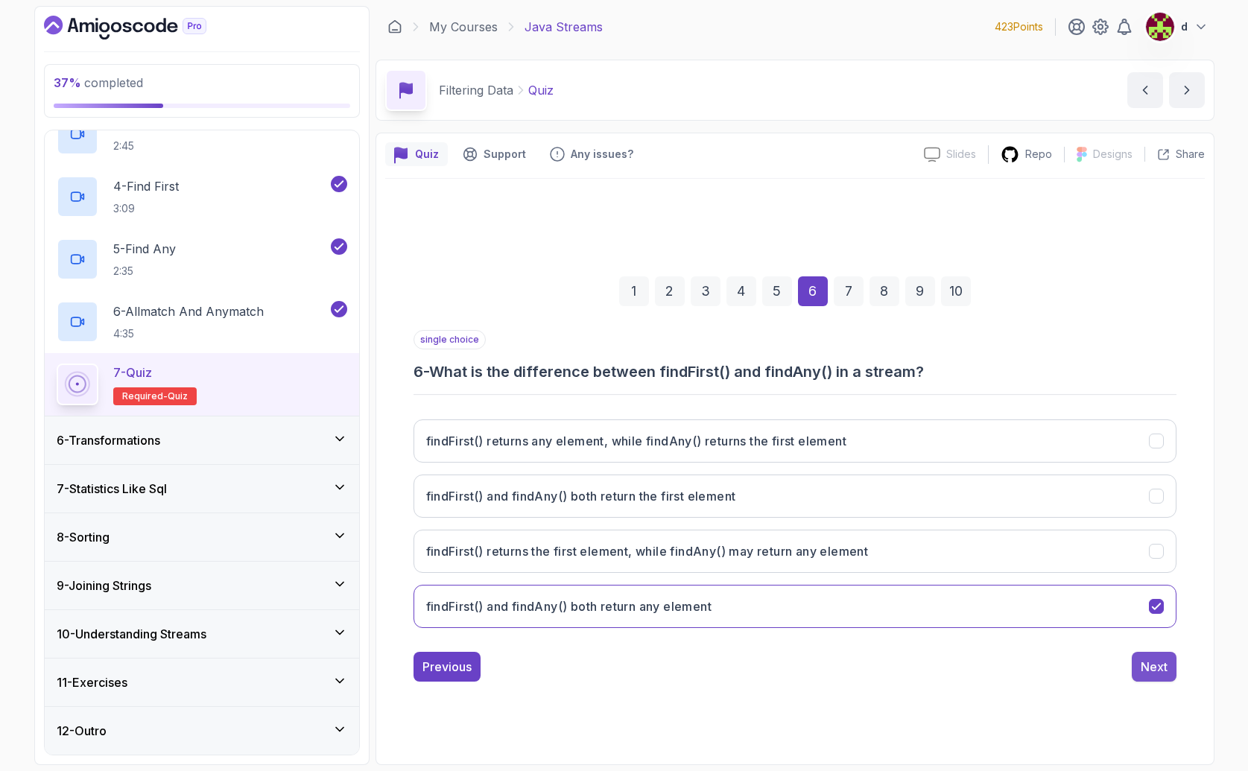
click at [1150, 660] on button "Next" at bounding box center [1154, 667] width 45 height 30
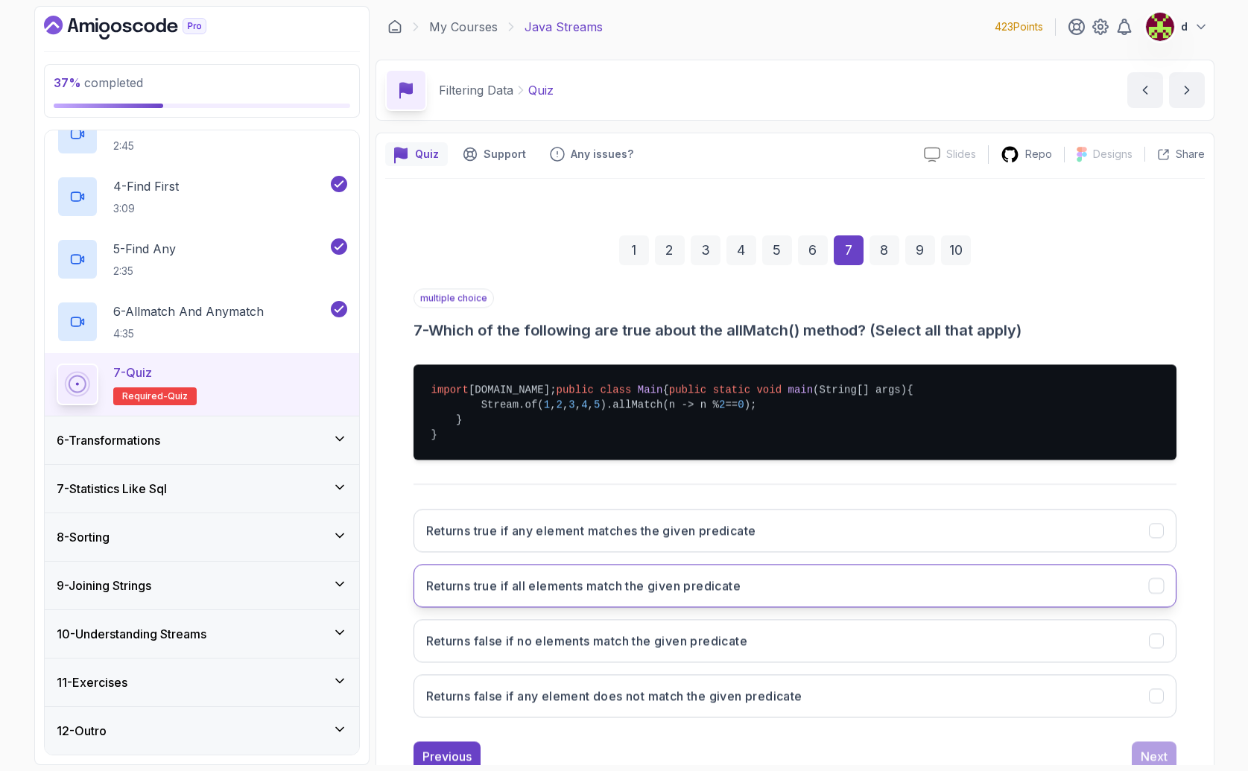
click at [1085, 607] on button "Returns true if all elements match the given predicate" at bounding box center [795, 585] width 763 height 43
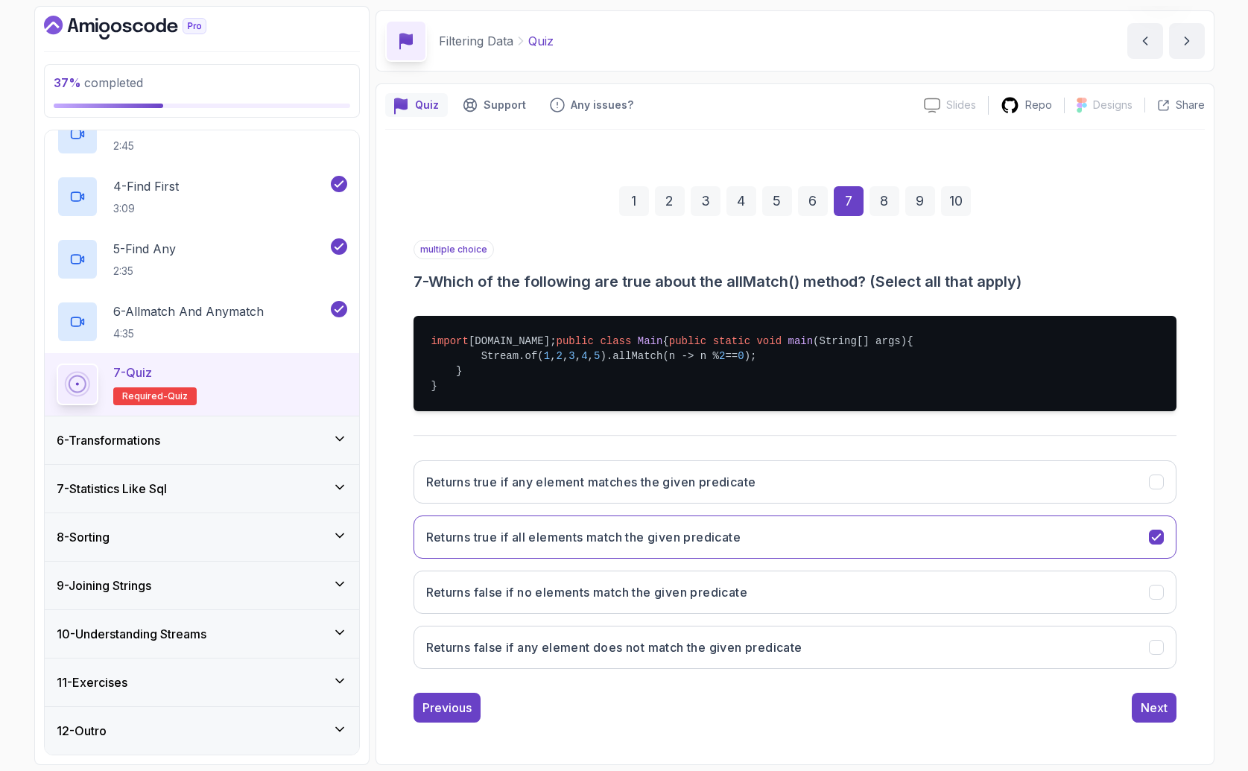
scroll to position [94, 0]
click at [1172, 711] on button "Next" at bounding box center [1154, 708] width 45 height 30
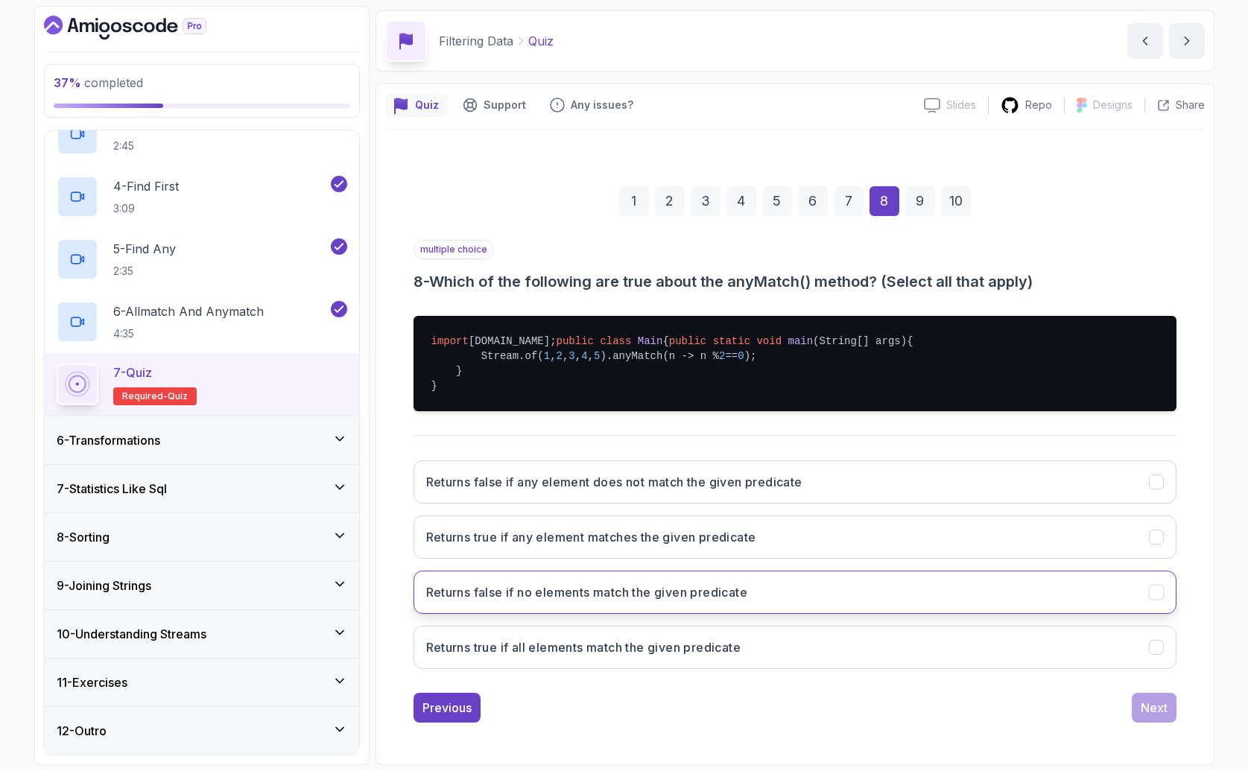
click at [1048, 575] on button "Returns false if no elements match the given predicate" at bounding box center [795, 592] width 763 height 43
click at [1160, 721] on button "Next" at bounding box center [1154, 708] width 45 height 30
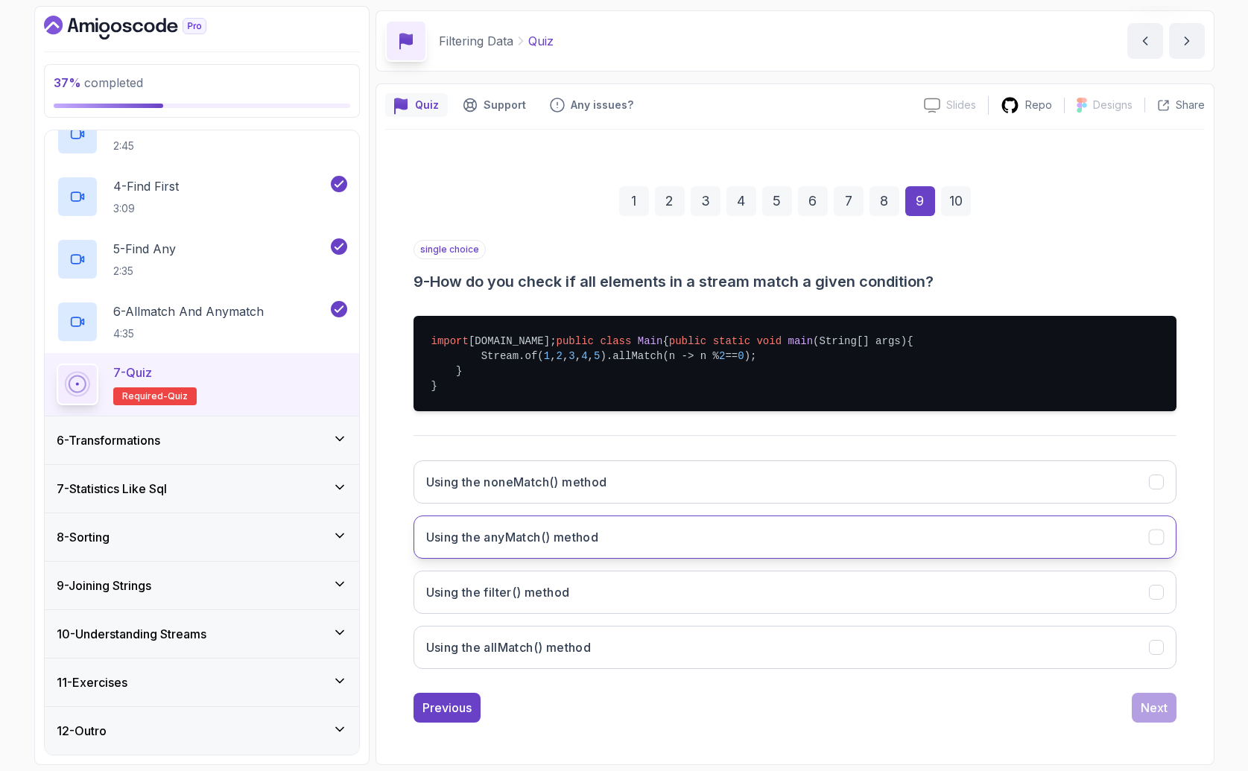
click at [1027, 534] on button "Using the anyMatch() method" at bounding box center [795, 537] width 763 height 43
click at [1179, 726] on div "1 2 3 4 5 6 7 8 9 10 single choice 9 - How do you check if all elements in a st…" at bounding box center [795, 443] width 820 height 584
click at [1153, 714] on div "Next" at bounding box center [1154, 708] width 27 height 18
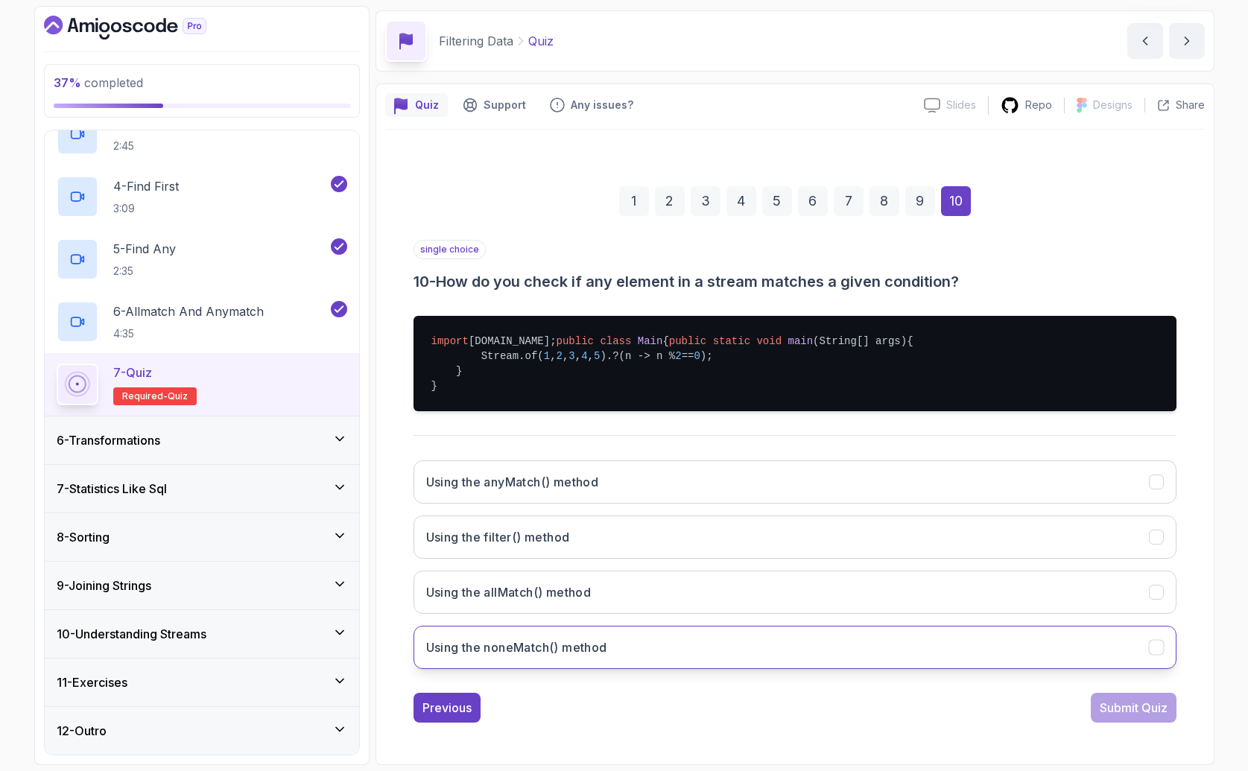
click at [1112, 651] on button "Using the noneMatch() method" at bounding box center [795, 647] width 763 height 43
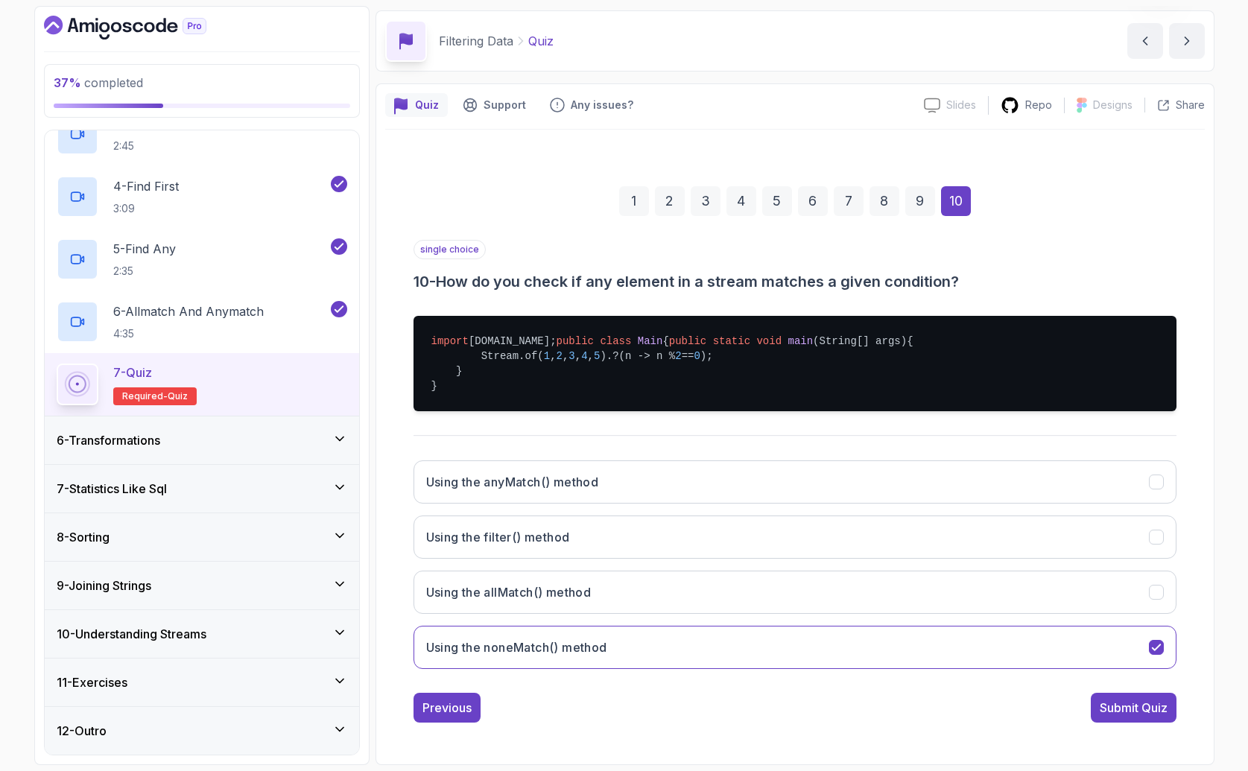
click at [1151, 710] on div "Submit Quiz" at bounding box center [1134, 708] width 68 height 18
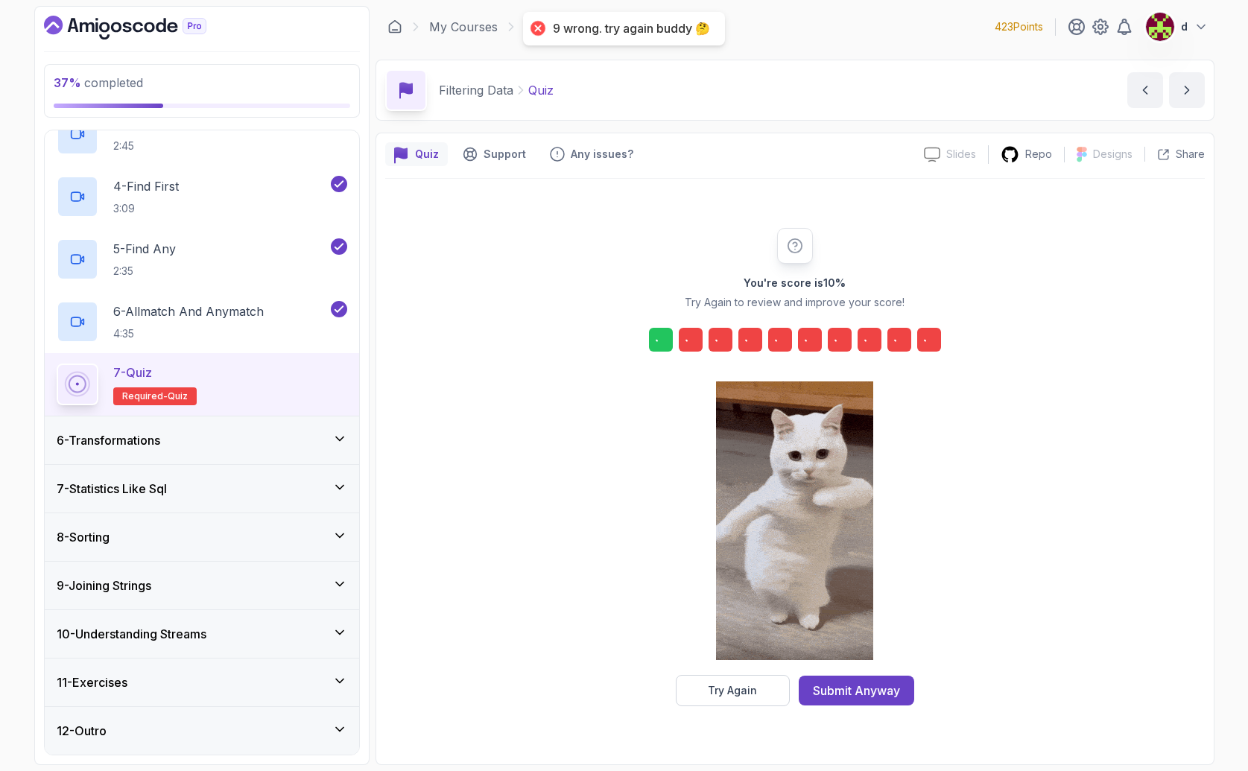
scroll to position [0, 0]
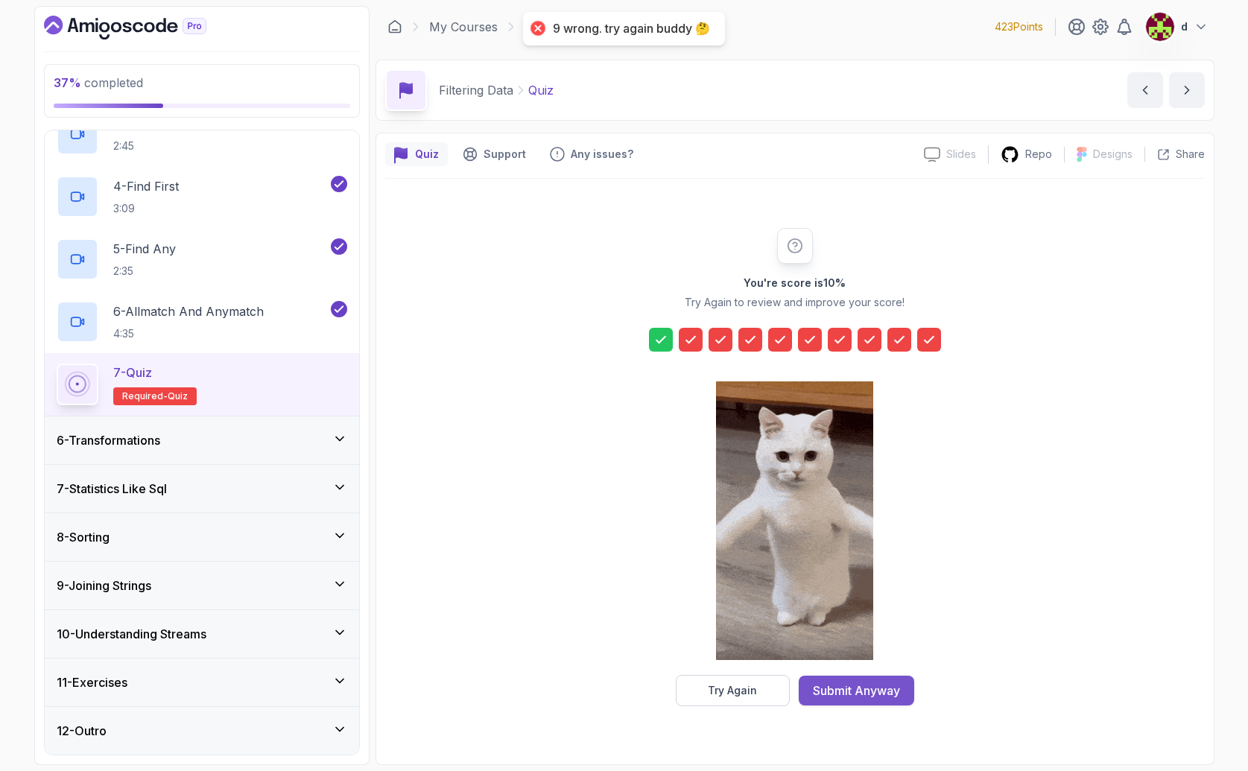
click at [896, 691] on div "Submit Anyway" at bounding box center [856, 691] width 87 height 18
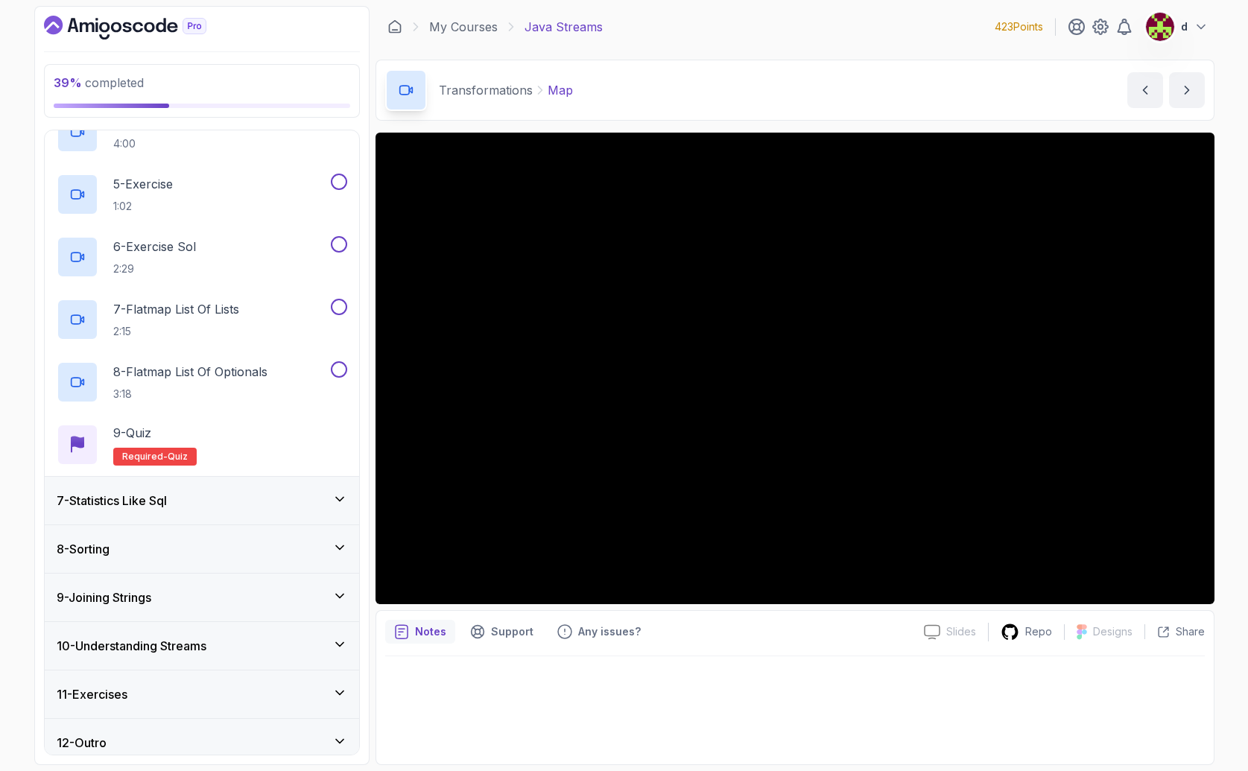
scroll to position [519, 0]
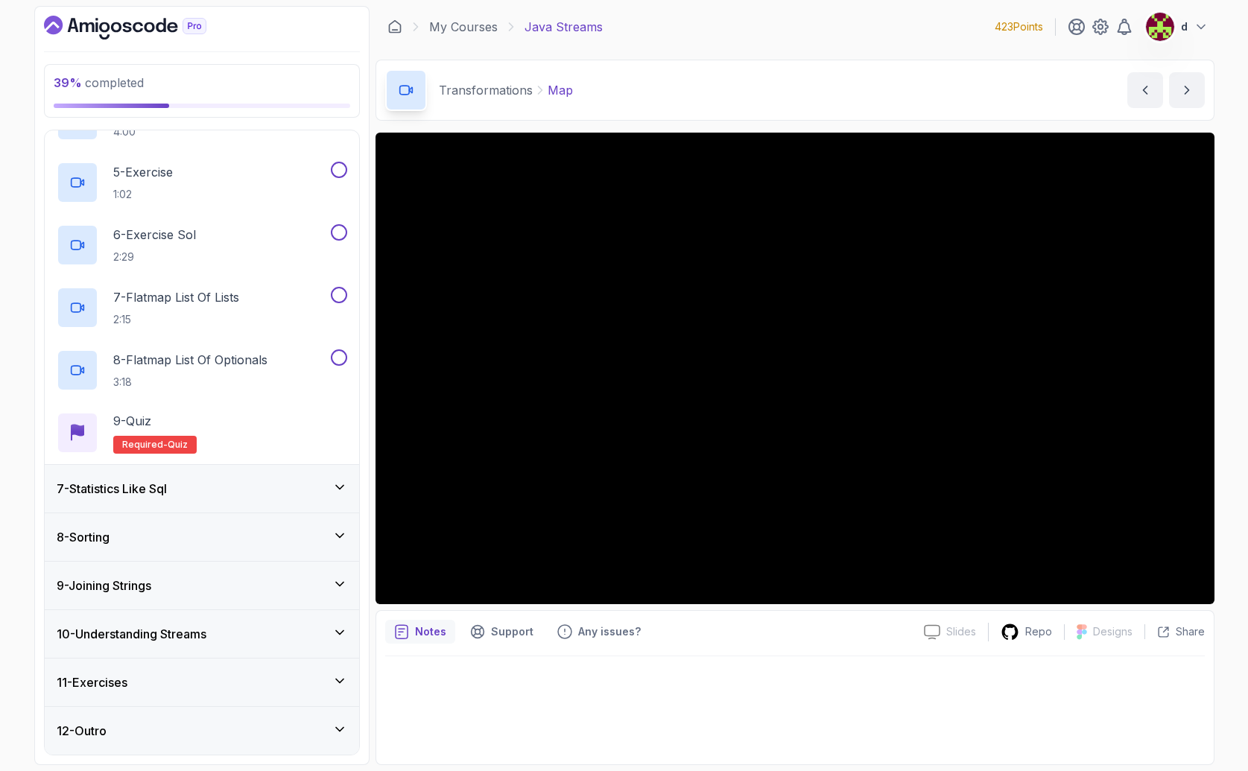
click at [203, 677] on div "11 - Exercises" at bounding box center [202, 683] width 291 height 18
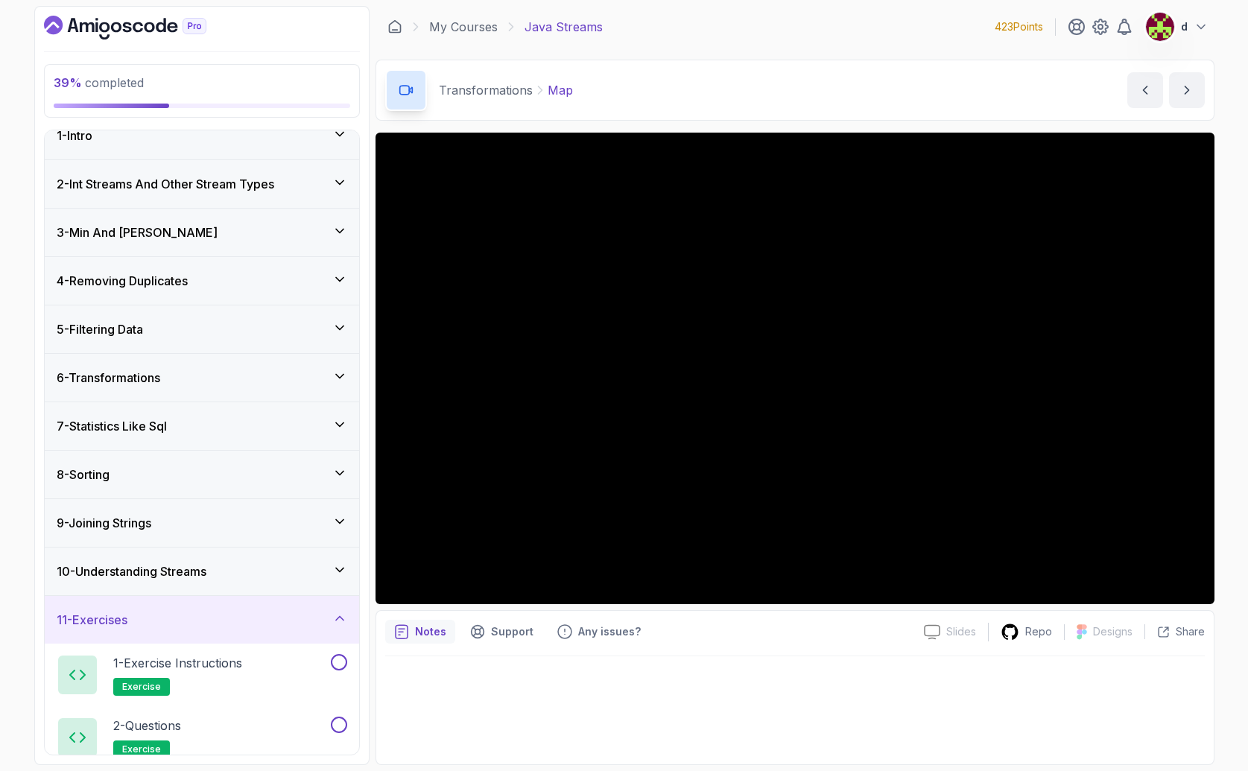
scroll to position [0, 0]
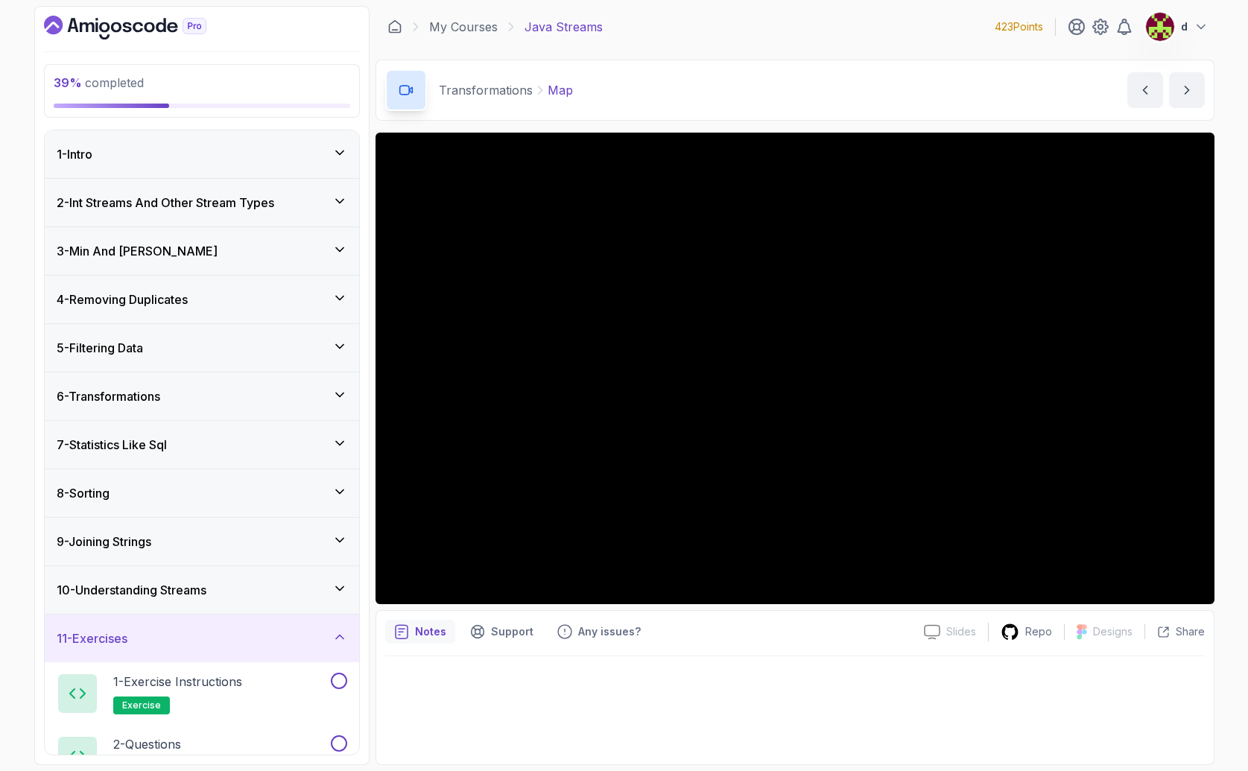
click at [149, 402] on h3 "6 - Transformations" at bounding box center [109, 396] width 104 height 18
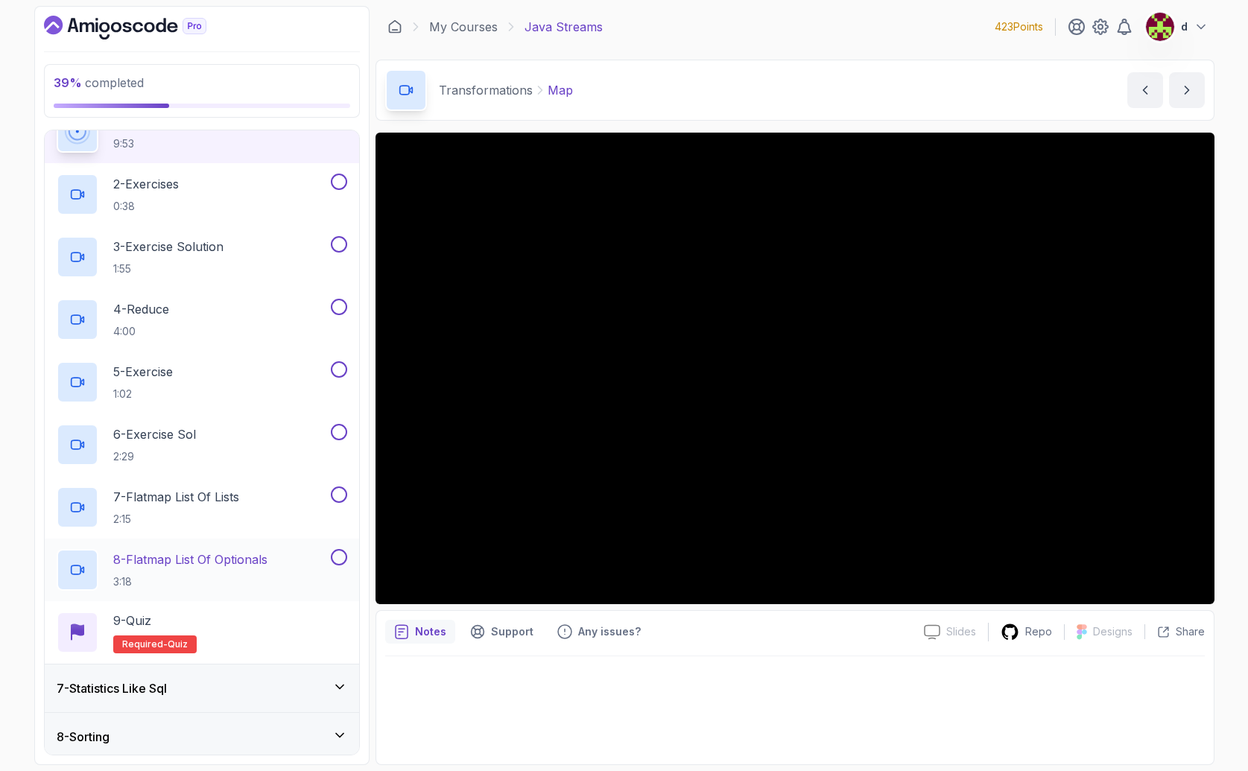
scroll to position [519, 0]
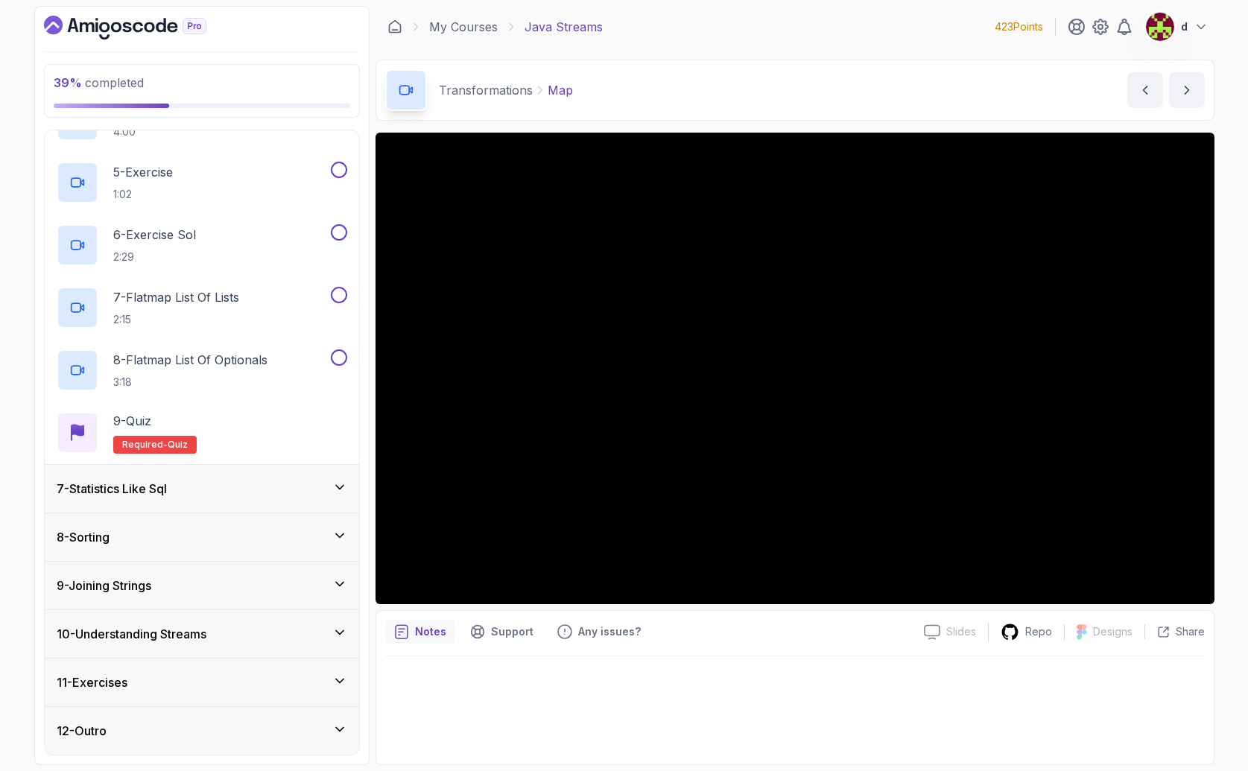
click at [909, 51] on main "My Courses Java Streams 423 Points d 9 - Transformations 39 % completed Transfo…" at bounding box center [795, 385] width 839 height 759
